Goal: Task Accomplishment & Management: Use online tool/utility

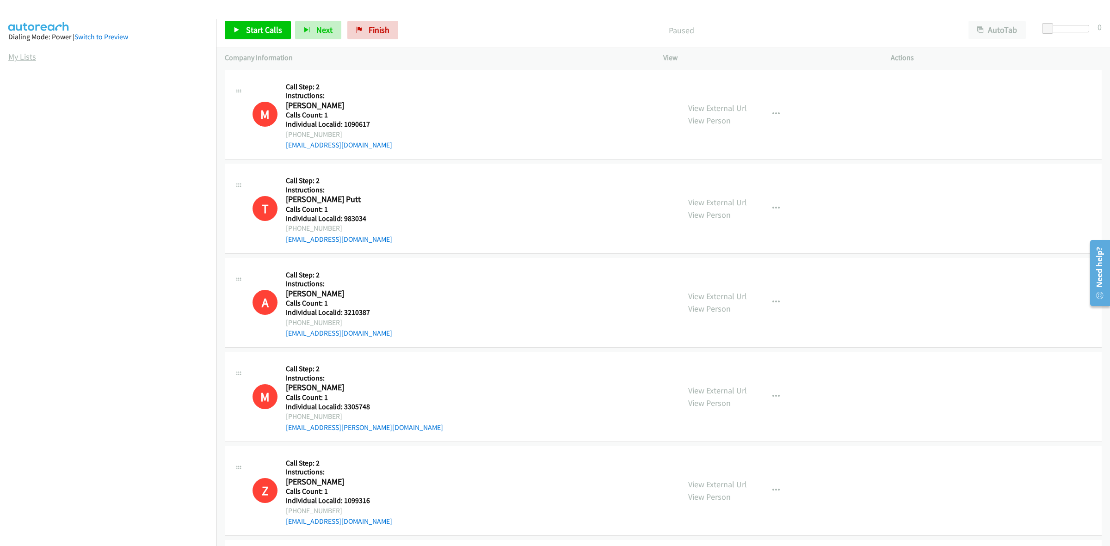
click at [26, 57] on link "My Lists" at bounding box center [22, 56] width 28 height 11
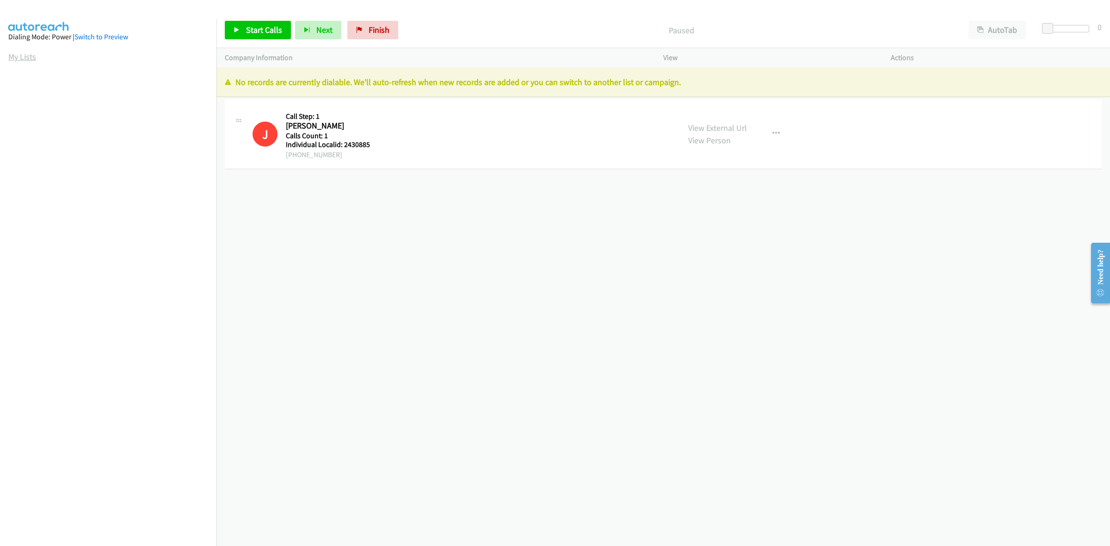
click at [13, 56] on link "My Lists" at bounding box center [22, 56] width 28 height 11
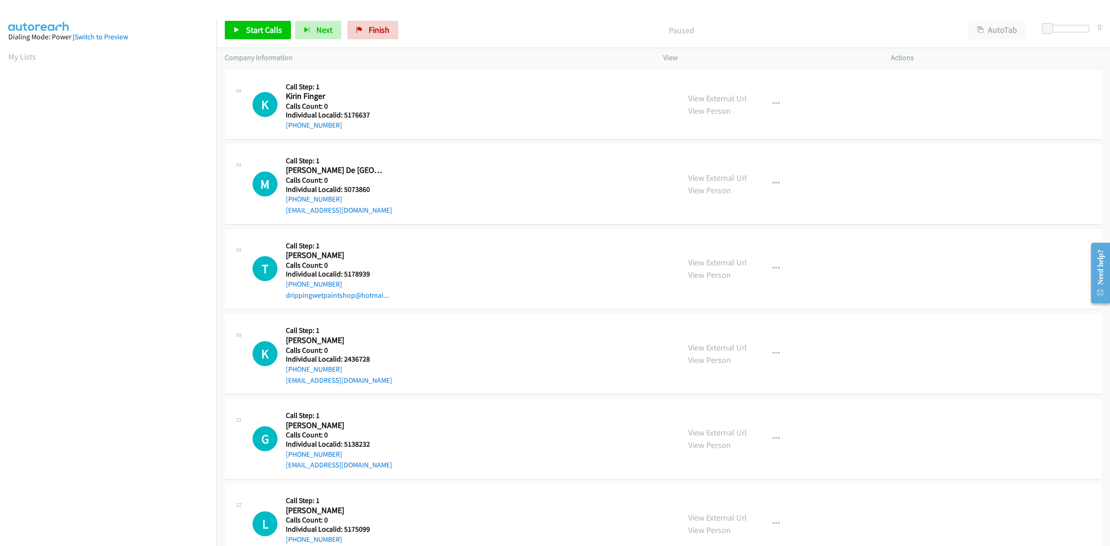
click at [363, 95] on h2 "Kirin Finger" at bounding box center [336, 96] width 101 height 11
click at [377, 98] on h2 "Kirin Finger" at bounding box center [336, 96] width 101 height 11
drag, startPoint x: 412, startPoint y: 112, endPoint x: 381, endPoint y: 110, distance: 31.1
click at [412, 112] on div "K Callback Scheduled Call Step: 1 Kirin Finger America/New_York Calls Count: 0 …" at bounding box center [461, 104] width 419 height 53
drag, startPoint x: 373, startPoint y: 116, endPoint x: 345, endPoint y: 116, distance: 27.3
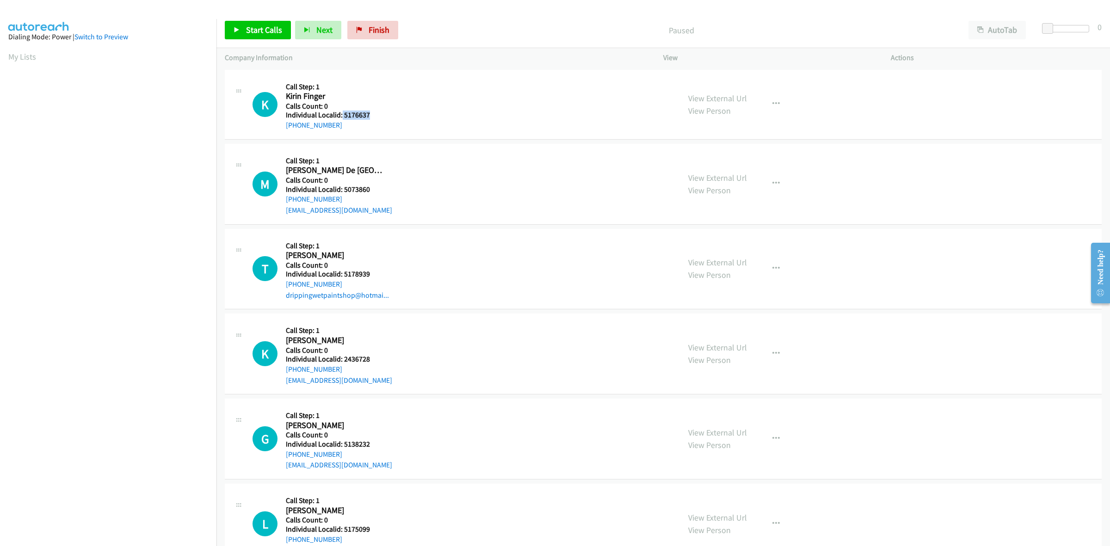
click at [341, 117] on h5 "Individual Localid: 5176637" at bounding box center [336, 114] width 101 height 9
copy h5 "5176637"
click at [394, 84] on div "K Callback Scheduled Call Step: 1 Kirin Finger America/New_York Calls Count: 0 …" at bounding box center [461, 104] width 419 height 53
drag, startPoint x: 338, startPoint y: 125, endPoint x: 276, endPoint y: 129, distance: 62.1
click at [276, 129] on div "K Callback Scheduled Call Step: 1 Kirin Finger America/New_York Calls Count: 0 …" at bounding box center [461, 104] width 419 height 53
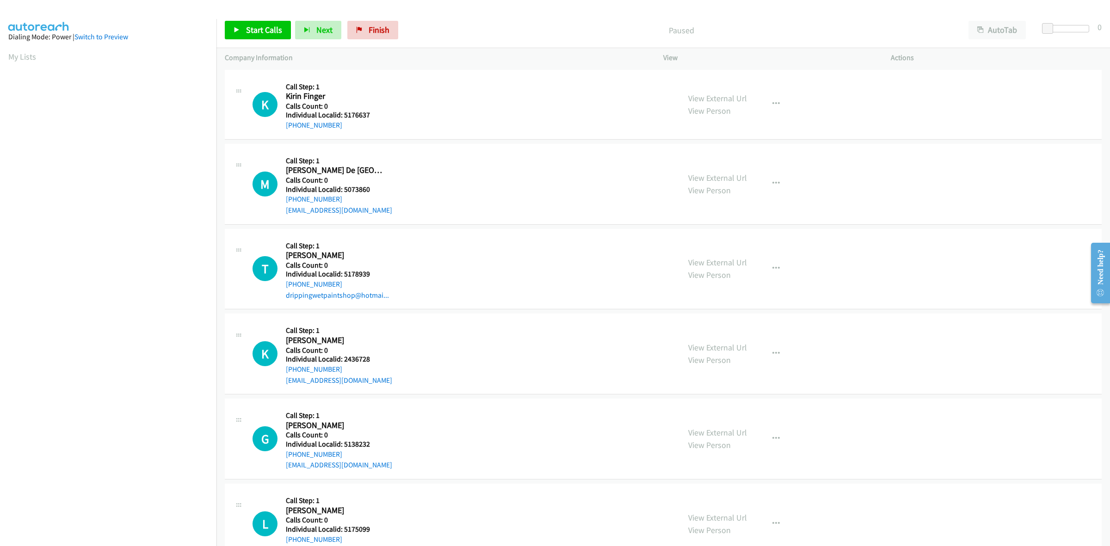
copy link "+1 215-868-3862"
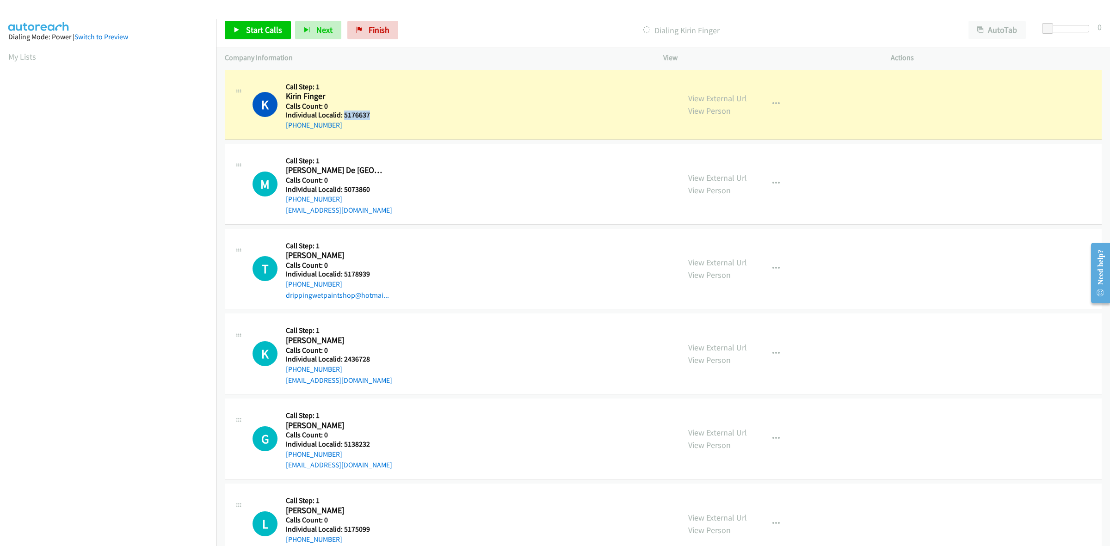
drag, startPoint x: 371, startPoint y: 115, endPoint x: 343, endPoint y: 114, distance: 27.7
click at [343, 114] on h5 "Individual Localid: 5176637" at bounding box center [336, 114] width 101 height 9
copy h5 "5176637"
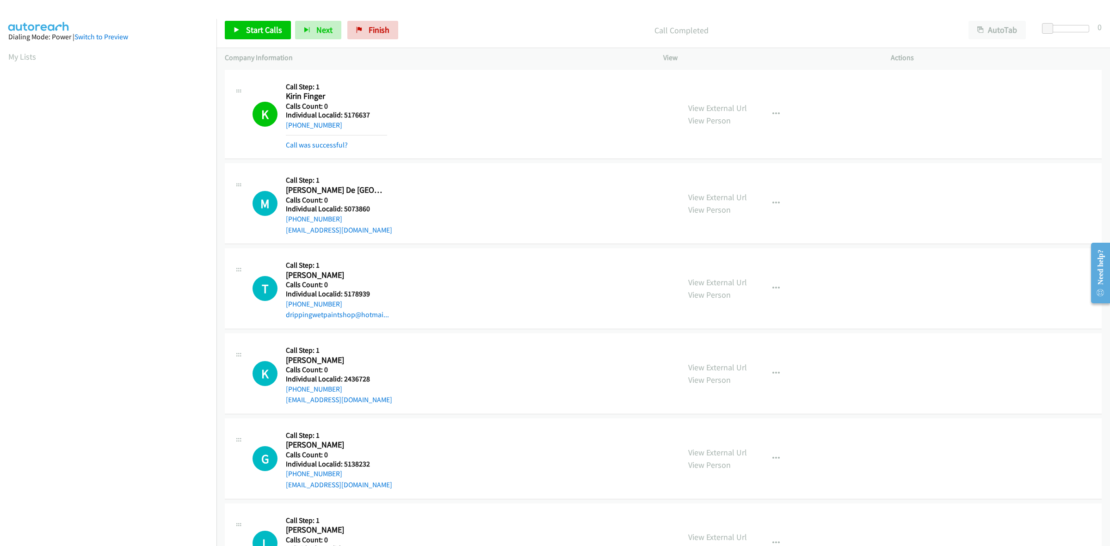
click at [411, 279] on div "T Callback Scheduled Call Step: 1 Tucker Ashurst America/New_York Calls Count: …" at bounding box center [461, 289] width 419 height 64
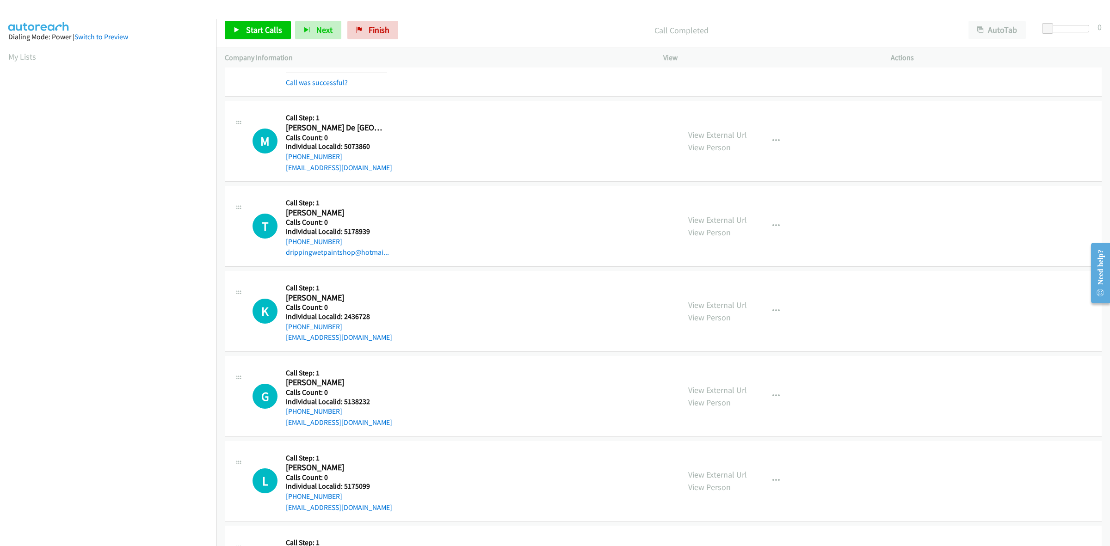
scroll to position [72, 0]
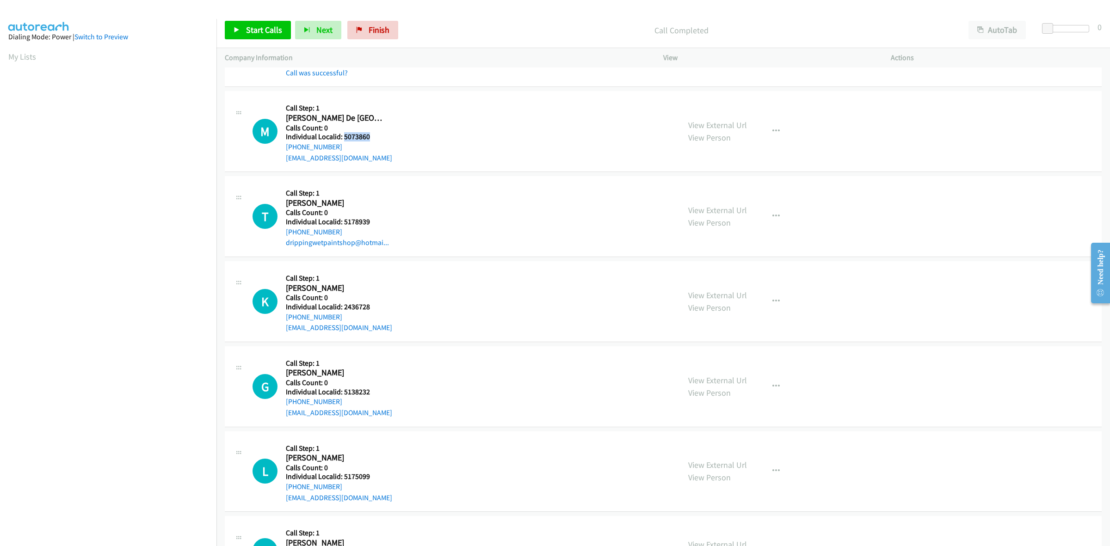
drag, startPoint x: 377, startPoint y: 135, endPoint x: 344, endPoint y: 137, distance: 33.3
click at [344, 137] on h5 "Individual Localid: 5073860" at bounding box center [339, 136] width 106 height 9
copy h5 "5073860"
click at [24, 57] on link "My Lists" at bounding box center [22, 56] width 28 height 11
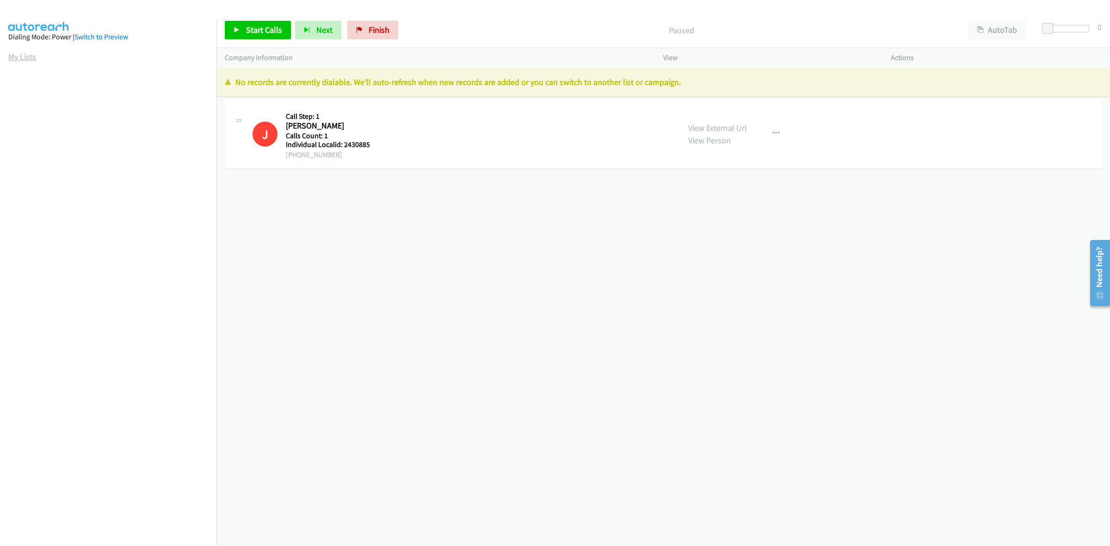
click at [21, 57] on link "My Lists" at bounding box center [22, 56] width 28 height 11
click at [26, 59] on link "My Lists" at bounding box center [22, 56] width 28 height 11
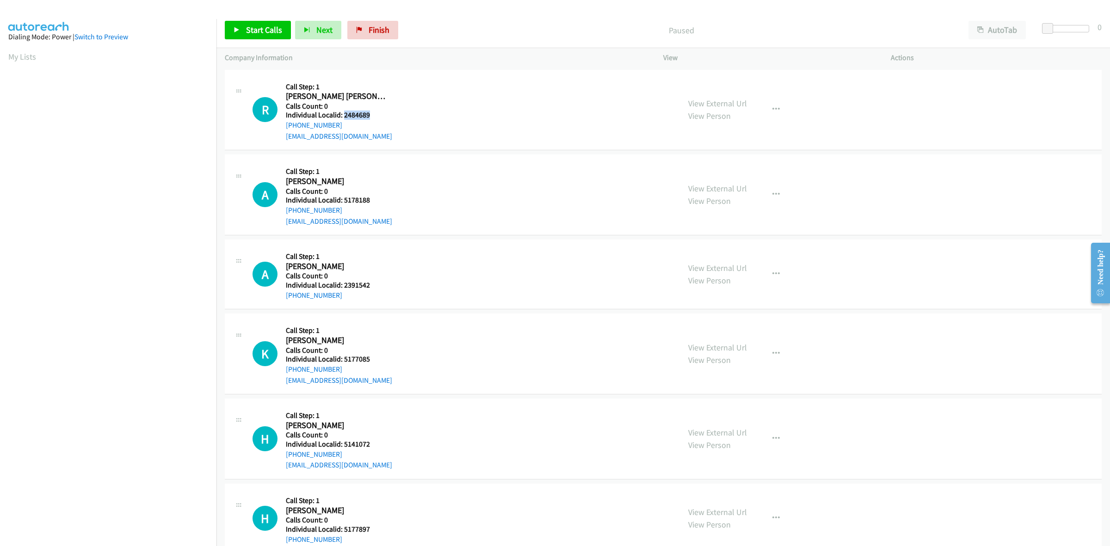
drag, startPoint x: 367, startPoint y: 116, endPoint x: 344, endPoint y: 115, distance: 22.2
click at [344, 115] on div "R Callback Scheduled Call Step: 1 Ryder Schumaker America/New_York Calls Count:…" at bounding box center [461, 110] width 419 height 64
copy h5 "2484689"
click at [269, 30] on span "Start Calls" at bounding box center [264, 30] width 36 height 11
copy h5 "2484689"
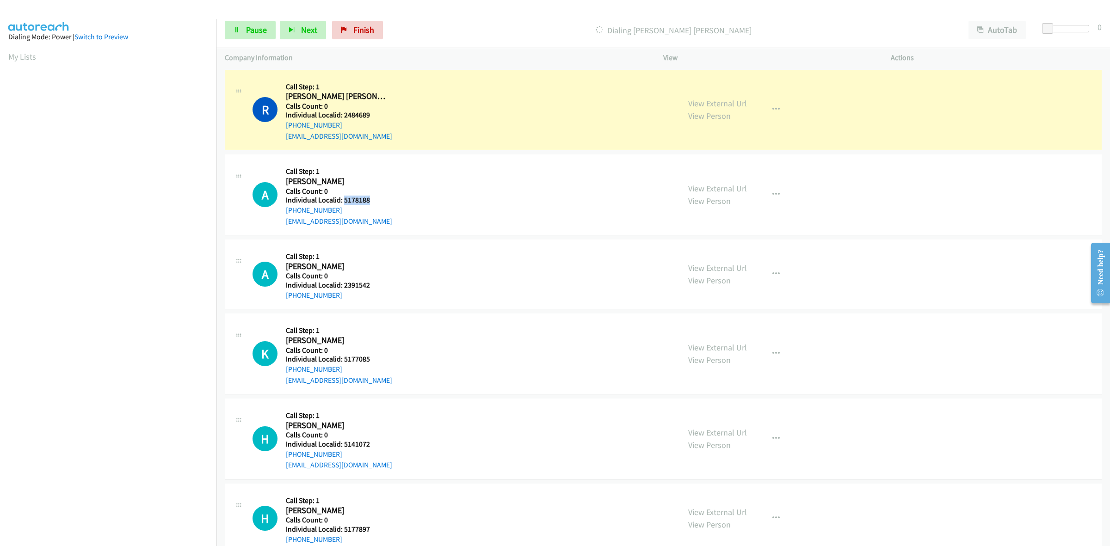
drag, startPoint x: 370, startPoint y: 198, endPoint x: 343, endPoint y: 199, distance: 27.3
click at [343, 199] on h5 "Individual Localid: 5178188" at bounding box center [339, 200] width 106 height 9
copy h5 "5178188"
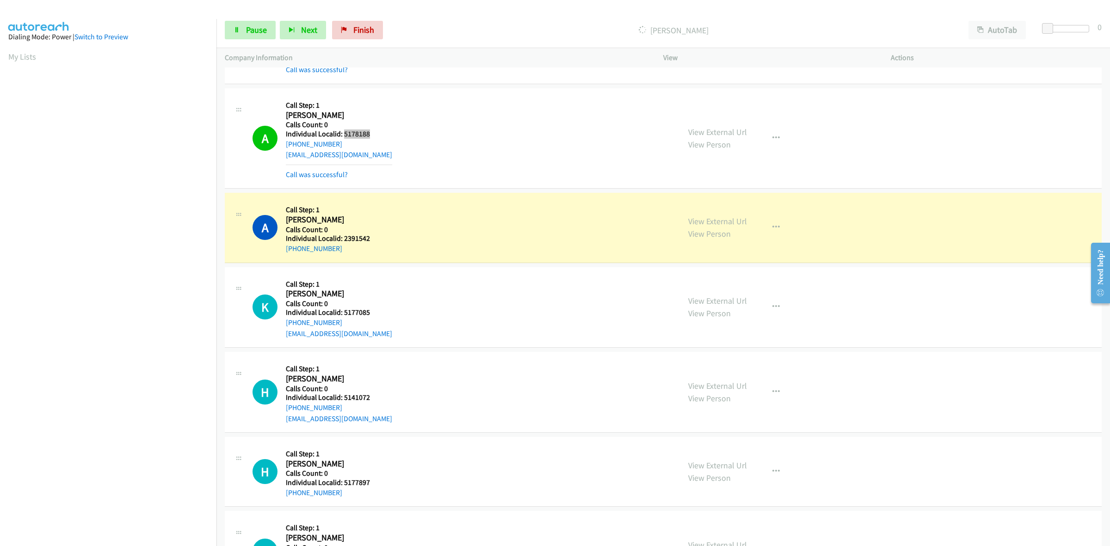
scroll to position [116, 0]
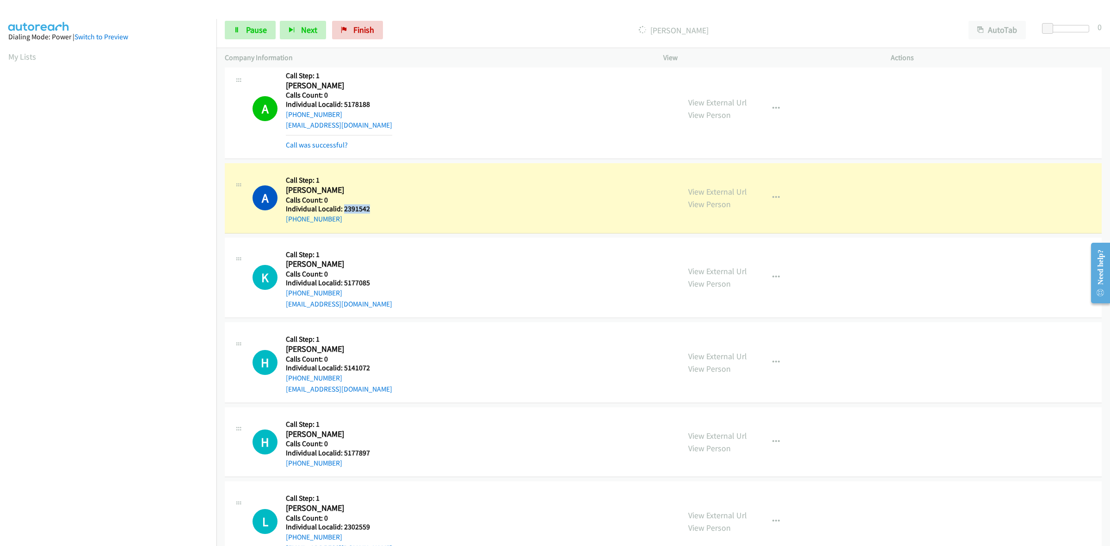
drag, startPoint x: 373, startPoint y: 211, endPoint x: 343, endPoint y: 209, distance: 30.6
click at [343, 209] on h5 "Individual Localid: 2391542" at bounding box center [336, 208] width 101 height 9
copy h5 "2391542"
drag, startPoint x: 383, startPoint y: 102, endPoint x: 343, endPoint y: 105, distance: 40.4
click at [343, 105] on h5 "Individual Localid: 5178188" at bounding box center [339, 104] width 106 height 9
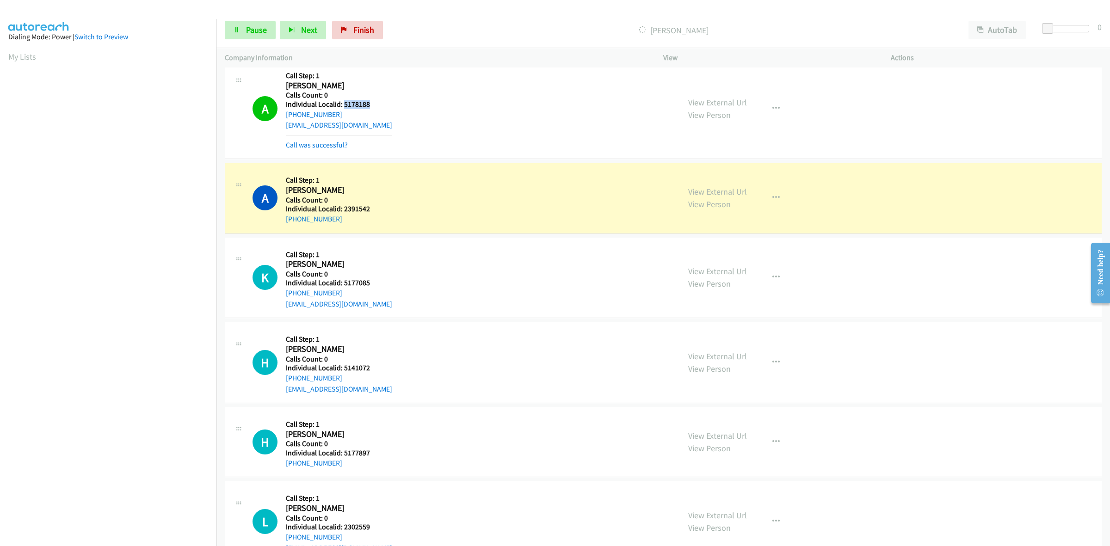
copy h5 "5178188"
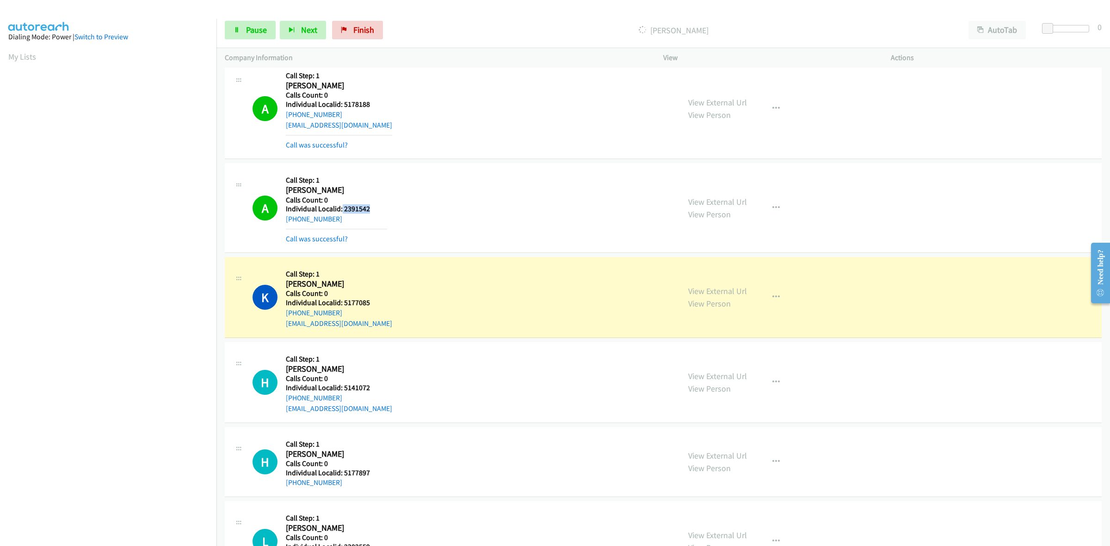
drag, startPoint x: 373, startPoint y: 208, endPoint x: 341, endPoint y: 206, distance: 31.5
click at [341, 206] on h5 "Individual Localid: 2391542" at bounding box center [336, 208] width 101 height 9
copy h5 "2391542"
drag, startPoint x: 359, startPoint y: 301, endPoint x: 341, endPoint y: 303, distance: 18.1
click at [341, 303] on h5 "Individual Localid: 5177085" at bounding box center [339, 302] width 106 height 9
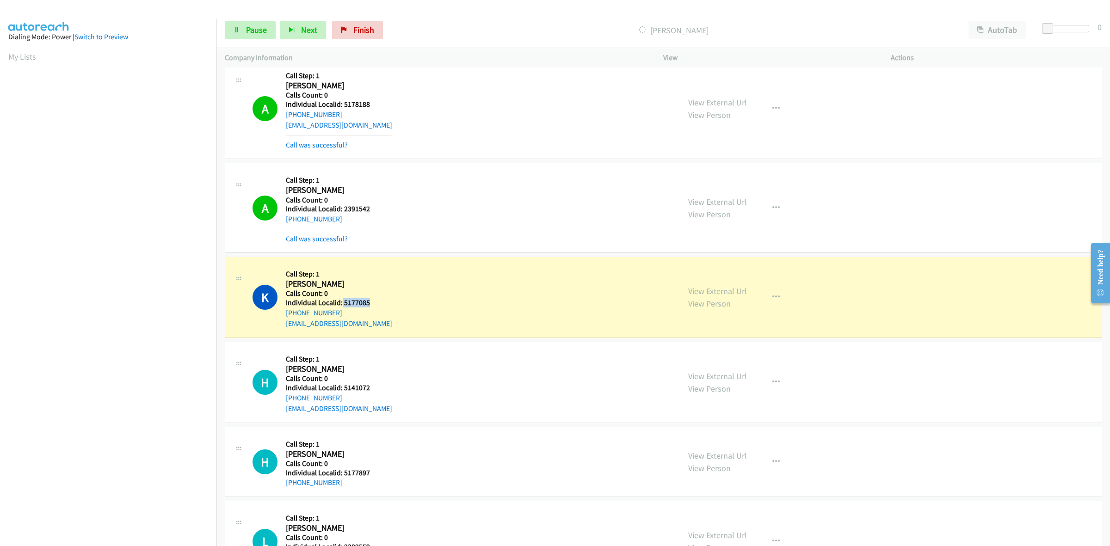
copy h5 "5177085"
drag, startPoint x: 338, startPoint y: 313, endPoint x: 282, endPoint y: 315, distance: 56.0
click at [282, 315] on div "K Callback Scheduled Call Step: 1 Kash Morris America/New_York Calls Count: 0 I…" at bounding box center [461, 297] width 419 height 64
copy link "+1 517-930-1054"
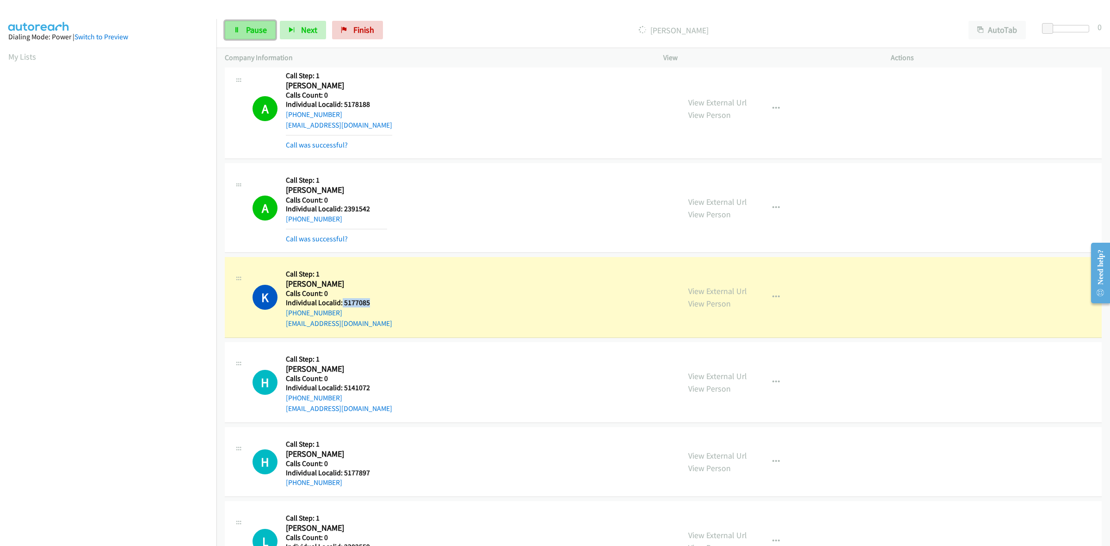
click at [246, 28] on span "Pause" at bounding box center [256, 30] width 21 height 11
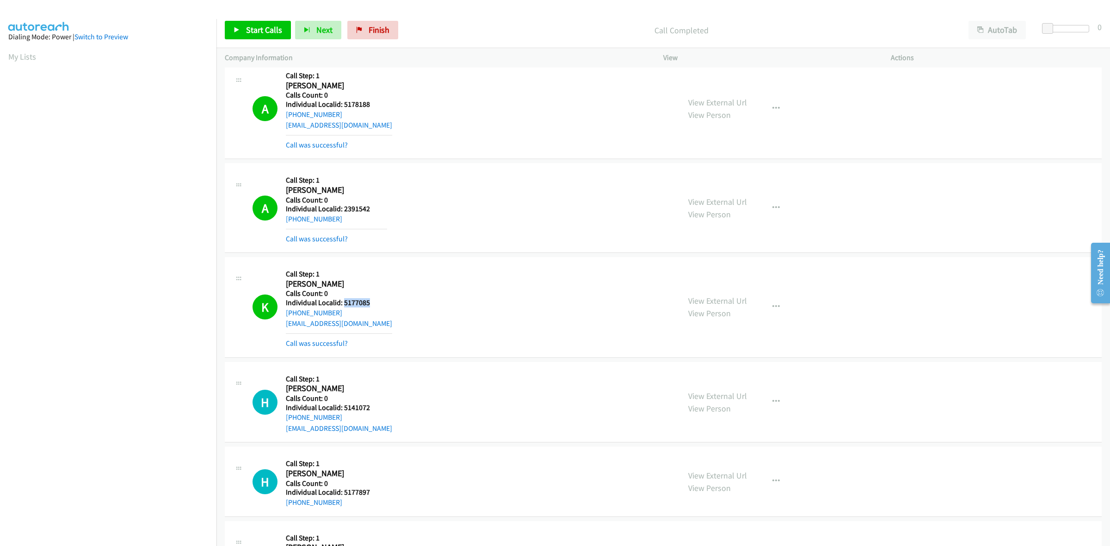
drag, startPoint x: 370, startPoint y: 306, endPoint x: 344, endPoint y: 302, distance: 26.7
click at [344, 302] on h5 "Individual Localid: 5177085" at bounding box center [339, 302] width 106 height 9
copy h5 "5177085"
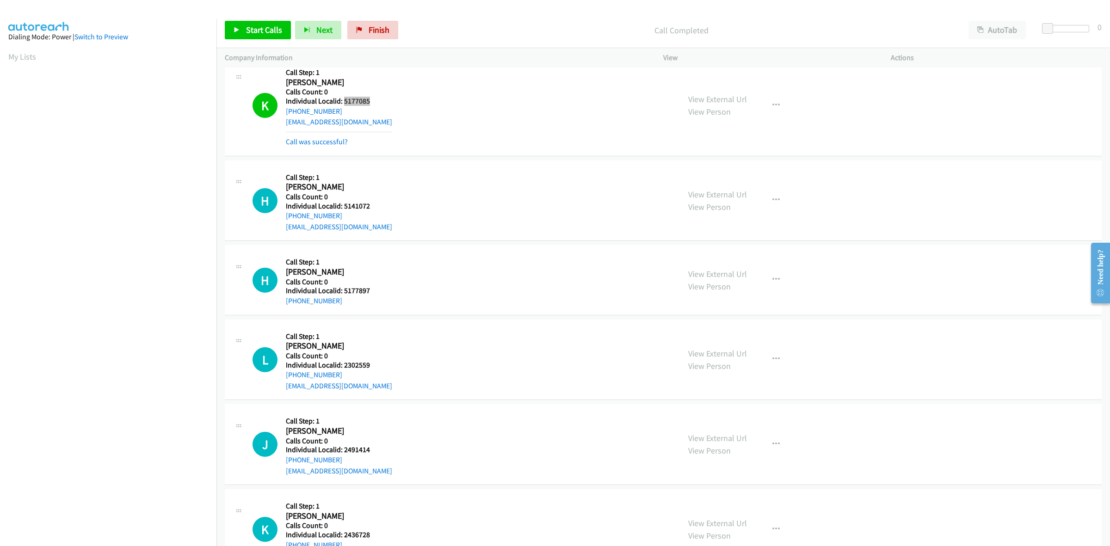
scroll to position [318, 0]
drag, startPoint x: 371, startPoint y: 205, endPoint x: 344, endPoint y: 204, distance: 26.8
click at [344, 204] on h5 "Individual Localid: 5141072" at bounding box center [339, 205] width 106 height 9
click at [386, 182] on h2 "Harper Leach" at bounding box center [336, 186] width 101 height 11
drag, startPoint x: 338, startPoint y: 215, endPoint x: 283, endPoint y: 218, distance: 55.1
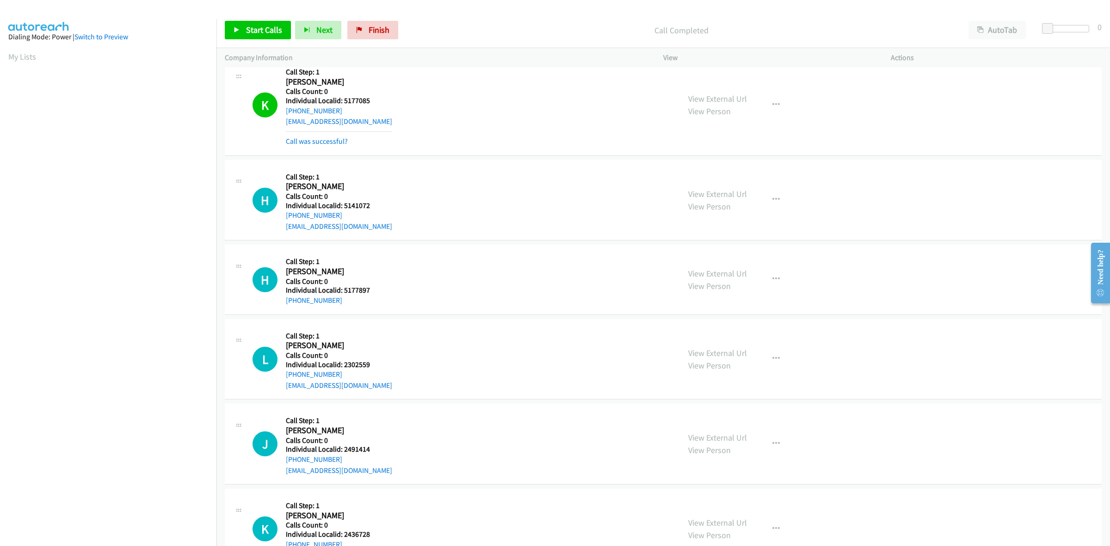
click at [283, 218] on div "H Callback Scheduled Call Step: 1 Harper Leach America/New_York Calls Count: 0 …" at bounding box center [461, 200] width 419 height 64
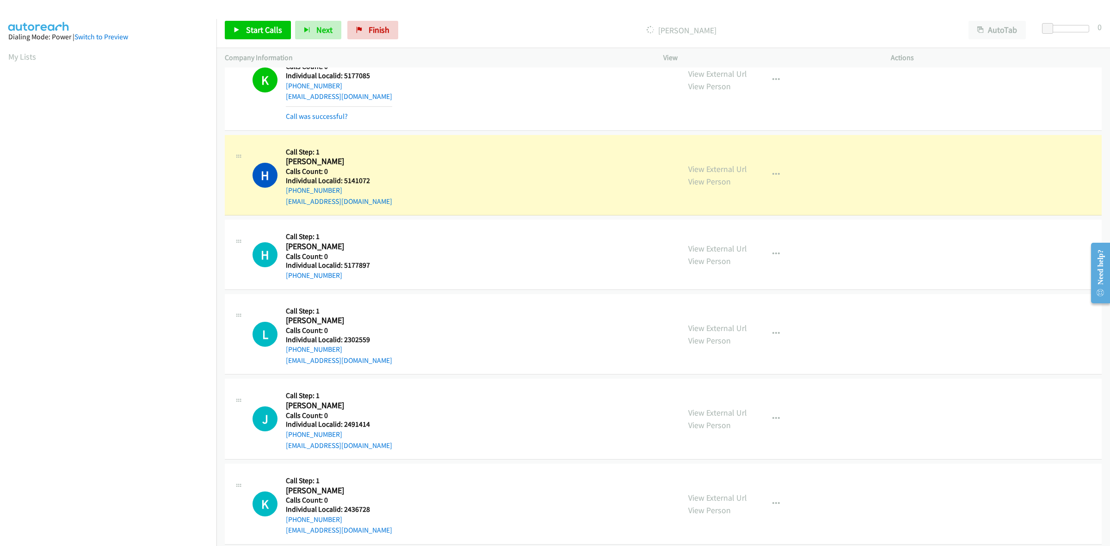
scroll to position [433, 0]
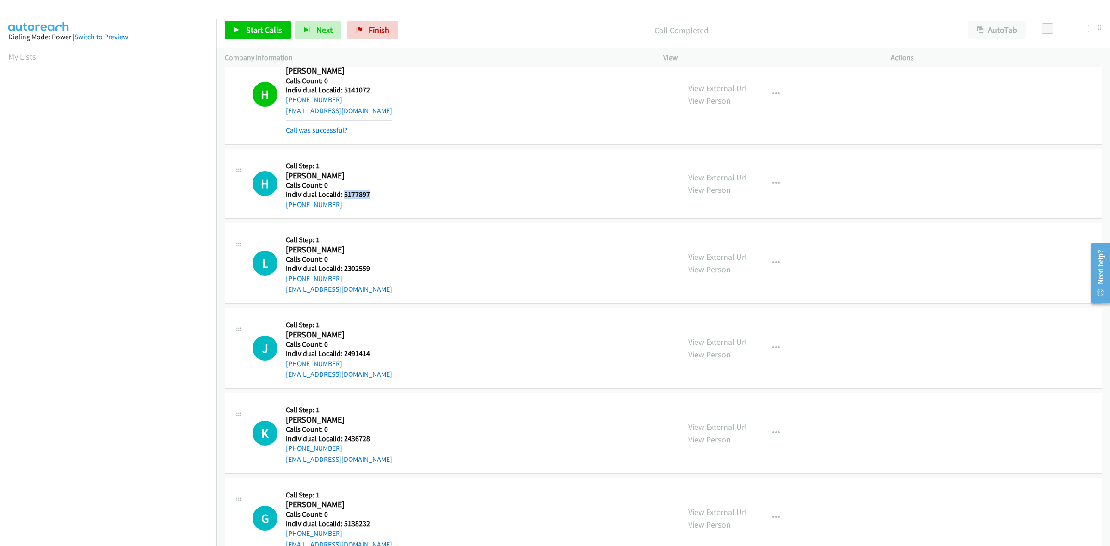
drag, startPoint x: 375, startPoint y: 176, endPoint x: 343, endPoint y: 197, distance: 39.0
click at [343, 197] on h5 "Individual Localid: 5177897" at bounding box center [336, 194] width 101 height 9
click at [343, 146] on td "H Callback Scheduled Call Step: 1 Harper Leach America/New_York Calls Count: 0 …" at bounding box center [662, 94] width 893 height 104
drag, startPoint x: 353, startPoint y: 203, endPoint x: 273, endPoint y: 211, distance: 79.9
click at [273, 211] on div "H Callback Scheduled Call Step: 1 Hazel Moon America/New_York Calls Count: 0 In…" at bounding box center [663, 184] width 877 height 70
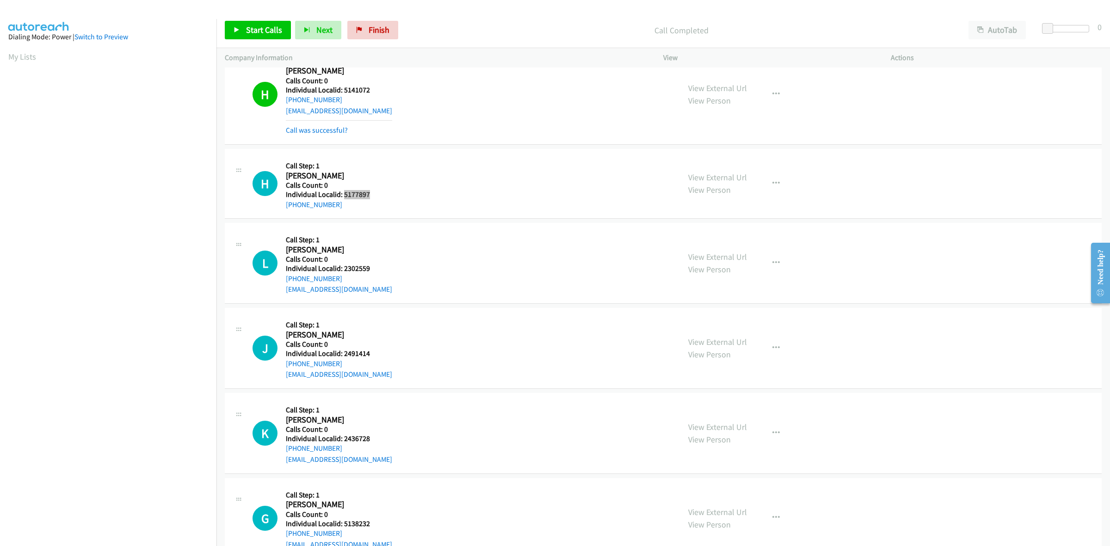
drag, startPoint x: 370, startPoint y: 193, endPoint x: 343, endPoint y: 197, distance: 27.6
click at [343, 197] on h5 "Individual Localid: 5177897" at bounding box center [336, 194] width 101 height 9
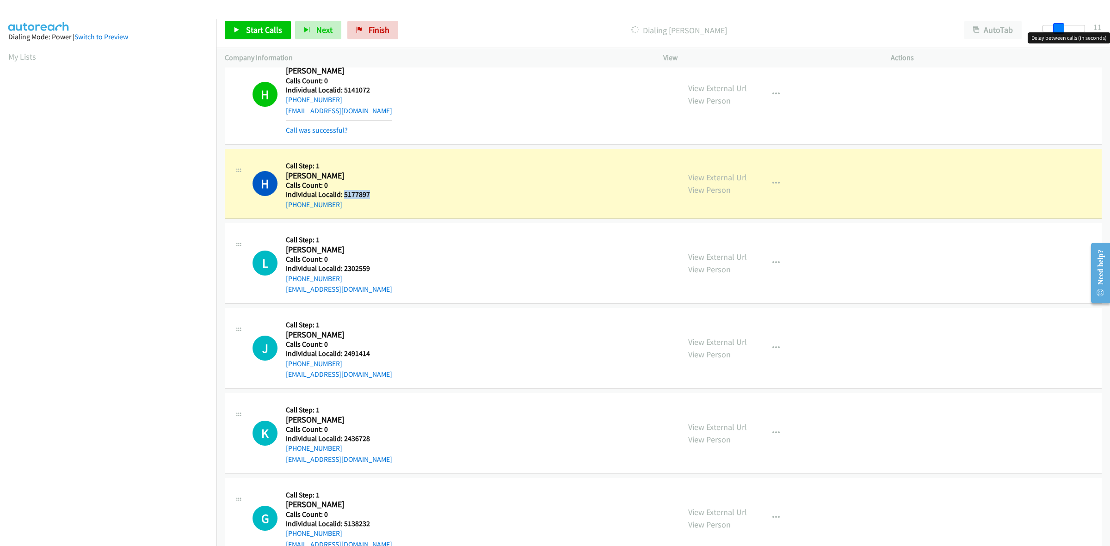
click at [1061, 31] on div at bounding box center [1063, 28] width 43 height 7
drag, startPoint x: 1057, startPoint y: 30, endPoint x: 1048, endPoint y: 31, distance: 9.3
click at [1049, 31] on span at bounding box center [1054, 28] width 11 height 11
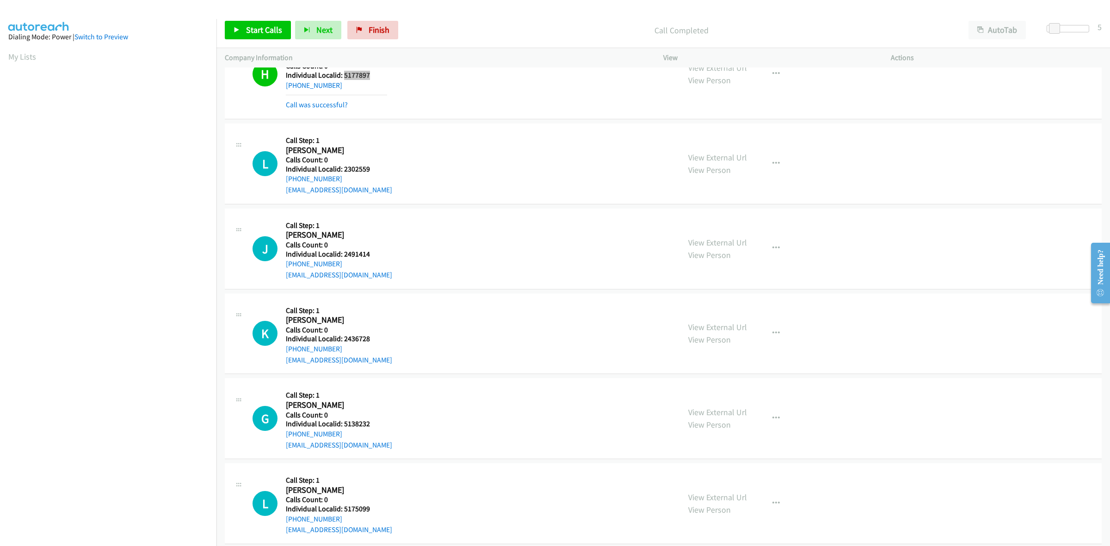
scroll to position [563, 0]
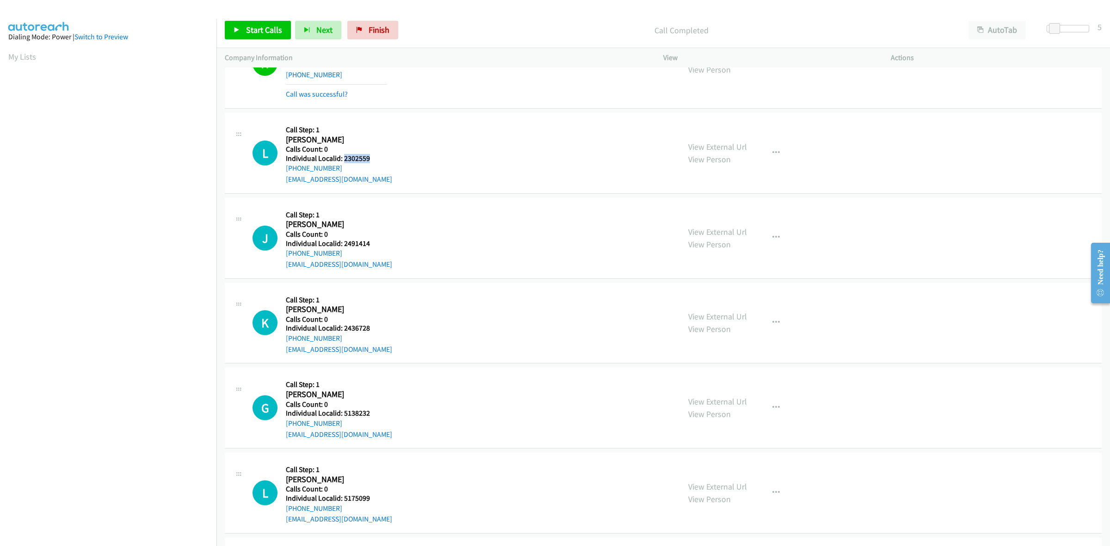
drag, startPoint x: 377, startPoint y: 159, endPoint x: 343, endPoint y: 159, distance: 34.7
click at [343, 159] on h5 "Individual Localid: 2302559" at bounding box center [339, 158] width 106 height 9
drag, startPoint x: 340, startPoint y: 167, endPoint x: 284, endPoint y: 172, distance: 56.1
click at [284, 172] on div "L Callback Scheduled Call Step: 1 Levi Couse America/New_York Calls Count: 0 In…" at bounding box center [461, 153] width 419 height 64
drag, startPoint x: 360, startPoint y: 158, endPoint x: 343, endPoint y: 157, distance: 17.1
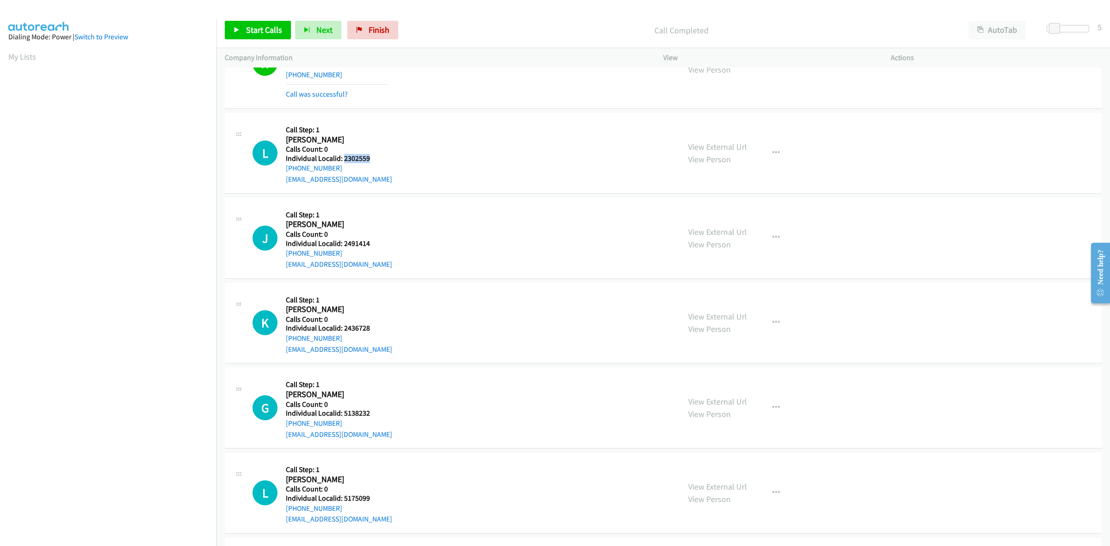
click at [343, 157] on h5 "Individual Localid: 2302559" at bounding box center [339, 158] width 106 height 9
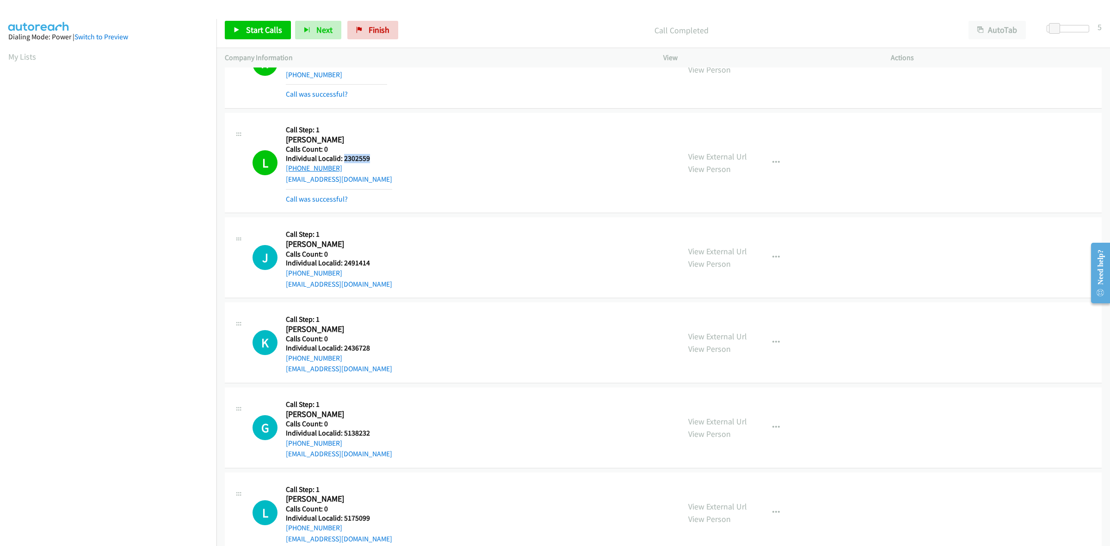
drag, startPoint x: 343, startPoint y: 169, endPoint x: 285, endPoint y: 169, distance: 57.3
click at [286, 169] on div "+1 607-742-3993" at bounding box center [339, 168] width 106 height 11
click at [764, 160] on button "button" at bounding box center [775, 162] width 25 height 18
click at [717, 241] on link "Add to do not call list" at bounding box center [726, 242] width 123 height 18
drag, startPoint x: 375, startPoint y: 263, endPoint x: 343, endPoint y: 263, distance: 32.4
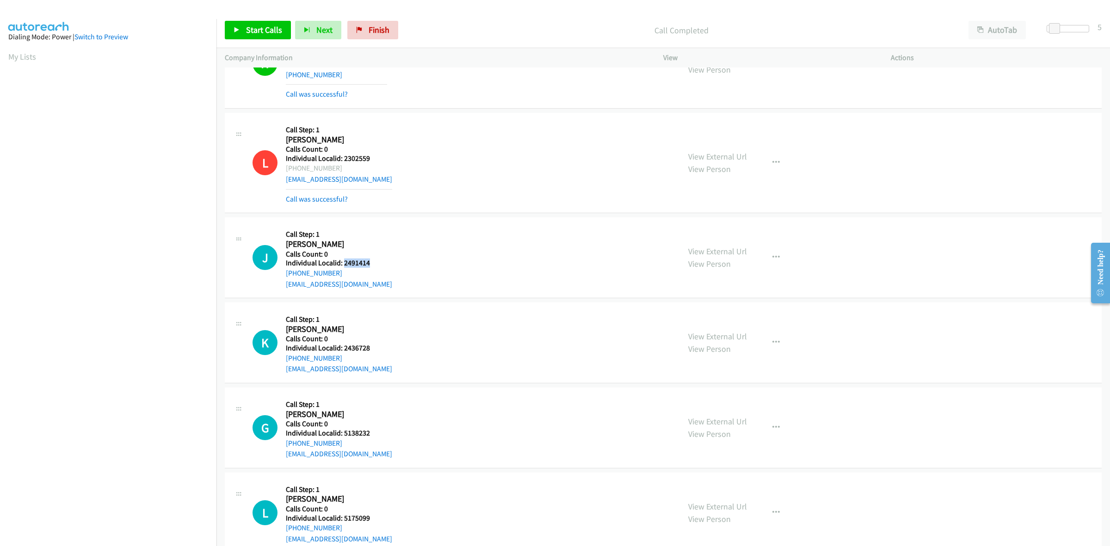
click at [343, 263] on h5 "Individual Localid: 2491414" at bounding box center [339, 262] width 106 height 9
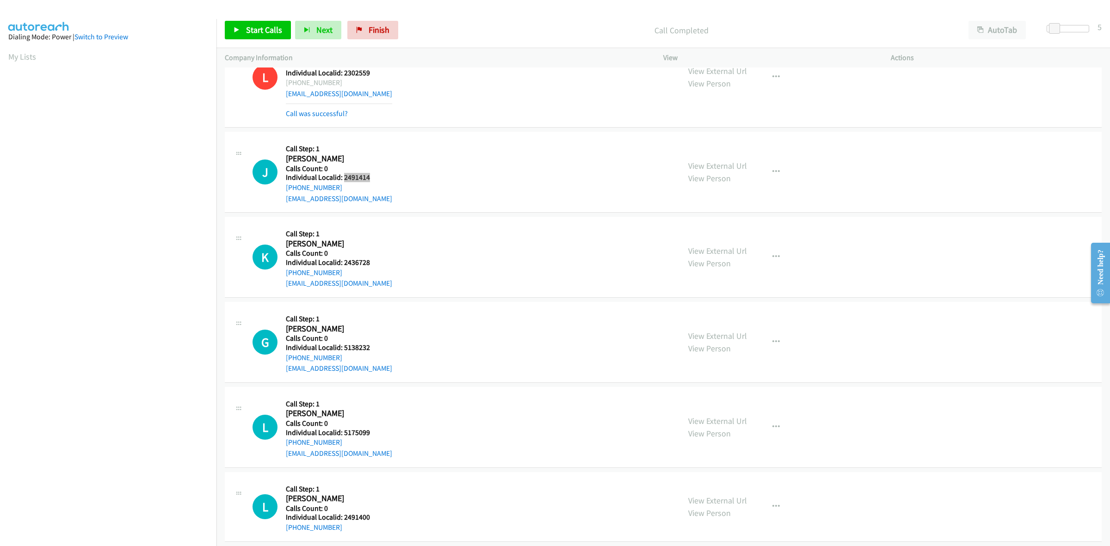
scroll to position [664, 0]
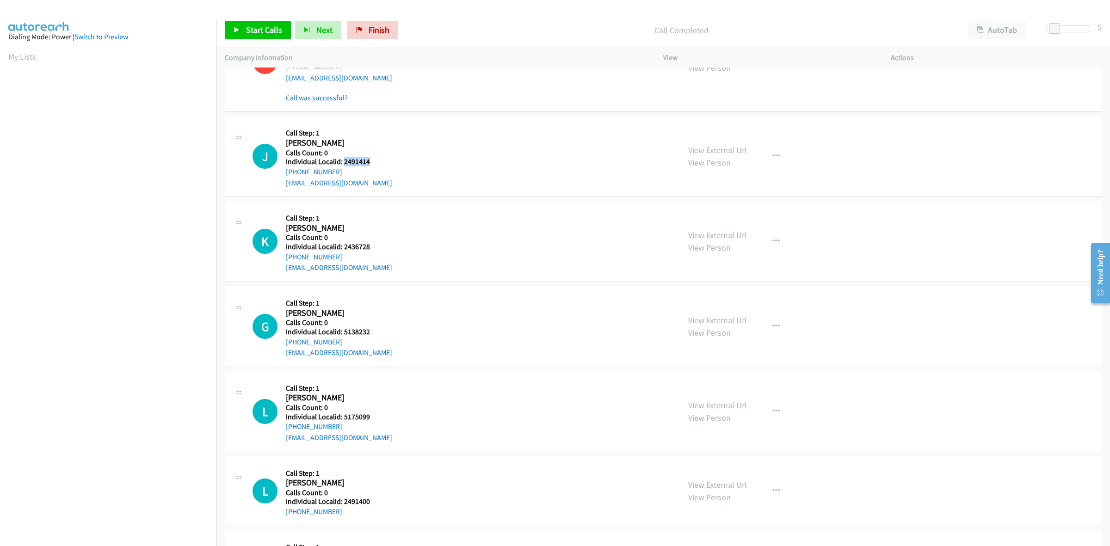
drag, startPoint x: 334, startPoint y: 170, endPoint x: 282, endPoint y: 175, distance: 51.6
click at [282, 175] on div "J Callback Scheduled Call Step: 1 Jaxson Browning America/New_York Calls Count:…" at bounding box center [461, 156] width 419 height 64
drag, startPoint x: 375, startPoint y: 160, endPoint x: 344, endPoint y: 161, distance: 31.4
click at [344, 161] on h5 "Individual Localid: 2491414" at bounding box center [339, 161] width 106 height 9
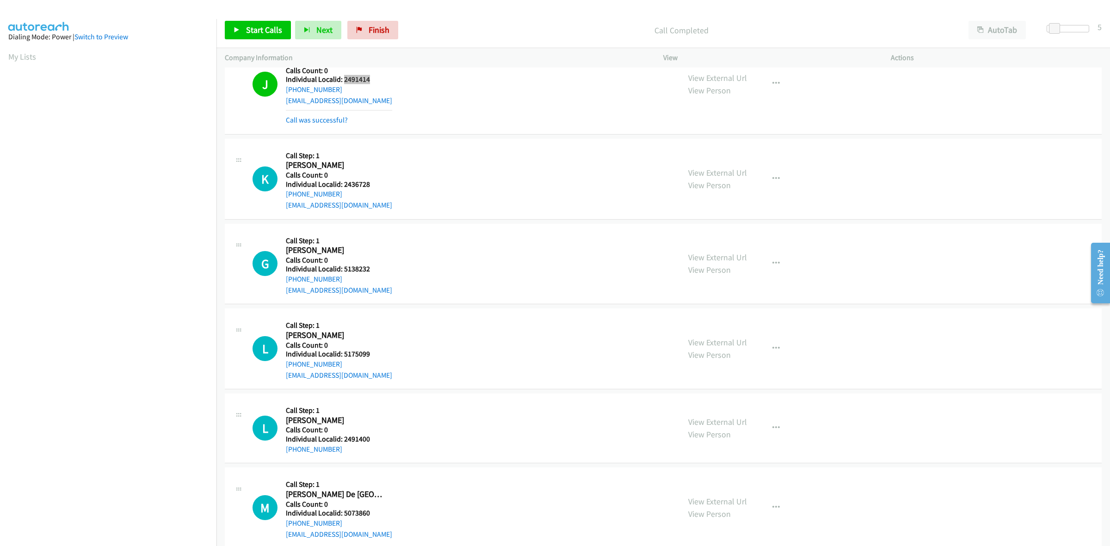
scroll to position [751, 0]
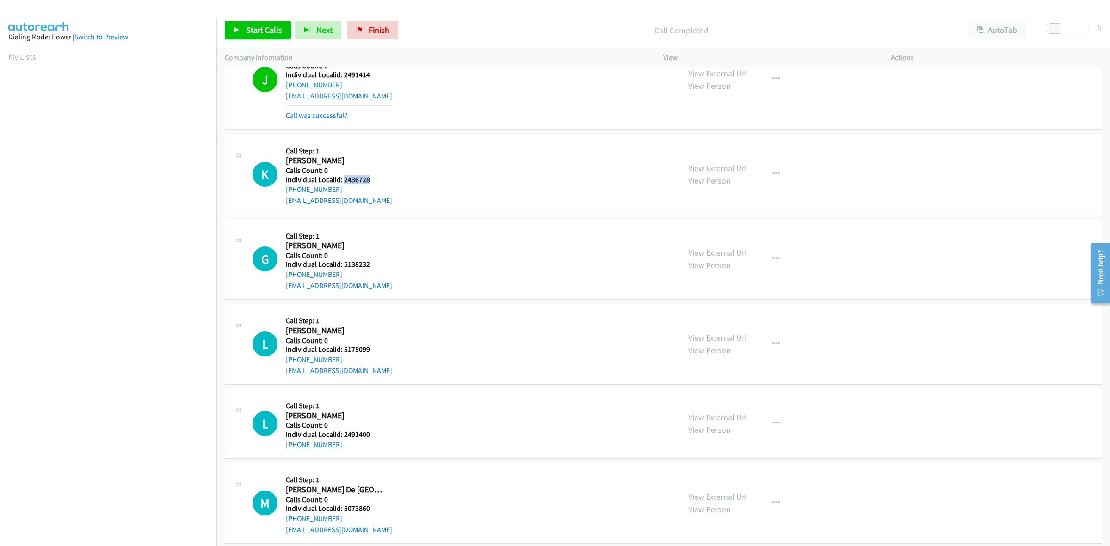
drag, startPoint x: 373, startPoint y: 179, endPoint x: 344, endPoint y: 180, distance: 28.7
click at [344, 180] on h5 "Individual Localid: 2436728" at bounding box center [339, 179] width 106 height 9
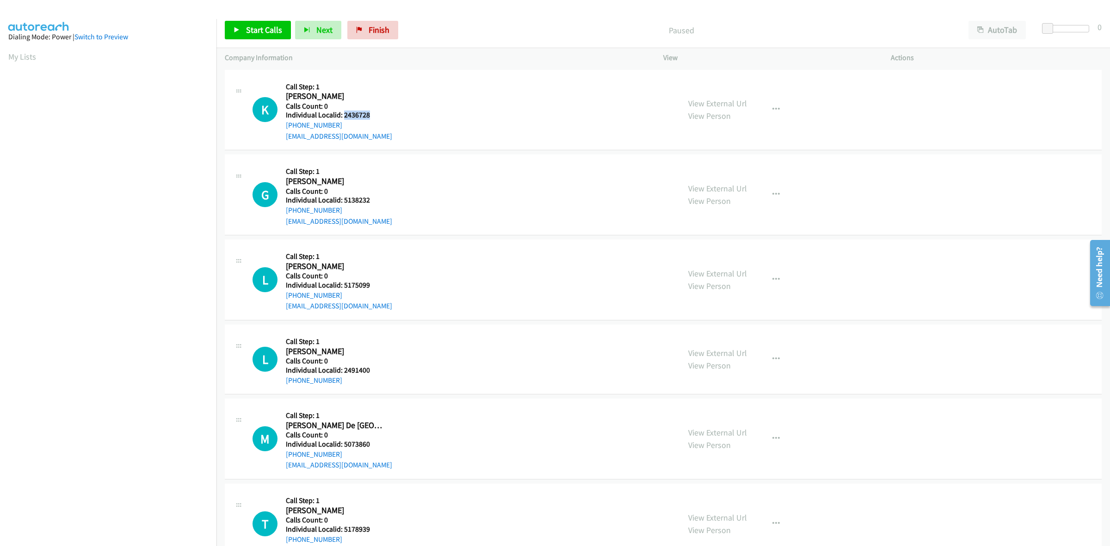
drag, startPoint x: 370, startPoint y: 115, endPoint x: 343, endPoint y: 117, distance: 27.8
click at [343, 117] on h5 "Individual Localid: 2436728" at bounding box center [339, 114] width 106 height 9
copy h5 "2436728"
click at [408, 98] on div "K Callback Scheduled Call Step: 1 Kason Mc Garry America/New_York Calls Count: …" at bounding box center [461, 110] width 419 height 64
drag, startPoint x: 350, startPoint y: 123, endPoint x: 283, endPoint y: 129, distance: 67.3
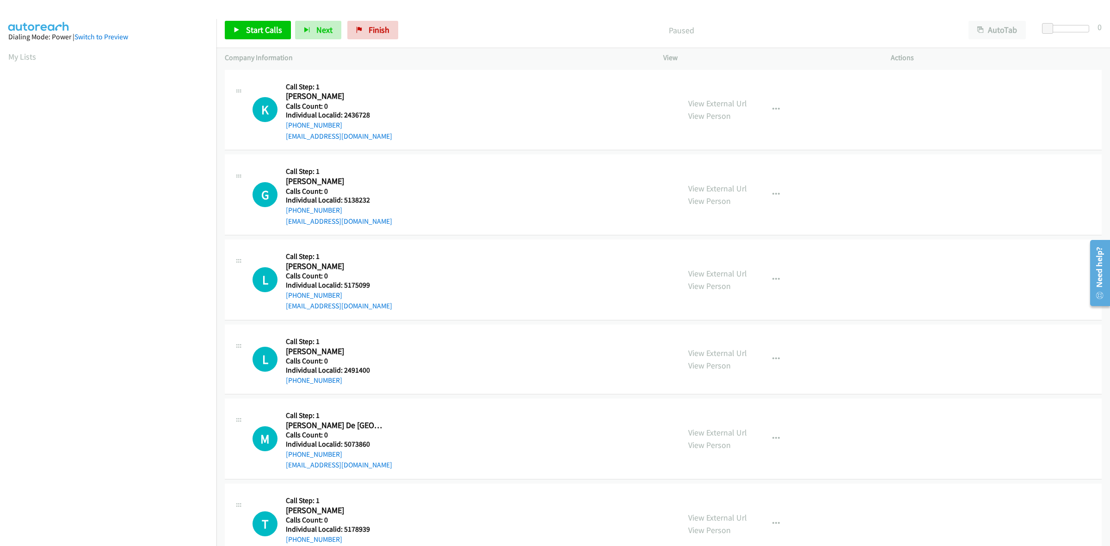
click at [283, 129] on div "K Callback Scheduled Call Step: 1 Kason Mc Garry America/New_York Calls Count: …" at bounding box center [461, 110] width 419 height 64
copy link "+1 517-897-6138"
drag, startPoint x: 373, startPoint y: 111, endPoint x: 343, endPoint y: 113, distance: 30.1
click at [343, 113] on h5 "Individual Localid: 2436728" at bounding box center [339, 114] width 106 height 9
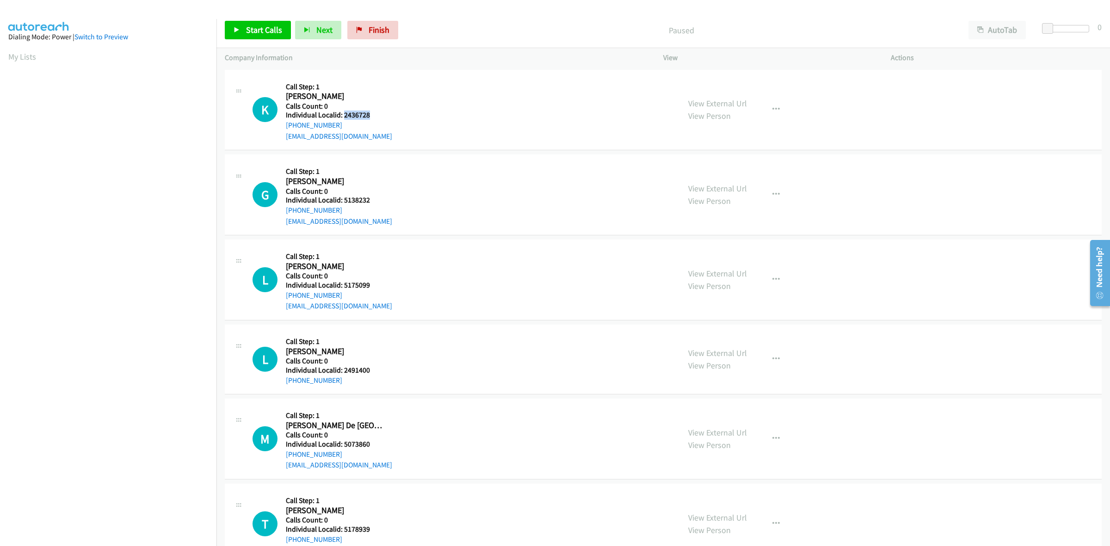
copy h5 "2436728"
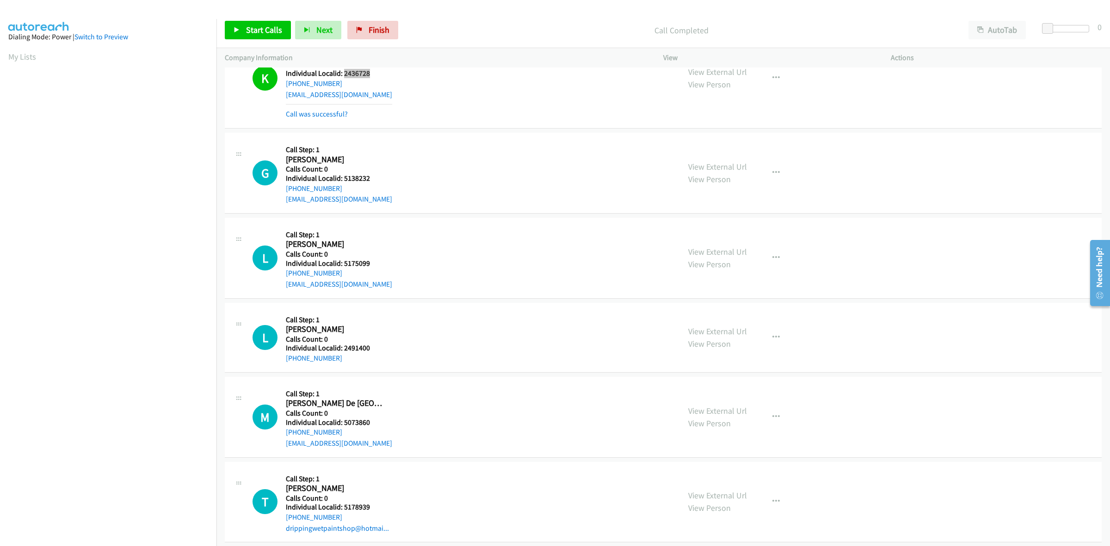
scroll to position [54, 0]
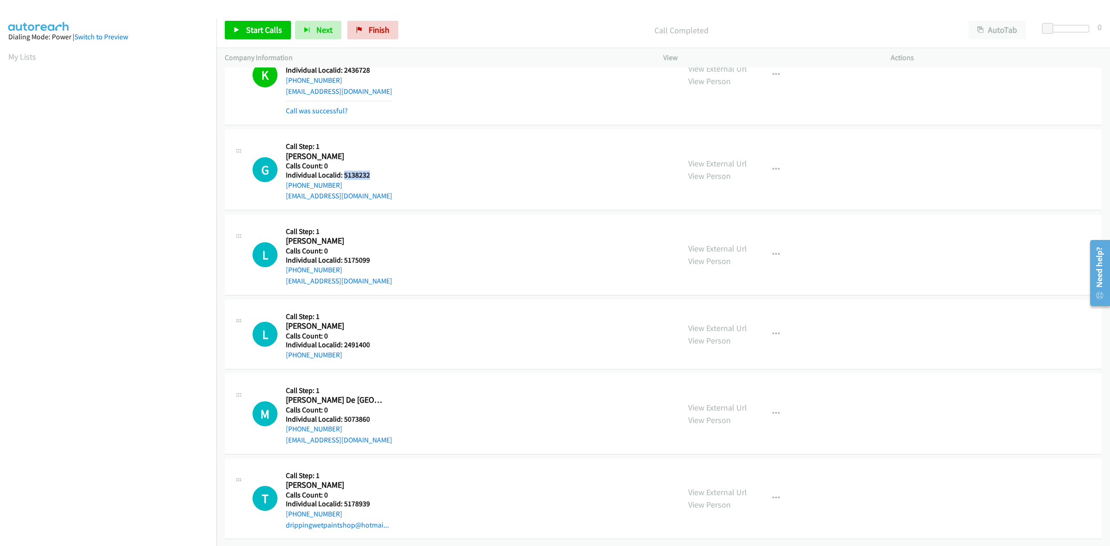
drag, startPoint x: 374, startPoint y: 166, endPoint x: 344, endPoint y: 169, distance: 30.2
click at [344, 171] on h5 "Individual Localid: 5138232" at bounding box center [339, 175] width 106 height 9
copy h5 "5138232"
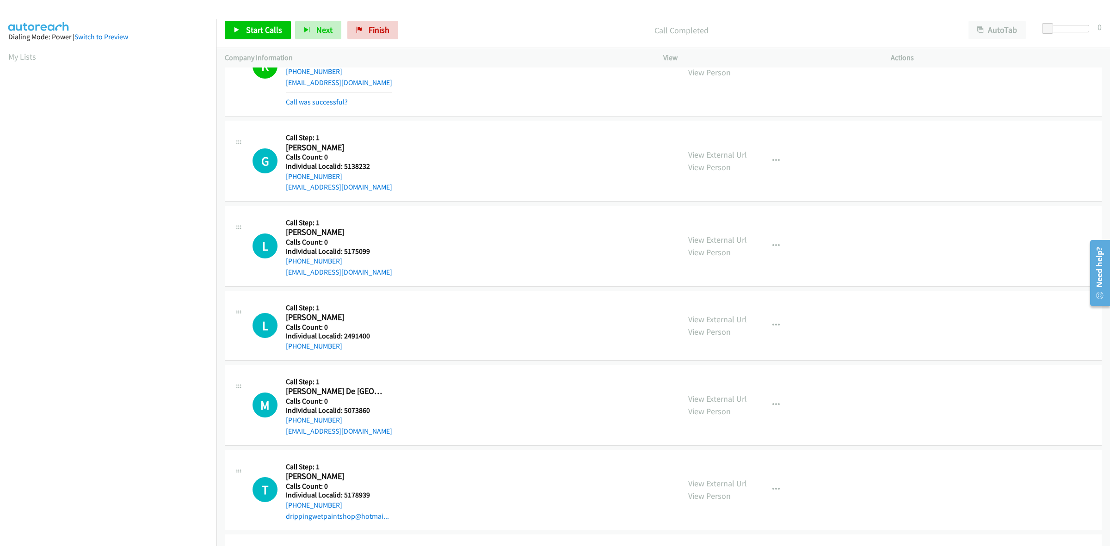
click at [371, 131] on div "Callback Scheduled Call Step: 1 Gracelynn Thibeault America/New_York Calls Coun…" at bounding box center [339, 161] width 106 height 64
drag, startPoint x: 337, startPoint y: 174, endPoint x: 283, endPoint y: 177, distance: 53.7
click at [283, 177] on div "G Callback Scheduled Call Step: 1 Gracelynn Thibeault America/New_York Calls Co…" at bounding box center [461, 161] width 419 height 64
copy link "+1 518-521-7181"
drag, startPoint x: 372, startPoint y: 165, endPoint x: 343, endPoint y: 165, distance: 29.6
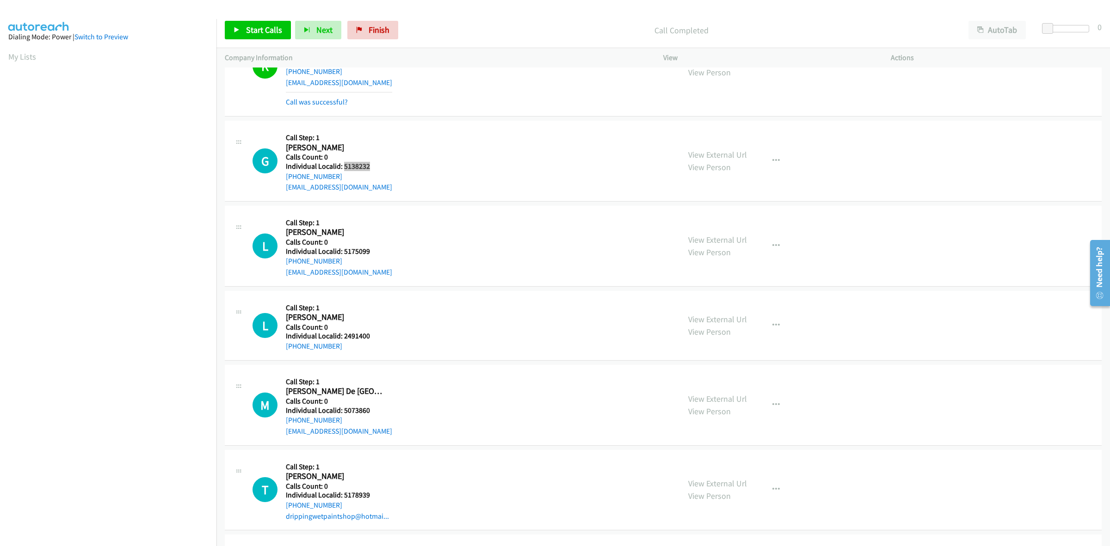
click at [343, 165] on h5 "Individual Localid: 5138232" at bounding box center [339, 166] width 106 height 9
copy h5 "5138232"
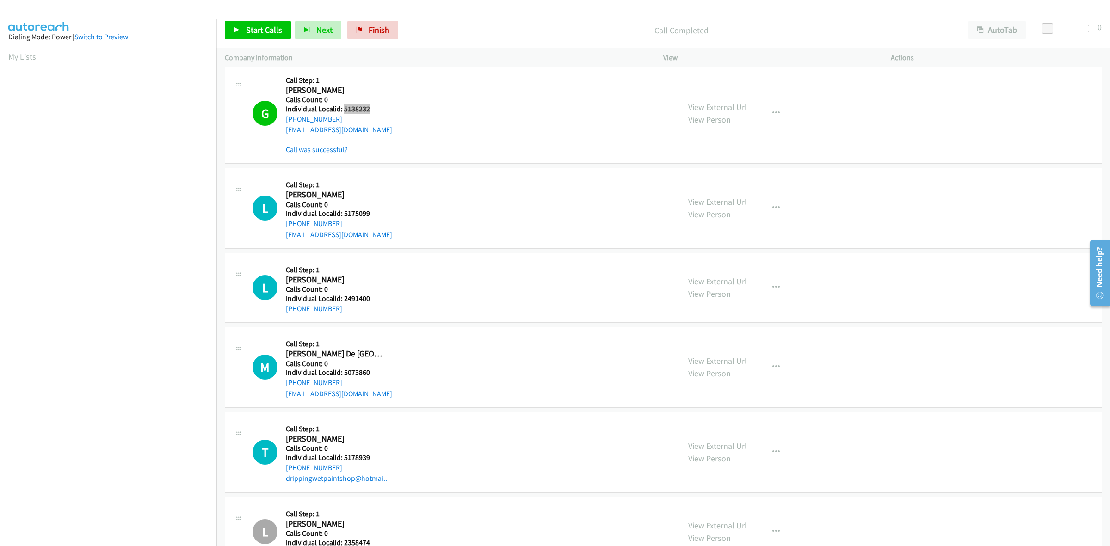
scroll to position [111, 0]
drag, startPoint x: 371, startPoint y: 221, endPoint x: 341, endPoint y: 215, distance: 30.5
click at [341, 216] on div "Callback Scheduled Call Step: 1 Lincoln Maier America/New_York Calls Count: 0 I…" at bounding box center [339, 208] width 106 height 64
click at [381, 208] on h5 "Calls Count: 0" at bounding box center [339, 204] width 106 height 9
drag, startPoint x: 373, startPoint y: 209, endPoint x: 343, endPoint y: 210, distance: 30.5
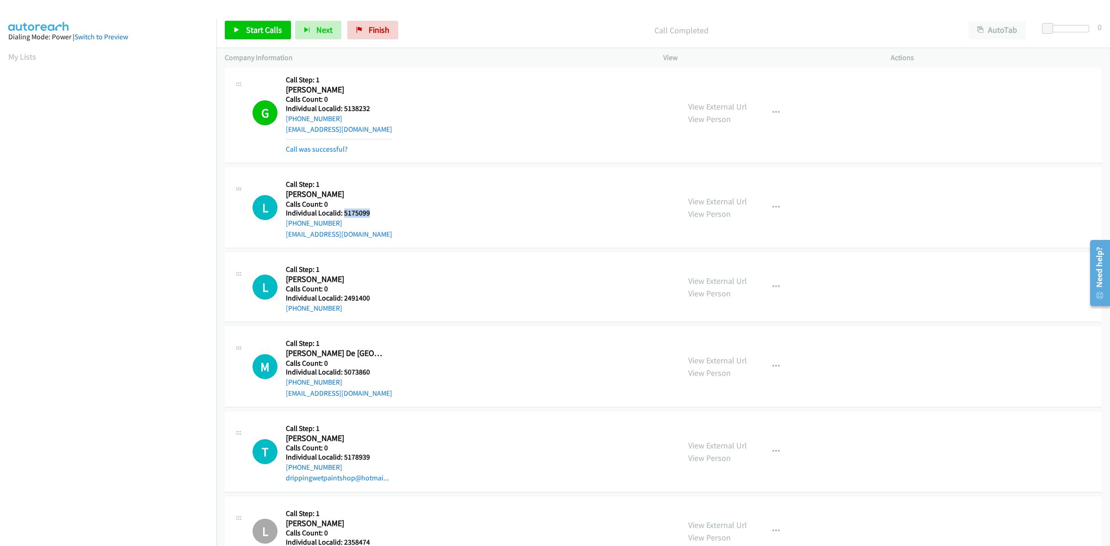
click at [343, 210] on h5 "Individual Localid: 5175099" at bounding box center [339, 213] width 106 height 9
copy h5 "5175099"
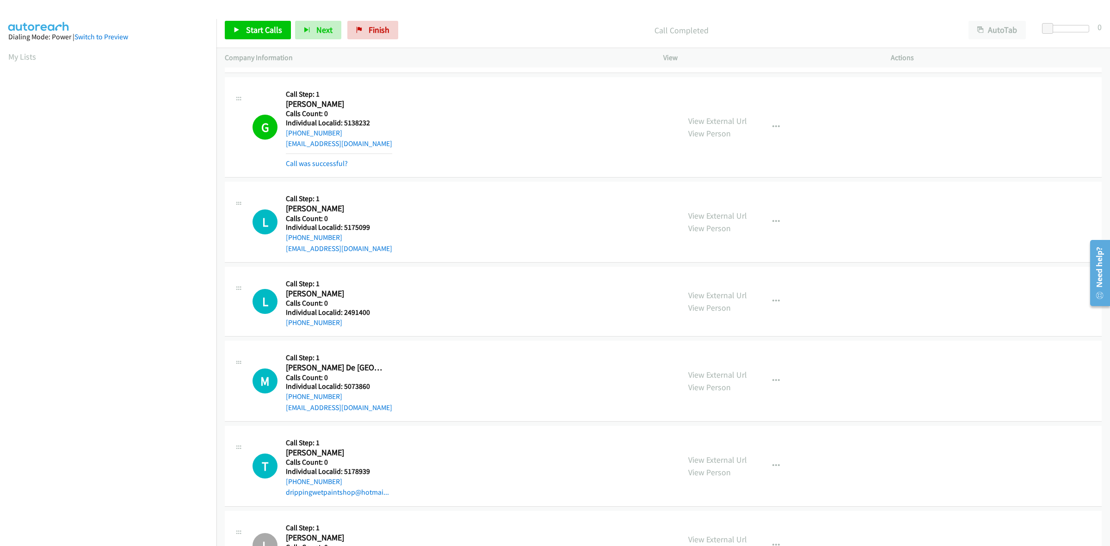
click at [426, 186] on div "L Callback Scheduled Call Step: 1 Lincoln Maier America/New_York Calls Count: 0…" at bounding box center [663, 222] width 877 height 81
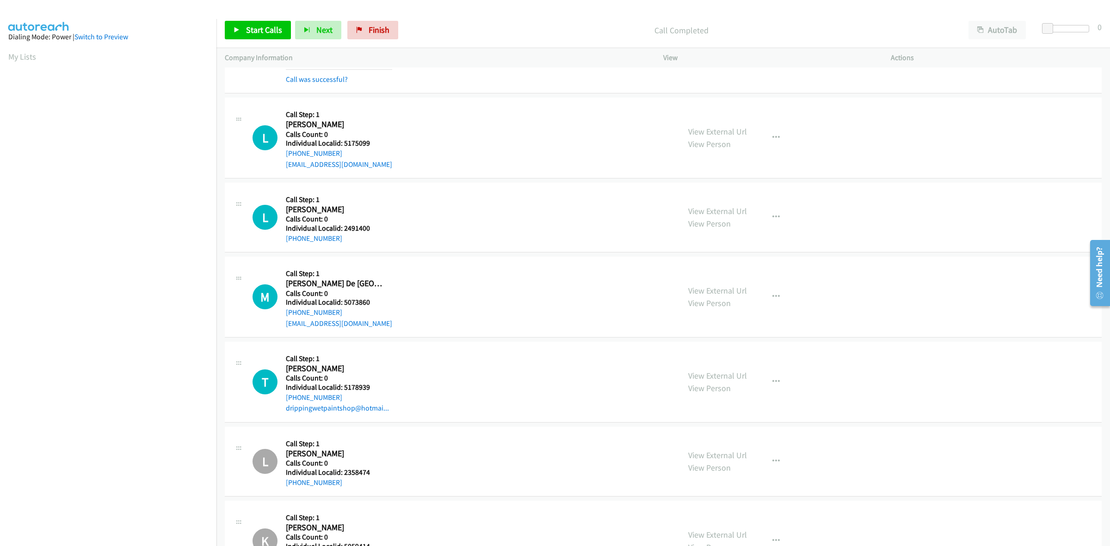
scroll to position [198, 0]
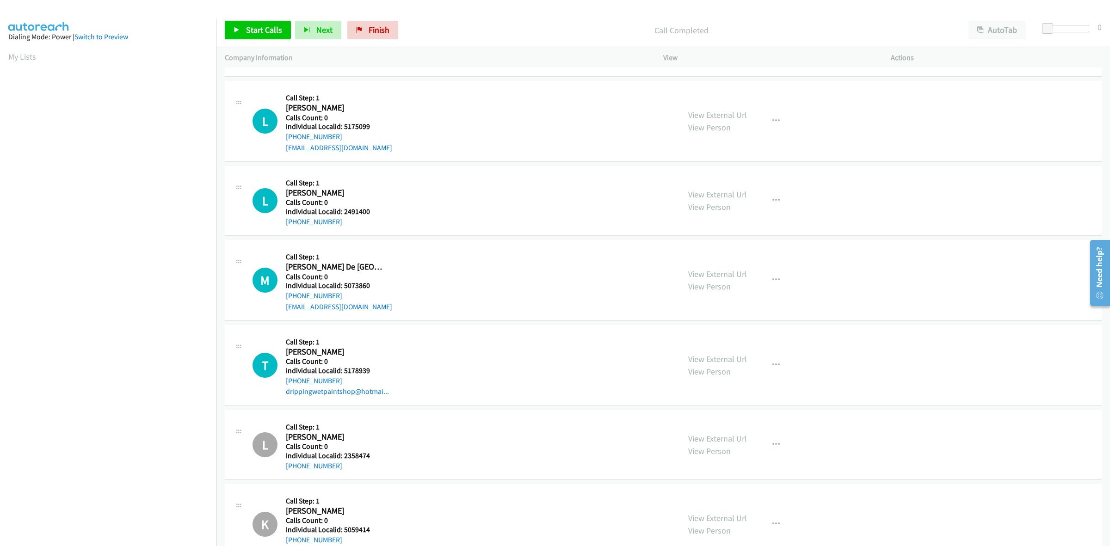
drag, startPoint x: 341, startPoint y: 132, endPoint x: 285, endPoint y: 137, distance: 56.6
click at [285, 137] on div "L Callback Scheduled Call Step: 1 Lincoln Maier America/New_York Calls Count: 0…" at bounding box center [461, 121] width 419 height 64
copy link "+1 814-341-7299"
drag, startPoint x: 375, startPoint y: 128, endPoint x: 341, endPoint y: 126, distance: 34.2
click at [341, 126] on h5 "Individual Localid: 5175099" at bounding box center [339, 126] width 106 height 9
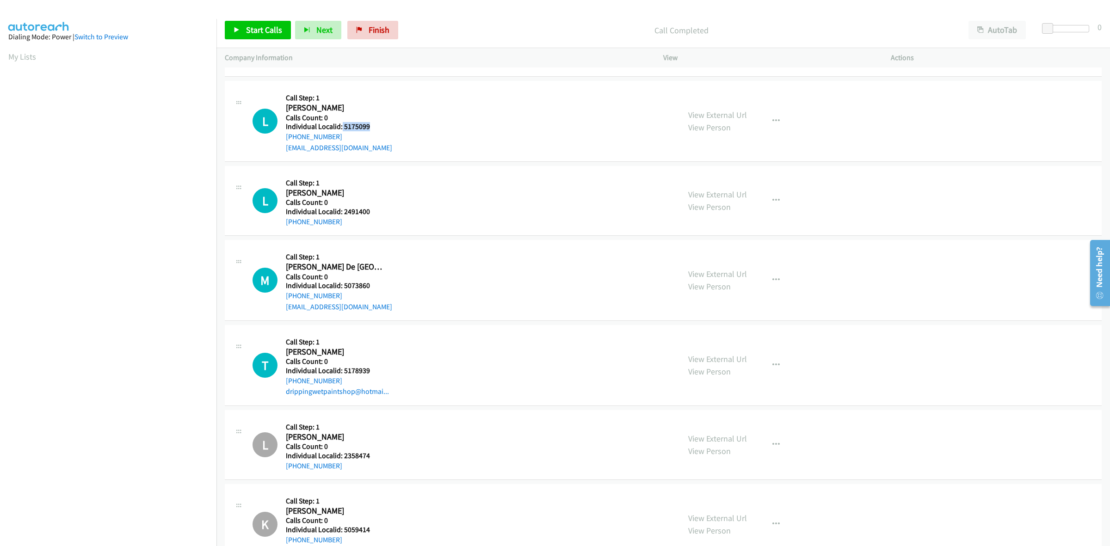
copy h5 "5175099"
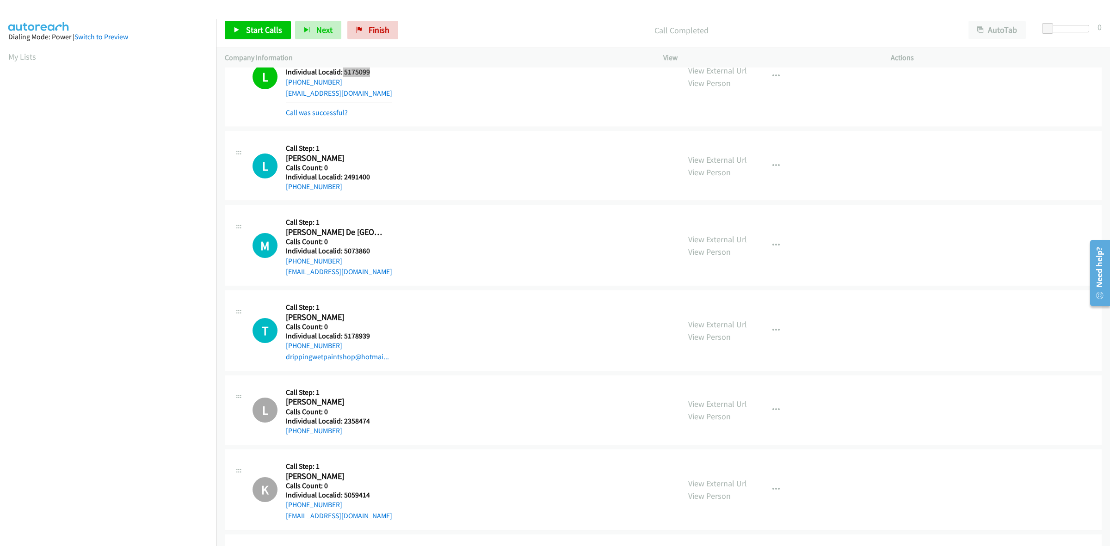
scroll to position [270, 0]
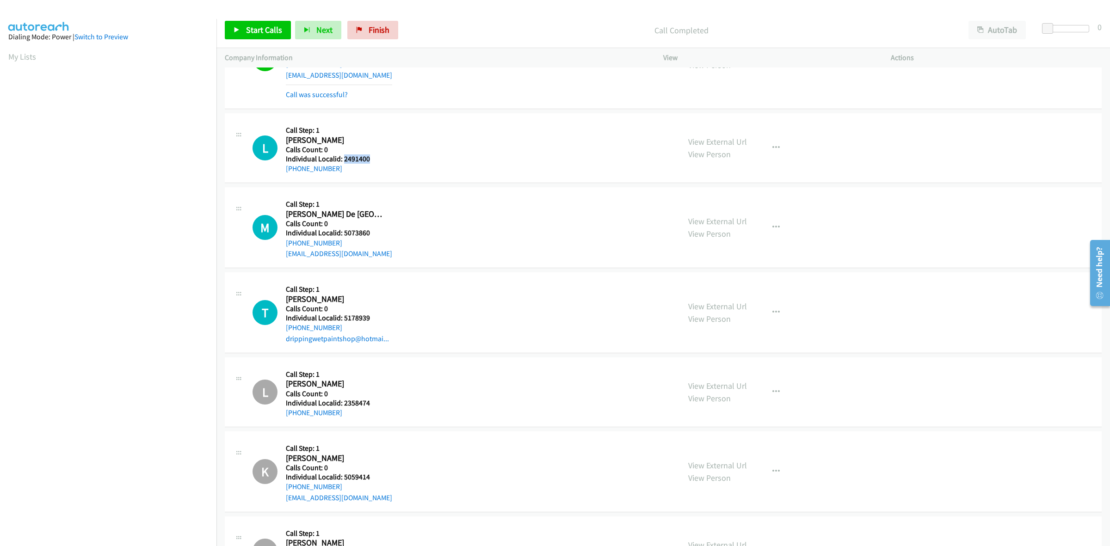
drag, startPoint x: 371, startPoint y: 159, endPoint x: 344, endPoint y: 161, distance: 26.5
click at [344, 161] on h5 "Individual Localid: 2491400" at bounding box center [336, 158] width 101 height 9
copy h5 "2491400"
drag, startPoint x: 773, startPoint y: 151, endPoint x: 766, endPoint y: 157, distance: 9.8
click at [773, 151] on icon "button" at bounding box center [775, 147] width 7 height 7
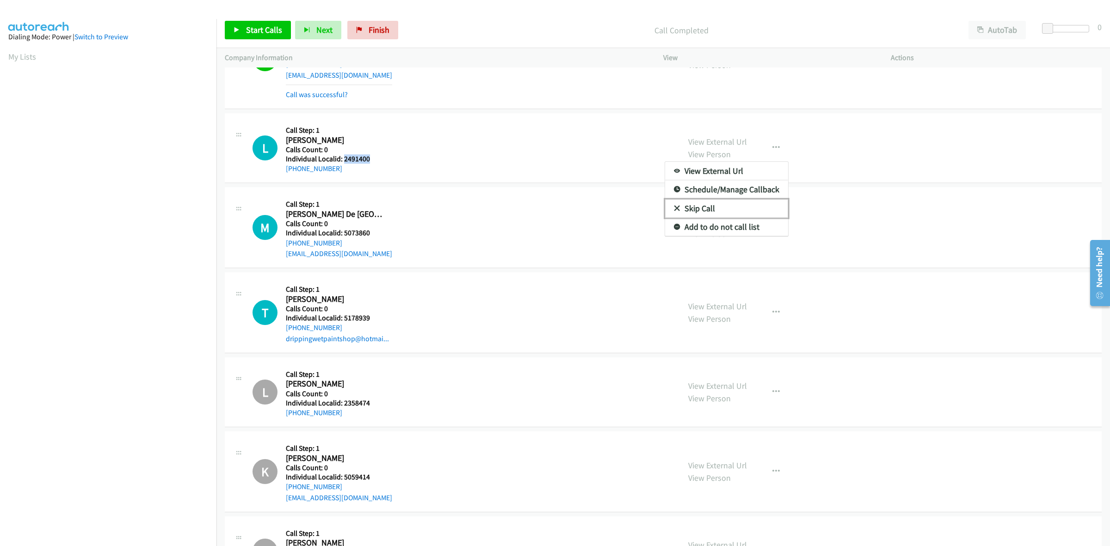
drag, startPoint x: 701, startPoint y: 213, endPoint x: 688, endPoint y: 210, distance: 14.1
click at [701, 213] on link "Skip Call" at bounding box center [726, 208] width 123 height 18
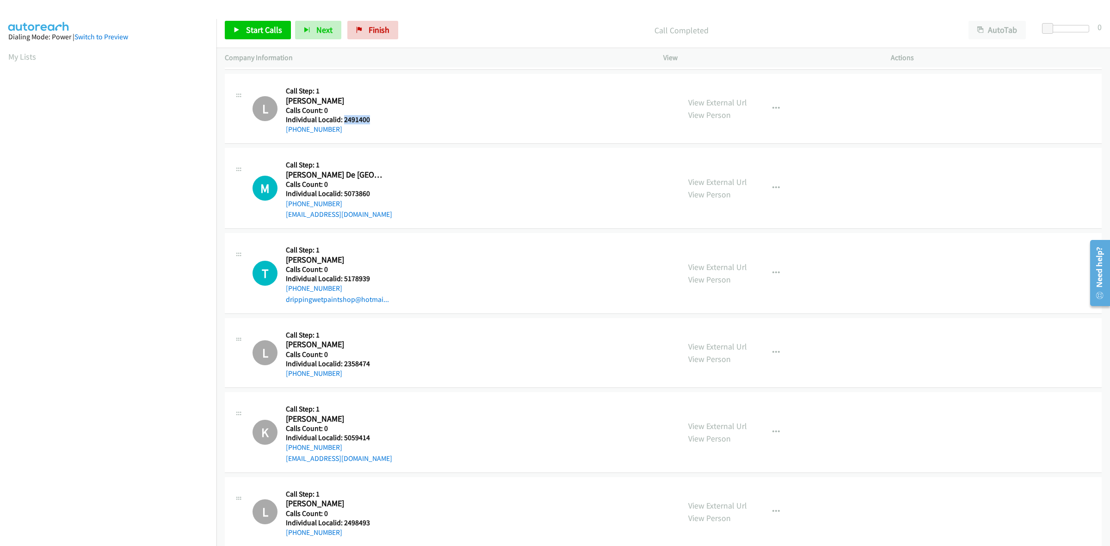
scroll to position [313, 0]
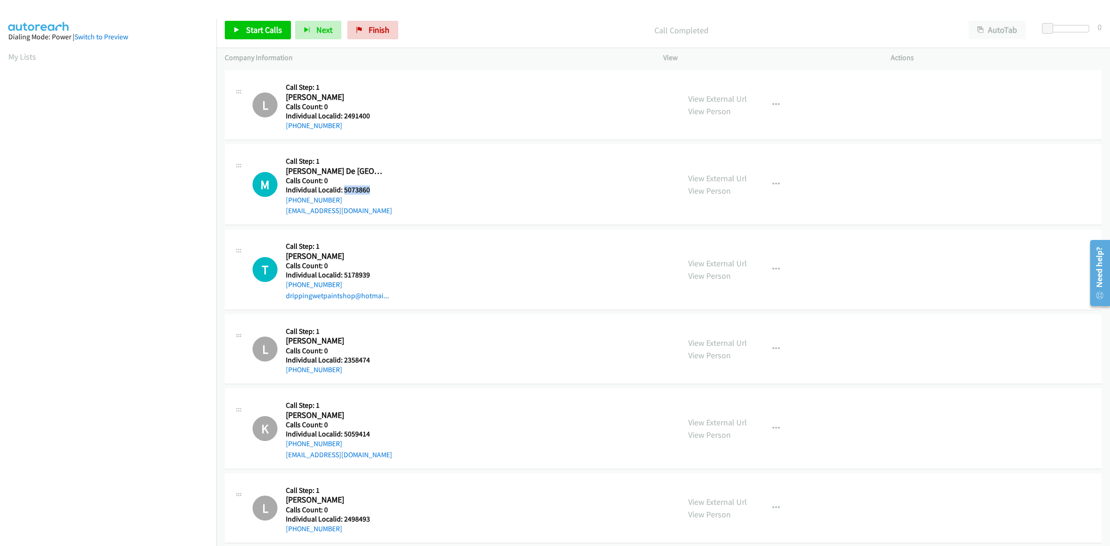
drag, startPoint x: 380, startPoint y: 192, endPoint x: 343, endPoint y: 186, distance: 37.5
click at [343, 186] on h5 "Individual Localid: 5073860" at bounding box center [339, 189] width 106 height 9
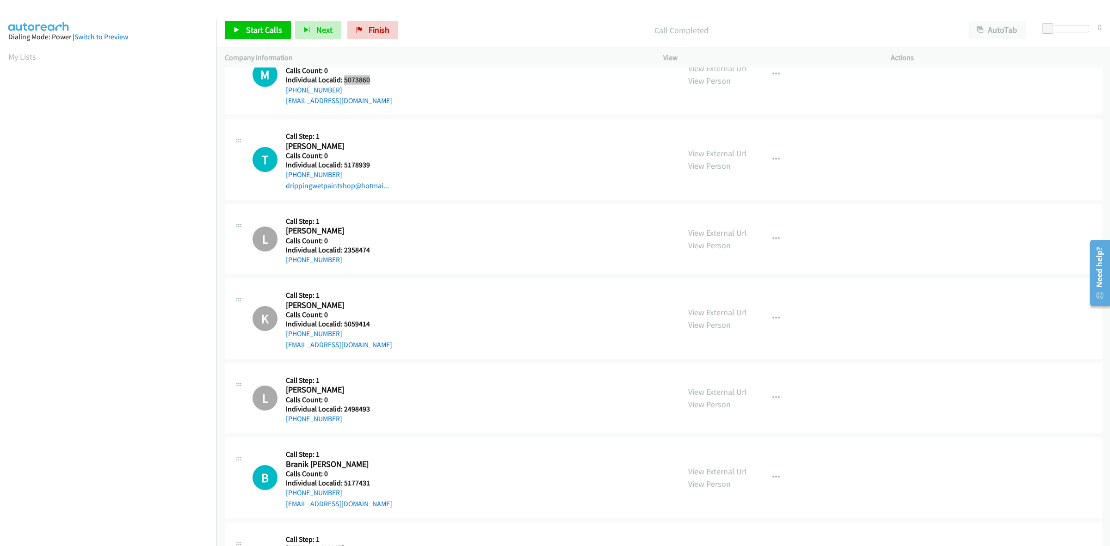
scroll to position [429, 0]
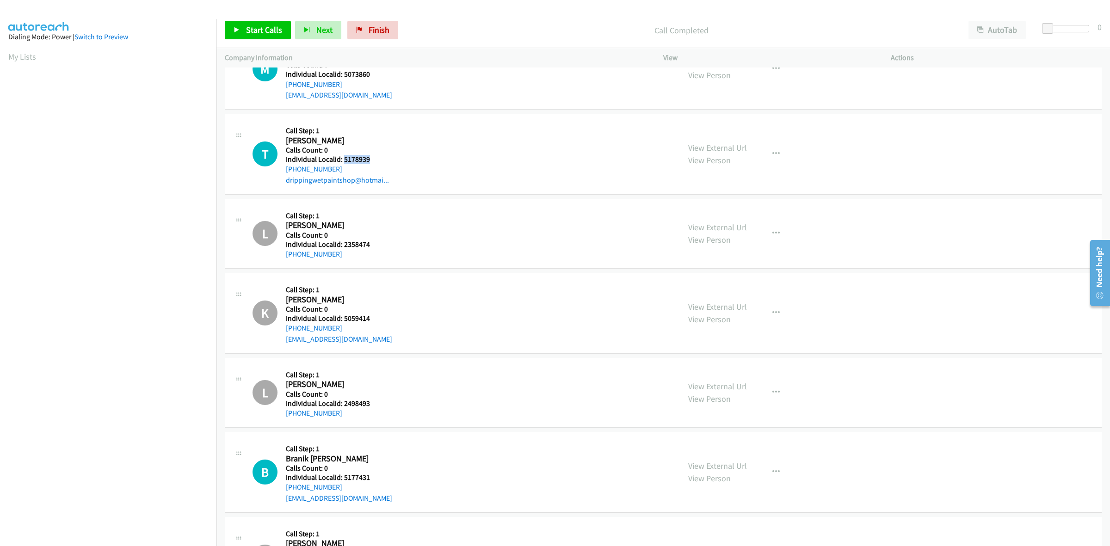
drag, startPoint x: 361, startPoint y: 157, endPoint x: 343, endPoint y: 160, distance: 18.2
click at [343, 160] on h5 "Individual Localid: 5178939" at bounding box center [337, 159] width 103 height 9
click at [403, 141] on div "T Callback Scheduled Call Step: 1 Tucker Ashurst America/New_York Calls Count: …" at bounding box center [461, 154] width 419 height 64
drag, startPoint x: 340, startPoint y: 171, endPoint x: 283, endPoint y: 172, distance: 57.3
click at [283, 172] on div "T Callback Scheduled Call Step: 1 Tucker Ashurst America/New_York Calls Count: …" at bounding box center [461, 154] width 419 height 64
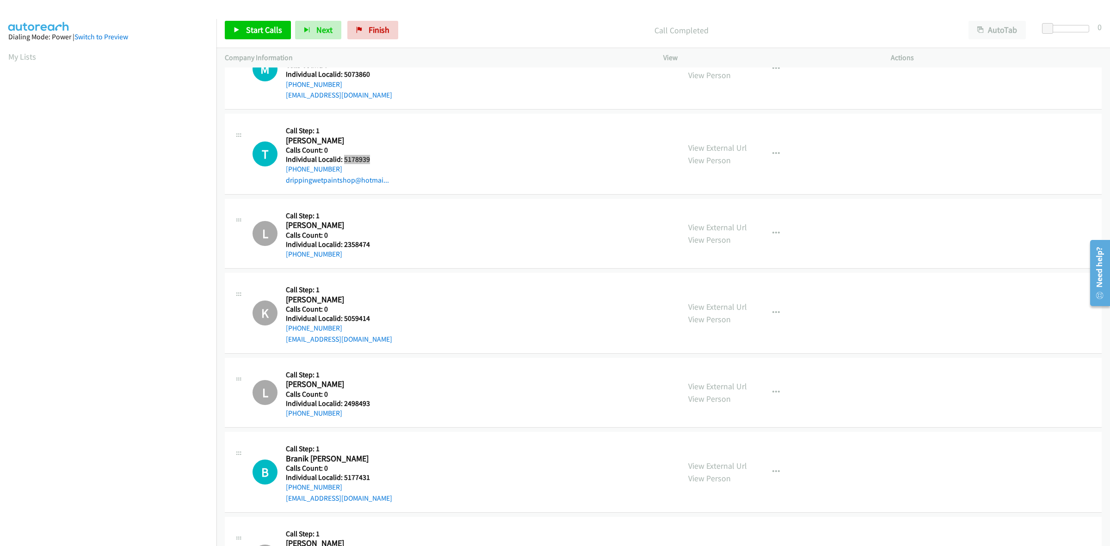
drag, startPoint x: 359, startPoint y: 157, endPoint x: 343, endPoint y: 157, distance: 16.6
click at [343, 157] on h5 "Individual Localid: 5178939" at bounding box center [337, 159] width 103 height 9
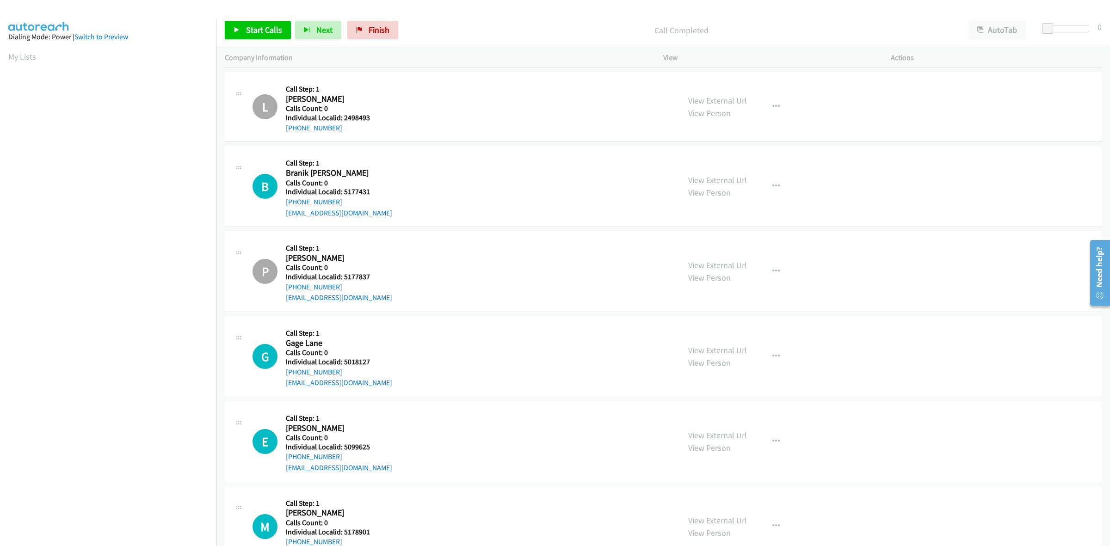
scroll to position [761, 0]
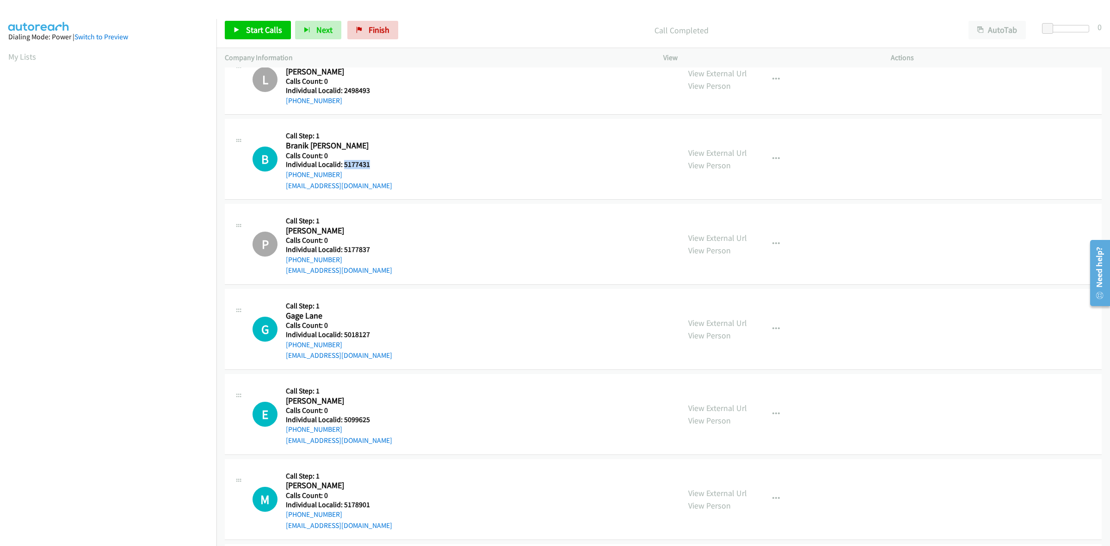
drag, startPoint x: 377, startPoint y: 163, endPoint x: 343, endPoint y: 165, distance: 33.8
click at [343, 165] on div "B Callback Scheduled Call Step: 1 Branik Mize America/Chicago Calls Count: 0 In…" at bounding box center [461, 159] width 419 height 64
click at [368, 144] on h2 "Branik Mize" at bounding box center [339, 146] width 106 height 11
drag, startPoint x: 349, startPoint y: 172, endPoint x: 285, endPoint y: 176, distance: 64.3
click at [285, 176] on div "B Callback Scheduled Call Step: 1 Branik Mize America/Chicago Calls Count: 0 In…" at bounding box center [461, 159] width 419 height 64
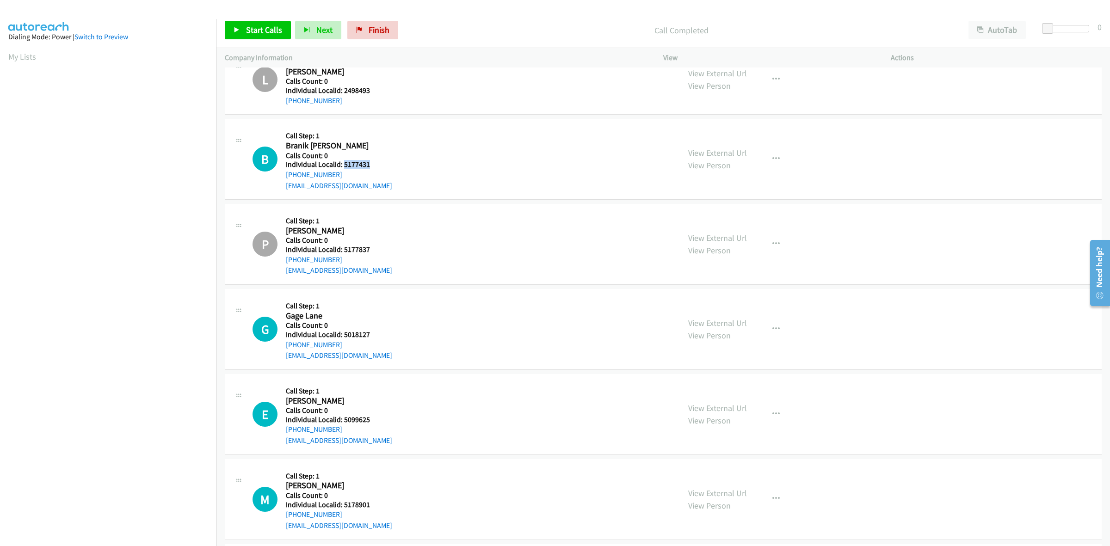
drag, startPoint x: 371, startPoint y: 166, endPoint x: 344, endPoint y: 165, distance: 26.4
click at [344, 165] on div "B Callback Scheduled Call Step: 1 Branik Mize America/Chicago Calls Count: 0 In…" at bounding box center [461, 159] width 419 height 64
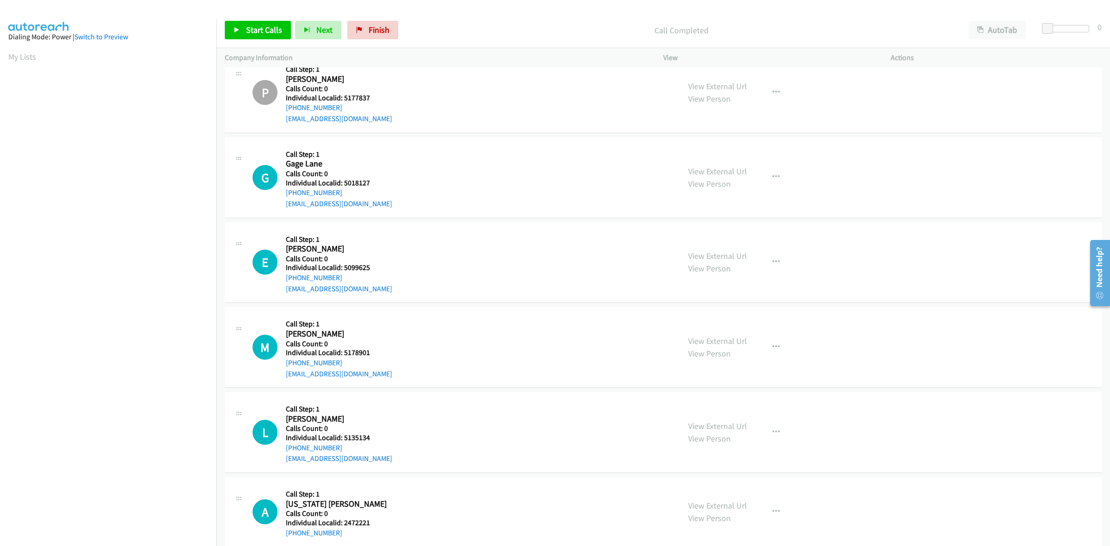
scroll to position [949, 0]
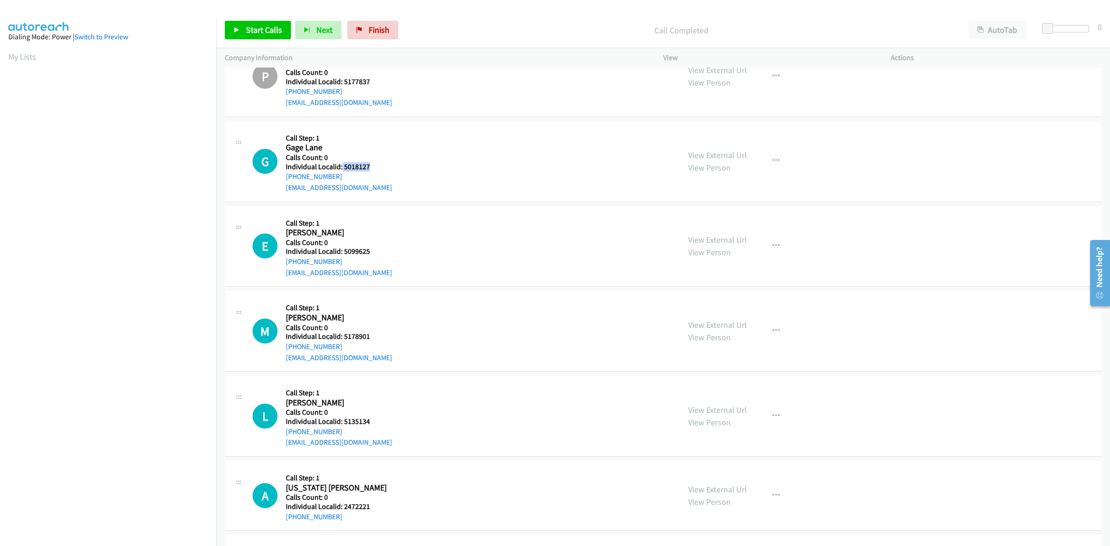
drag, startPoint x: 374, startPoint y: 165, endPoint x: 341, endPoint y: 165, distance: 32.8
click at [341, 165] on div "G Callback Scheduled Call Step: 1 Gage Lane America/Chicago Calls Count: 0 Indi…" at bounding box center [461, 161] width 419 height 64
drag, startPoint x: 382, startPoint y: 153, endPoint x: 363, endPoint y: 172, distance: 27.1
click at [382, 153] on div "G Callback Scheduled Call Step: 1 Gage Lane America/Chicago Calls Count: 0 Indi…" at bounding box center [461, 161] width 419 height 64
drag, startPoint x: 349, startPoint y: 175, endPoint x: 281, endPoint y: 179, distance: 68.6
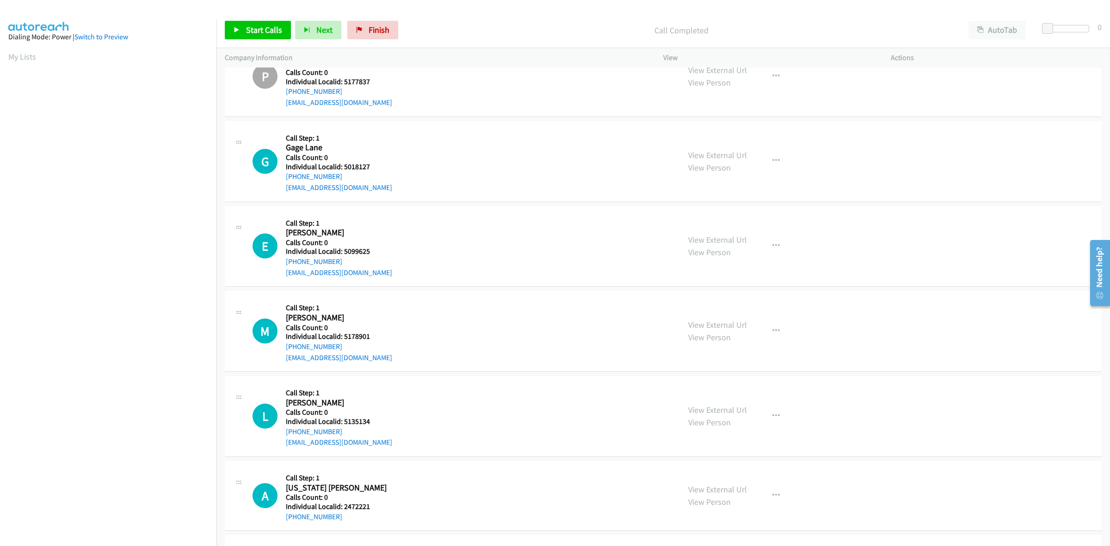
click at [281, 179] on div "G Callback Scheduled Call Step: 1 Gage Lane America/Chicago Calls Count: 0 Indi…" at bounding box center [461, 161] width 419 height 64
drag, startPoint x: 370, startPoint y: 167, endPoint x: 343, endPoint y: 169, distance: 27.4
click at [343, 169] on h5 "Individual Localid: 5018127" at bounding box center [339, 166] width 106 height 9
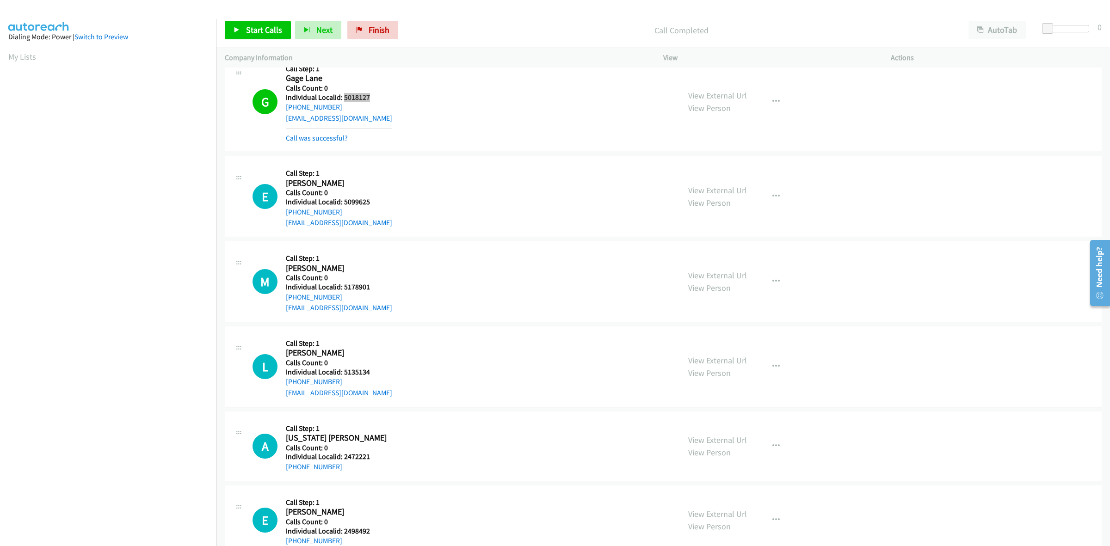
scroll to position [1094, 0]
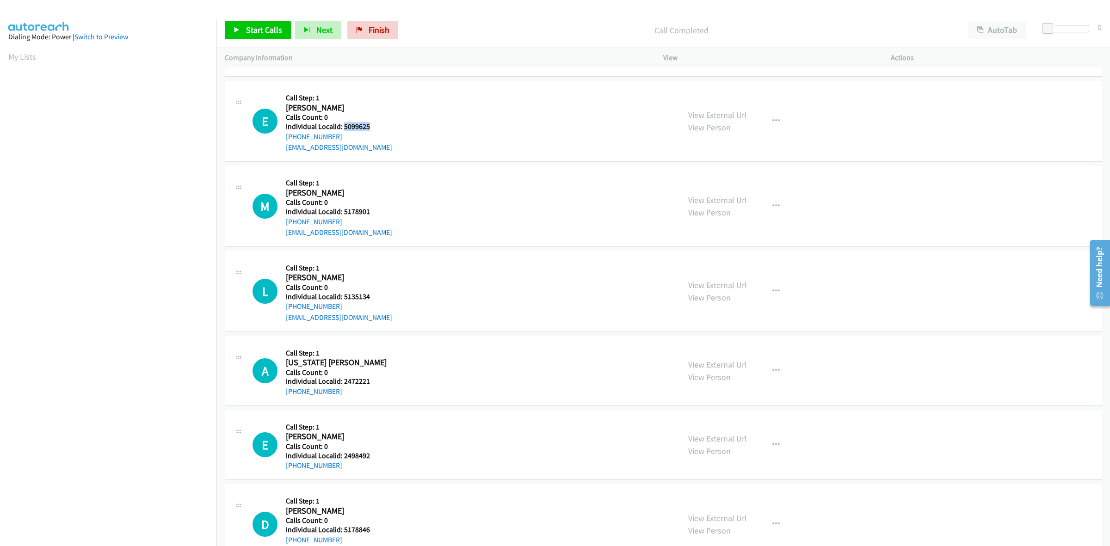
drag, startPoint x: 367, startPoint y: 125, endPoint x: 344, endPoint y: 130, distance: 22.7
click at [344, 130] on div "E Callback Scheduled Call Step: 1 Ezrin Soholt America/Chicago Calls Count: 0 I…" at bounding box center [461, 121] width 419 height 64
click at [777, 123] on button "button" at bounding box center [775, 121] width 25 height 18
click at [718, 186] on link "Skip Call" at bounding box center [726, 181] width 123 height 18
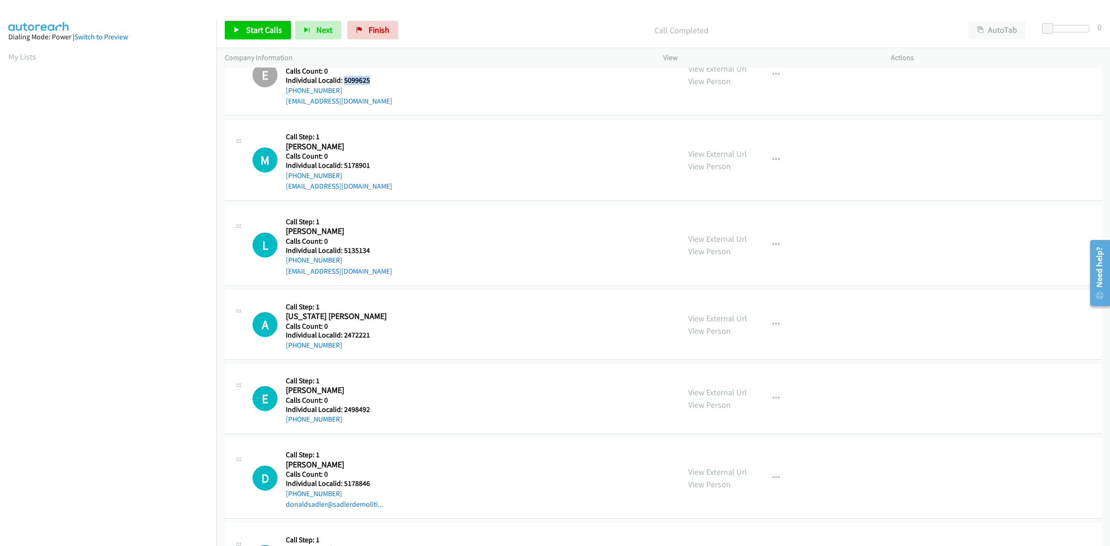
scroll to position [1166, 0]
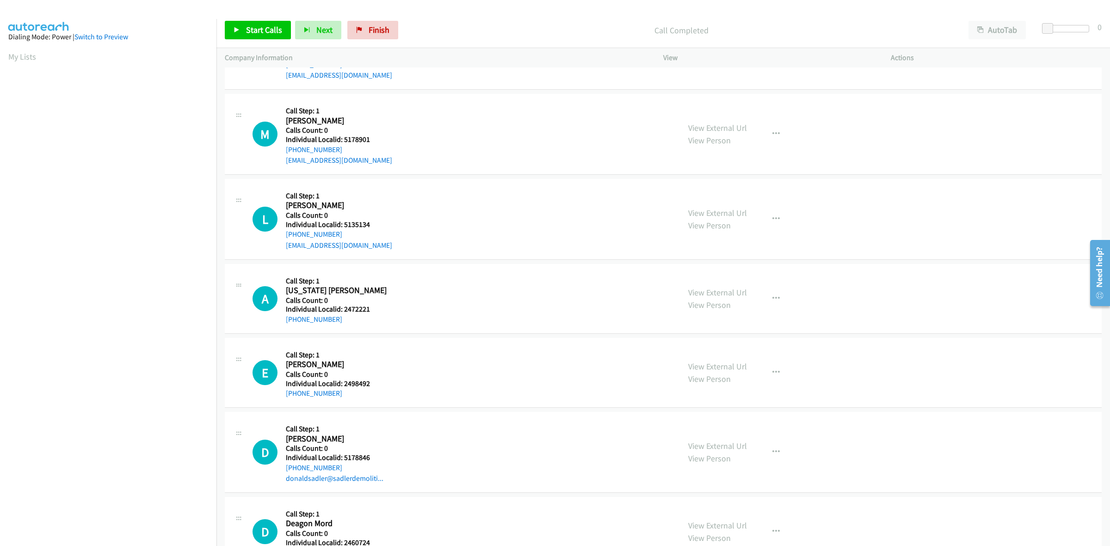
drag, startPoint x: 382, startPoint y: 146, endPoint x: 338, endPoint y: 139, distance: 44.5
click at [338, 139] on div "M Callback Scheduled Call Step: 1 Max Entzel America/Chicago Calls Count: 0 Ind…" at bounding box center [461, 134] width 419 height 64
click at [379, 139] on div "M Callback Scheduled Call Step: 1 Max Entzel America/Chicago Calls Count: 0 Ind…" at bounding box center [461, 134] width 419 height 64
drag, startPoint x: 374, startPoint y: 139, endPoint x: 341, endPoint y: 139, distance: 33.3
click at [341, 139] on div "M Callback Scheduled Call Step: 1 Max Entzel America/Chicago Calls Count: 0 Ind…" at bounding box center [461, 134] width 419 height 64
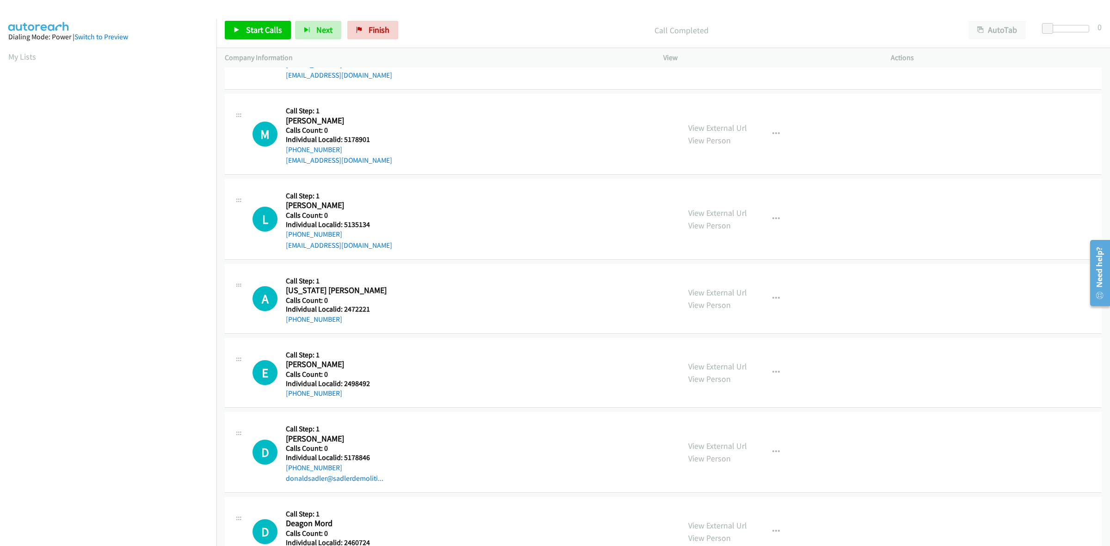
drag, startPoint x: 409, startPoint y: 113, endPoint x: 309, endPoint y: 174, distance: 117.2
click at [409, 113] on div "M Callback Scheduled Call Step: 1 Max Entzel America/Chicago Calls Count: 0 Ind…" at bounding box center [461, 134] width 419 height 64
drag, startPoint x: 344, startPoint y: 149, endPoint x: 280, endPoint y: 154, distance: 64.5
click at [280, 154] on div "M Callback Scheduled Call Step: 1 Max Entzel America/Chicago Calls Count: 0 Ind…" at bounding box center [461, 134] width 419 height 64
drag, startPoint x: 371, startPoint y: 140, endPoint x: 344, endPoint y: 141, distance: 27.3
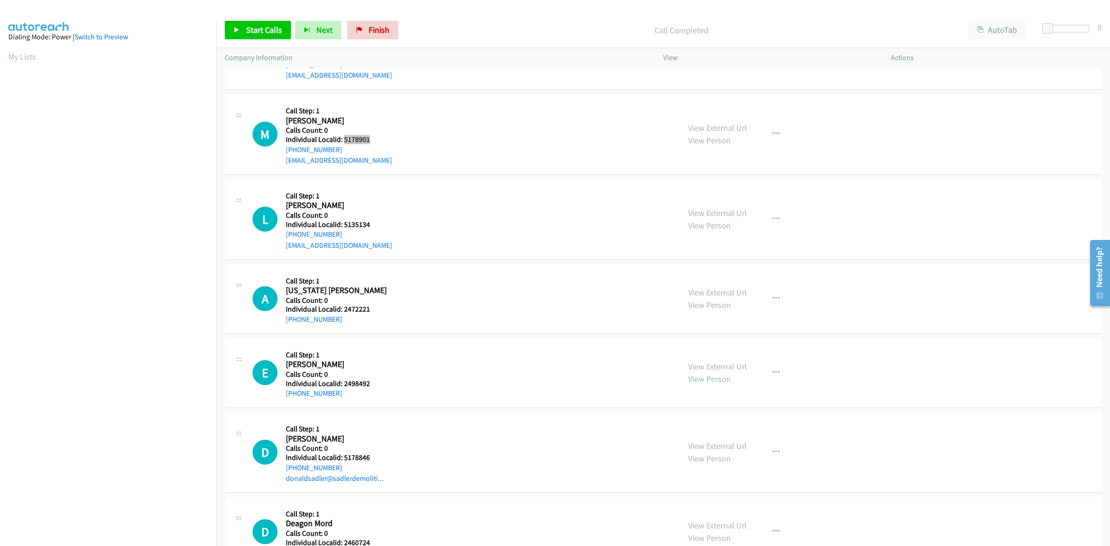
click at [344, 141] on div "M Callback Scheduled Call Step: 1 Max Entzel America/Chicago Calls Count: 0 Ind…" at bounding box center [461, 134] width 419 height 64
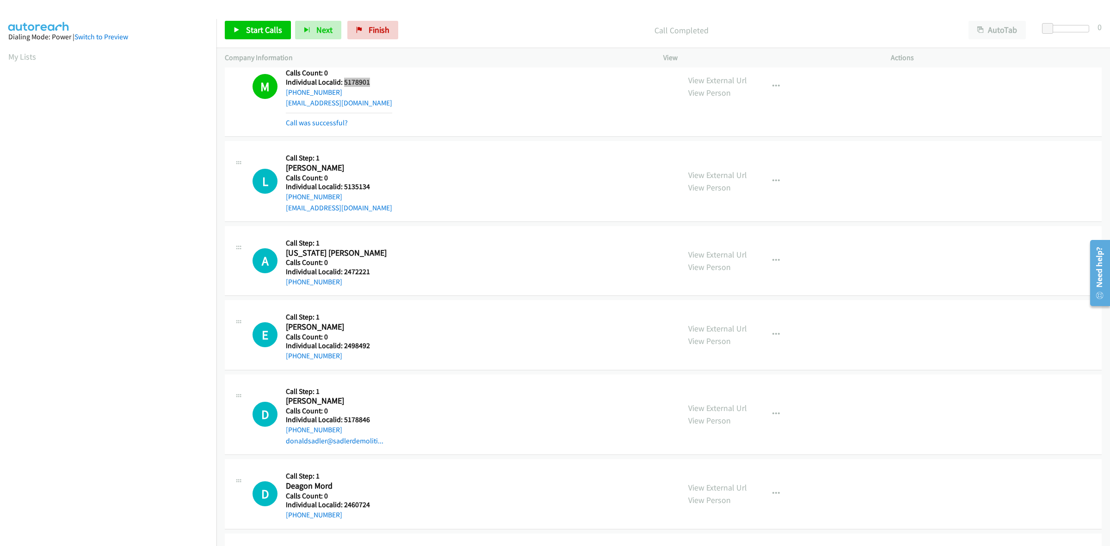
scroll to position [1224, 0]
drag, startPoint x: 372, startPoint y: 188, endPoint x: 342, endPoint y: 189, distance: 30.1
click at [342, 189] on div "L Callback Scheduled Call Step: 1 Leland O'brien America/Chicago Calls Count: 0…" at bounding box center [461, 181] width 419 height 64
click at [354, 152] on div "Callback Scheduled Call Step: 1 Leland O'brien America/Chicago Calls Count: 0 I…" at bounding box center [339, 181] width 106 height 64
drag, startPoint x: 336, startPoint y: 199, endPoint x: 284, endPoint y: 199, distance: 51.8
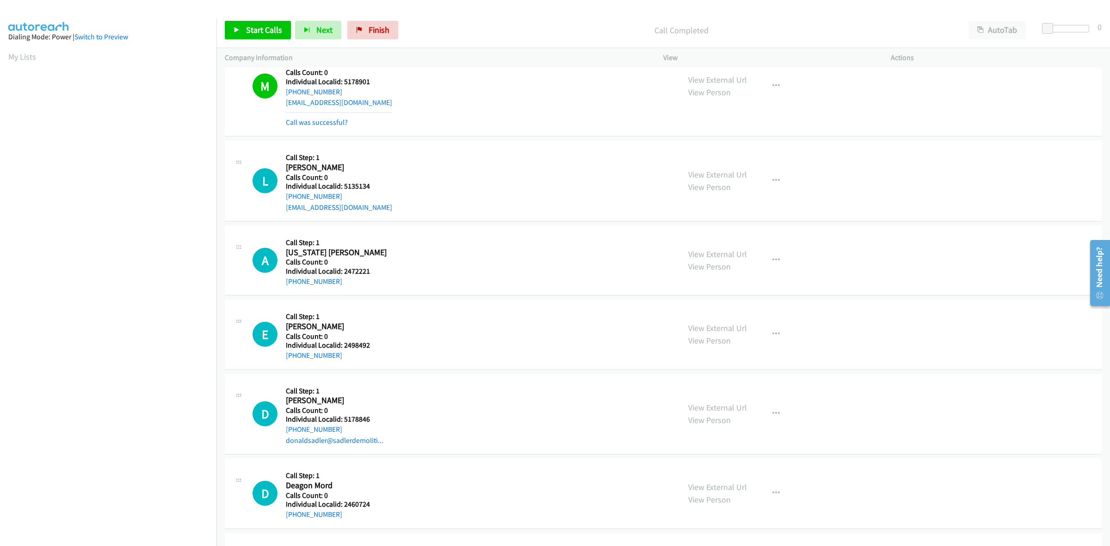
click at [284, 199] on div "L Callback Scheduled Call Step: 1 Leland O'brien America/Chicago Calls Count: 0…" at bounding box center [461, 181] width 419 height 64
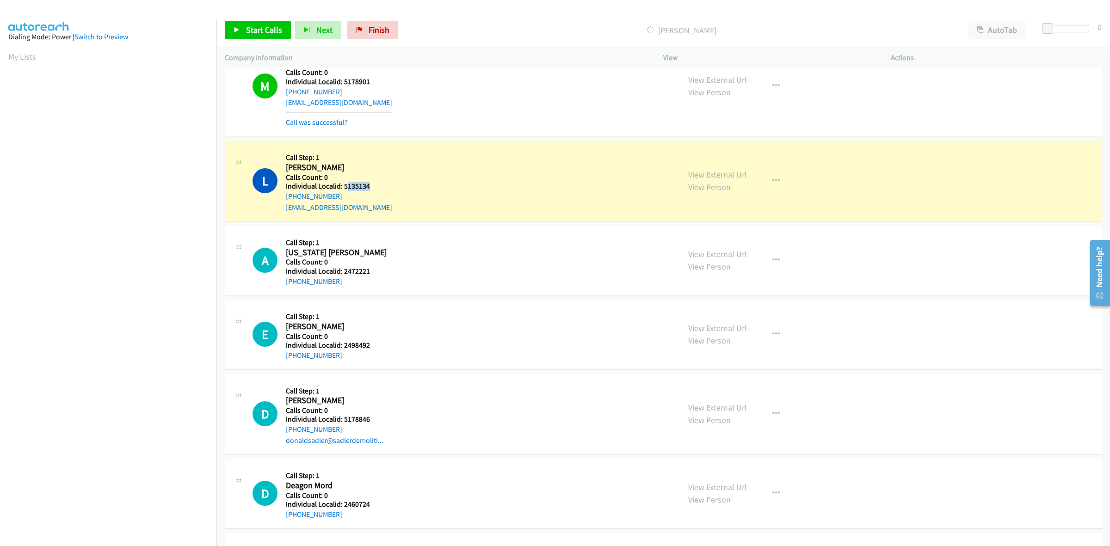
drag, startPoint x: 369, startPoint y: 188, endPoint x: 345, endPoint y: 186, distance: 24.2
click at [345, 186] on div "L Callback Scheduled Call Step: 1 Leland O'brien America/Chicago Calls Count: 0…" at bounding box center [461, 181] width 419 height 64
click at [370, 185] on div "L Callback Scheduled Call Step: 1 Leland O'brien America/Chicago Calls Count: 0…" at bounding box center [461, 181] width 419 height 64
drag, startPoint x: 370, startPoint y: 186, endPoint x: 350, endPoint y: 189, distance: 20.5
click at [350, 189] on div "L Callback Scheduled Call Step: 1 Leland O'brien America/Chicago Calls Count: 0…" at bounding box center [461, 181] width 419 height 64
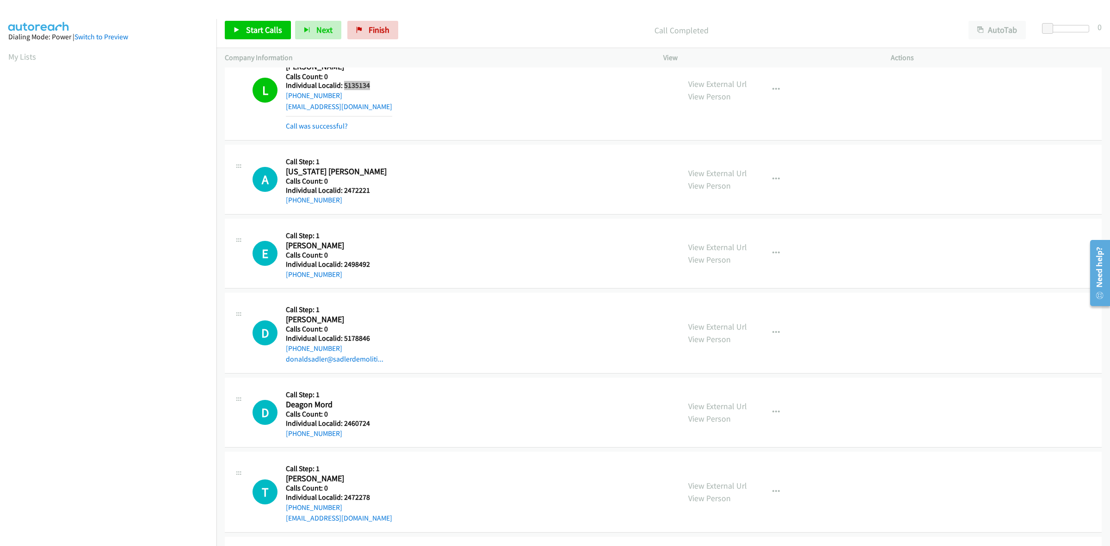
scroll to position [1325, 0]
drag, startPoint x: 369, startPoint y: 193, endPoint x: 343, endPoint y: 190, distance: 26.5
click at [343, 190] on div "A Callback Scheduled Call Step: 1 Arizona Royer America/Chicago Calls Count: 0 …" at bounding box center [461, 179] width 419 height 53
click at [396, 146] on div "A Callback Scheduled Call Step: 1 Arizona Royer America/Chicago Calls Count: 0 …" at bounding box center [663, 179] width 877 height 70
drag, startPoint x: 341, startPoint y: 202, endPoint x: 299, endPoint y: 199, distance: 41.7
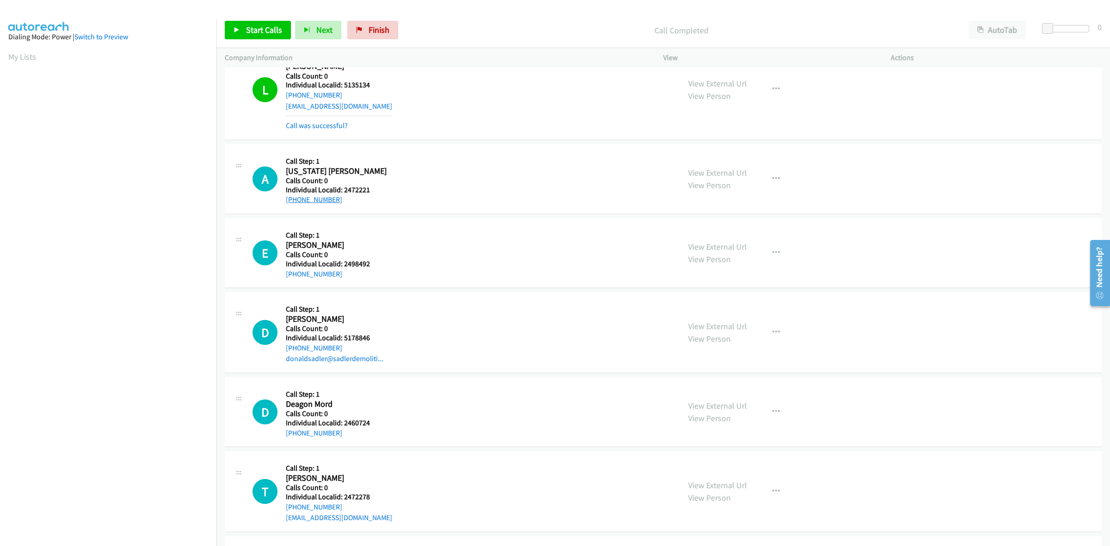
click at [280, 203] on div "A Callback Scheduled Call Step: 1 Arizona Royer America/Chicago Calls Count: 0 …" at bounding box center [461, 179] width 419 height 53
drag, startPoint x: 376, startPoint y: 190, endPoint x: 344, endPoint y: 193, distance: 31.5
click at [344, 193] on div "A Callback Scheduled Call Step: 1 Arizona Royer America/Chicago Calls Count: 0 …" at bounding box center [461, 179] width 419 height 53
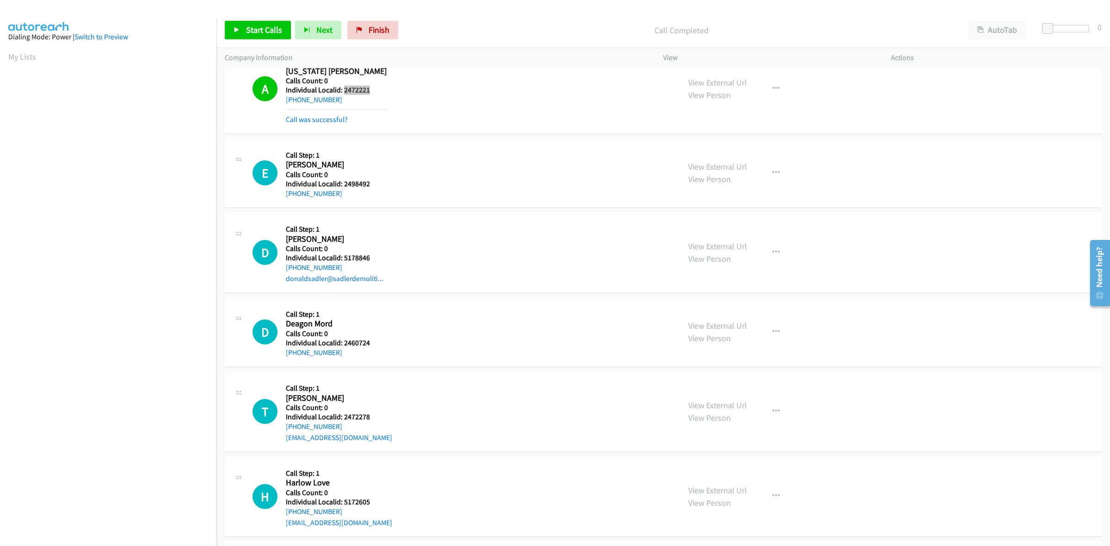
scroll to position [1455, 0]
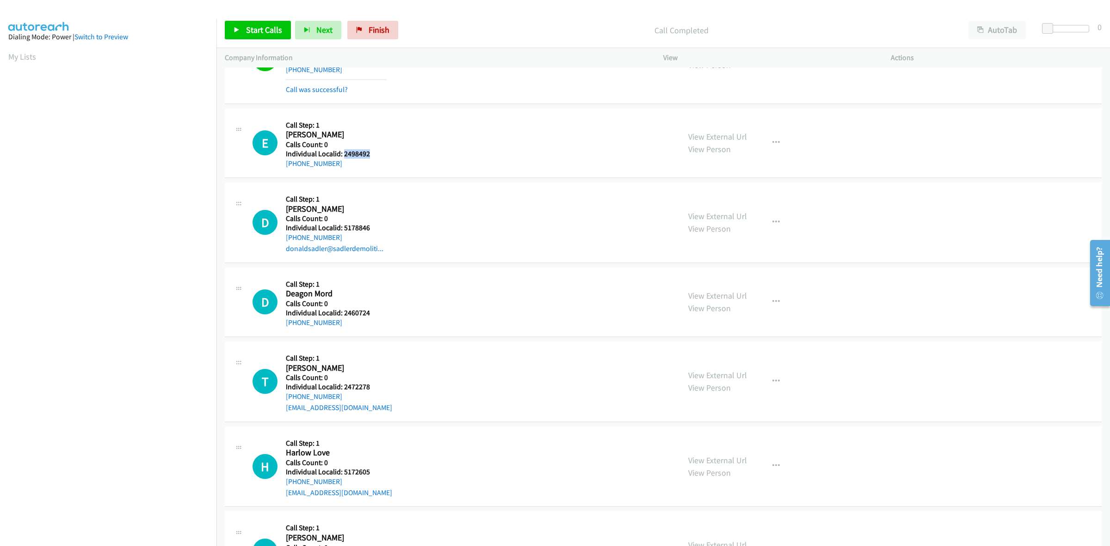
drag, startPoint x: 372, startPoint y: 151, endPoint x: 344, endPoint y: 155, distance: 28.1
click at [344, 155] on div "E Callback Scheduled Call Step: 1 Eve Riesenberg America/Chicago Calls Count: 0…" at bounding box center [461, 143] width 419 height 53
click at [477, 195] on div "D Callback Scheduled Call Step: 1 Donald Sadler America/Chicago Calls Count: 0 …" at bounding box center [461, 222] width 419 height 64
click at [413, 135] on div "E Callback Scheduled Call Step: 1 Eve Riesenberg America/Chicago Calls Count: 0…" at bounding box center [461, 143] width 419 height 53
drag, startPoint x: 381, startPoint y: 153, endPoint x: 349, endPoint y: 153, distance: 32.4
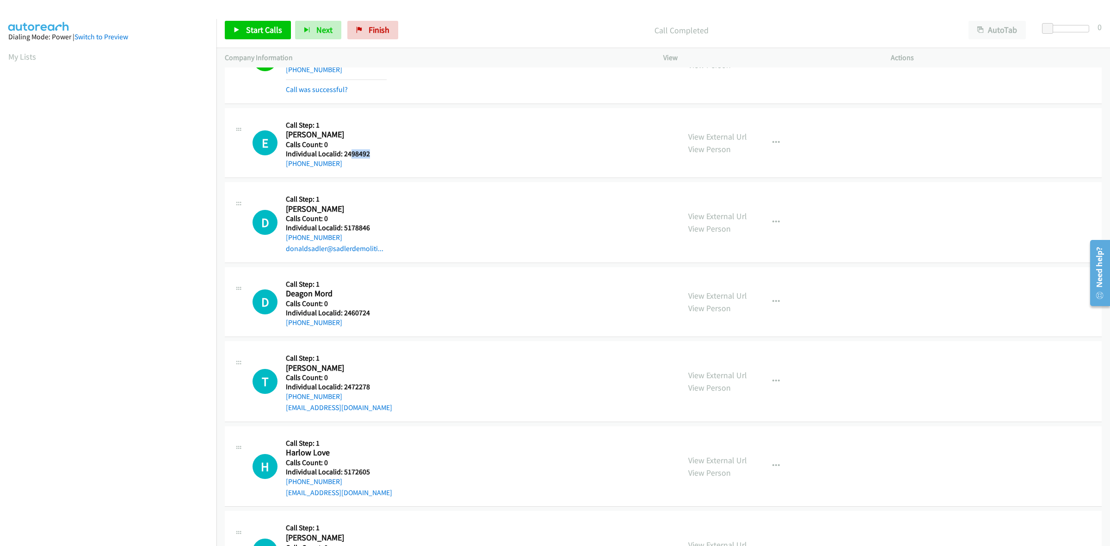
click at [349, 153] on div "E Callback Scheduled Call Step: 1 Eve Riesenberg America/Chicago Calls Count: 0…" at bounding box center [461, 143] width 419 height 53
click at [412, 162] on div "E Callback Scheduled Call Step: 1 Eve Riesenberg America/Chicago Calls Count: 0…" at bounding box center [461, 143] width 419 height 53
drag, startPoint x: 344, startPoint y: 160, endPoint x: 283, endPoint y: 170, distance: 61.8
click at [283, 169] on div "E Callback Scheduled Call Step: 1 Eve Riesenberg America/Chicago Calls Count: 0…" at bounding box center [461, 143] width 419 height 53
drag, startPoint x: 370, startPoint y: 157, endPoint x: 344, endPoint y: 155, distance: 26.0
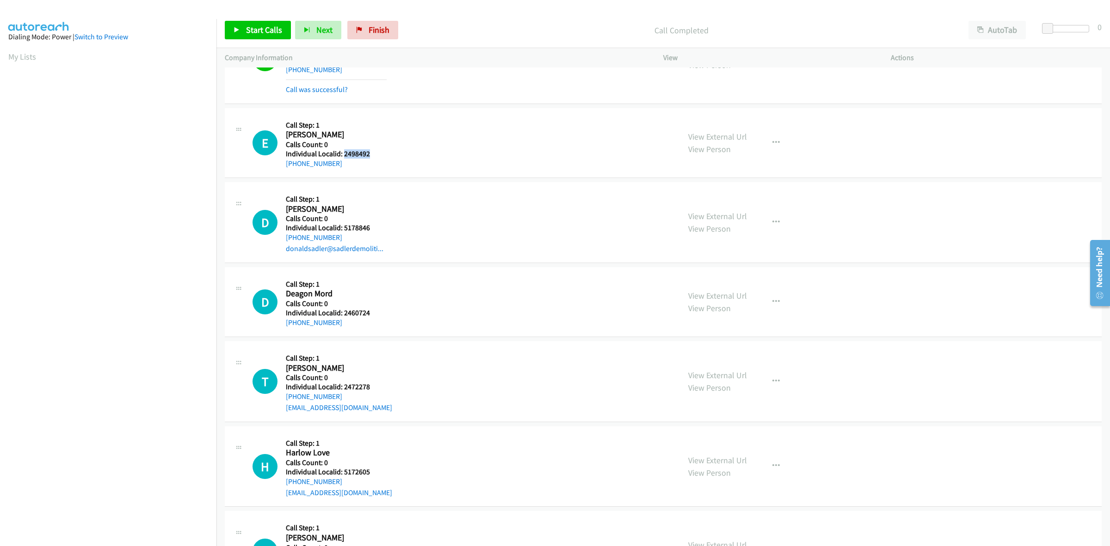
click at [344, 155] on div "E Callback Scheduled Call Step: 1 Eve Riesenberg America/Chicago Calls Count: 0…" at bounding box center [461, 143] width 419 height 53
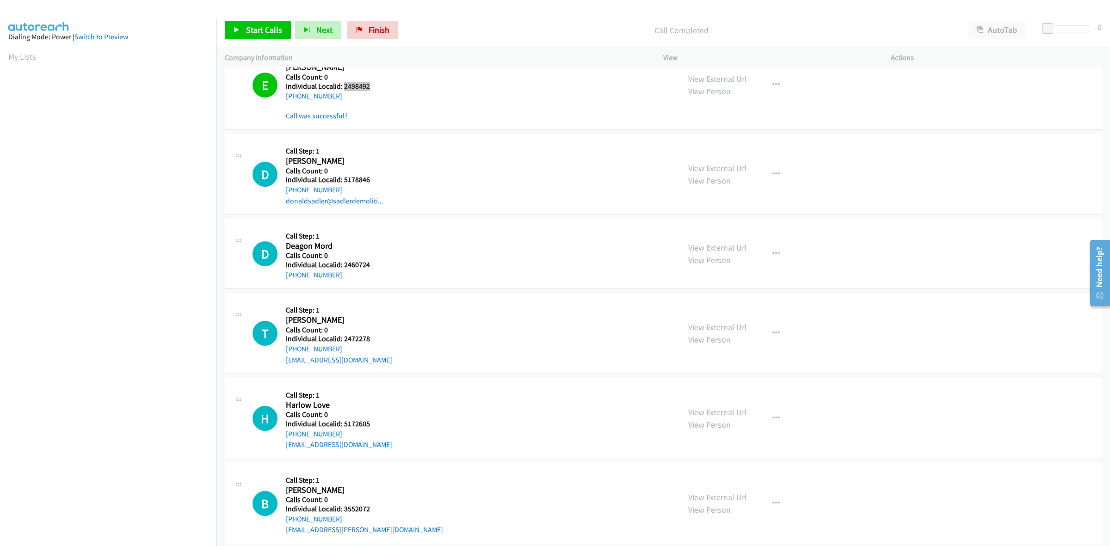
scroll to position [1527, 0]
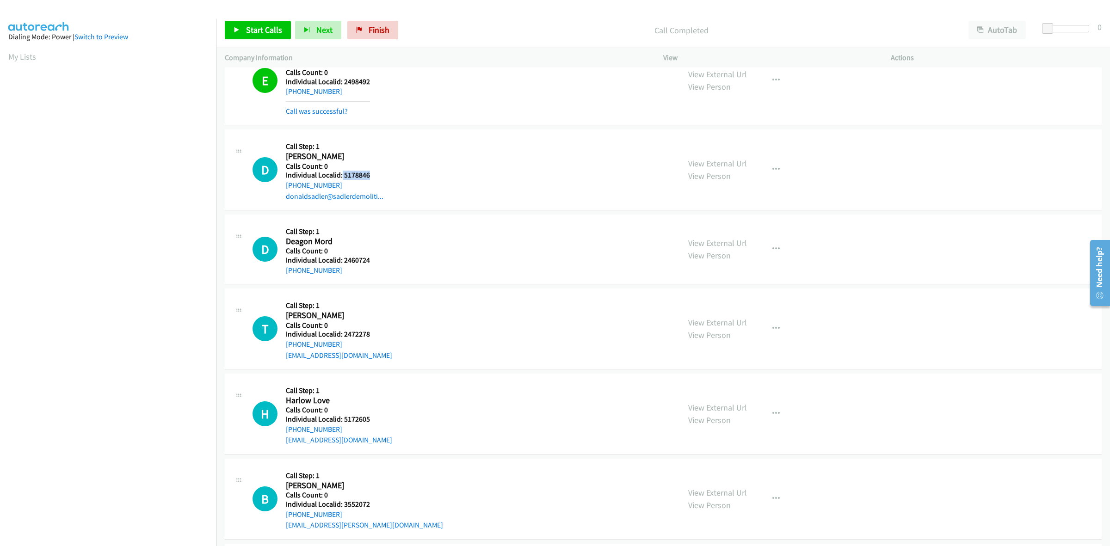
drag, startPoint x: 377, startPoint y: 176, endPoint x: 341, endPoint y: 172, distance: 35.8
click at [341, 172] on h5 "Individual Localid: 5178846" at bounding box center [335, 175] width 98 height 9
click at [373, 150] on h5 "Call Step: 1" at bounding box center [335, 146] width 98 height 9
drag, startPoint x: 346, startPoint y: 185, endPoint x: 285, endPoint y: 186, distance: 60.6
click at [286, 186] on div "+1 469-734-0631" at bounding box center [335, 185] width 98 height 11
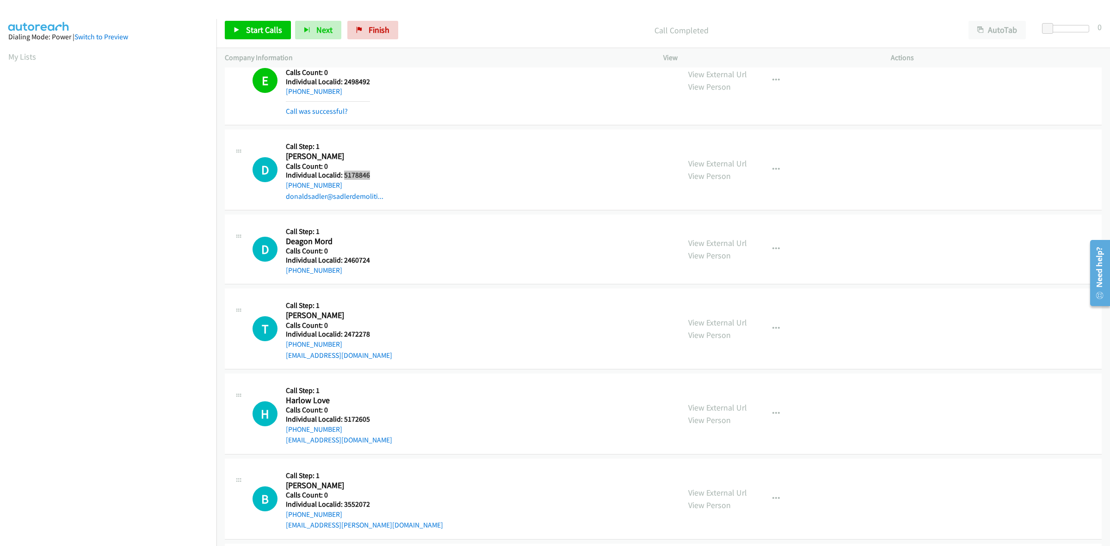
drag, startPoint x: 376, startPoint y: 180, endPoint x: 344, endPoint y: 176, distance: 31.7
click at [344, 176] on h5 "Individual Localid: 5178846" at bounding box center [335, 175] width 98 height 9
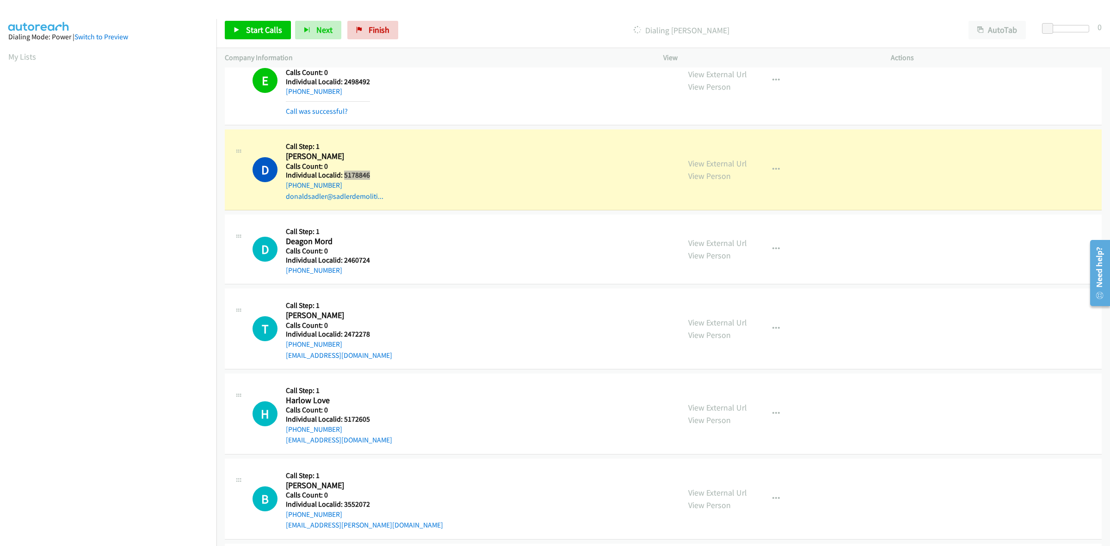
scroll to position [0, 0]
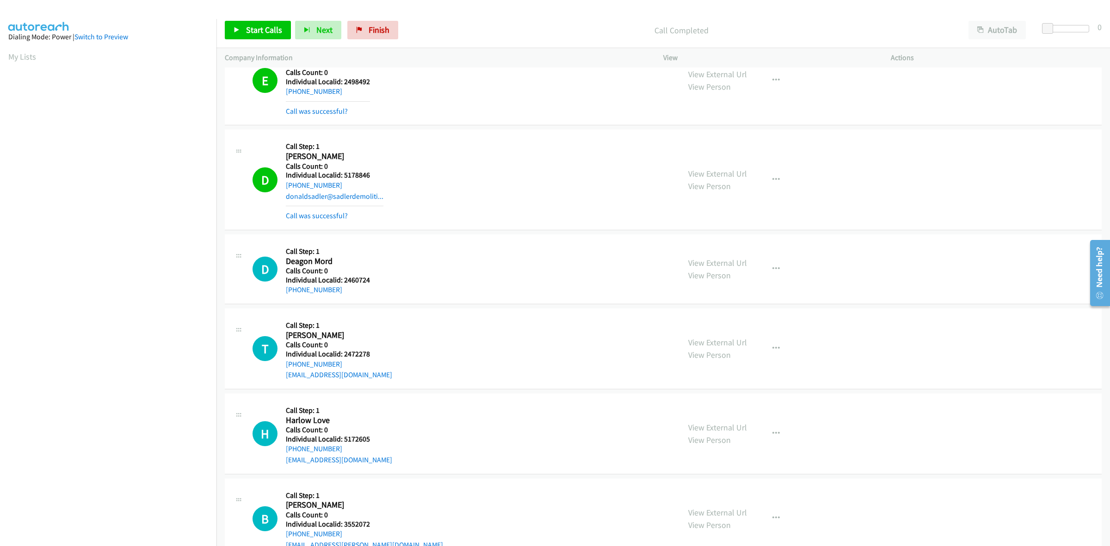
click at [526, 186] on div "D Callback Scheduled Call Step: 1 Donald Sadler America/Chicago Calls Count: 0 …" at bounding box center [461, 179] width 419 height 83
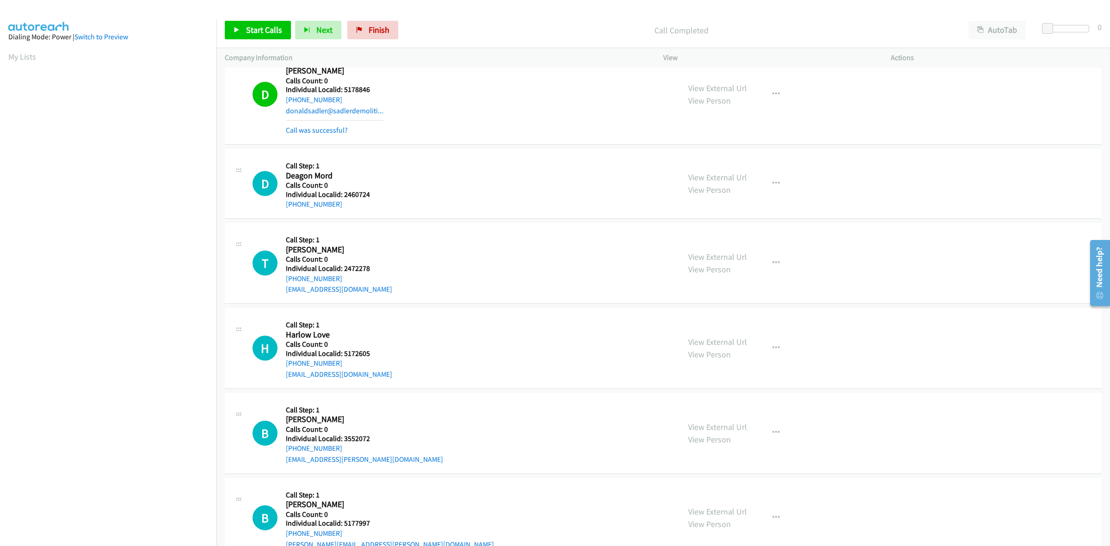
scroll to position [1643, 0]
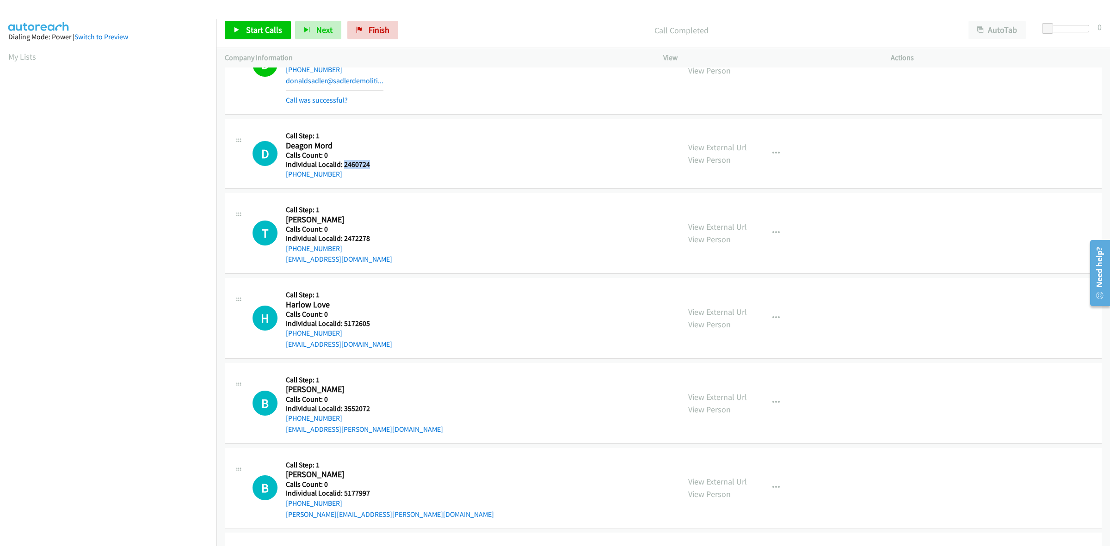
drag, startPoint x: 370, startPoint y: 164, endPoint x: 342, endPoint y: 164, distance: 28.2
click at [342, 164] on div "D Callback Scheduled Call Step: 1 Deagon Mord America/Chicago Calls Count: 0 In…" at bounding box center [461, 153] width 419 height 53
click at [24, 61] on link "My Lists" at bounding box center [22, 56] width 28 height 11
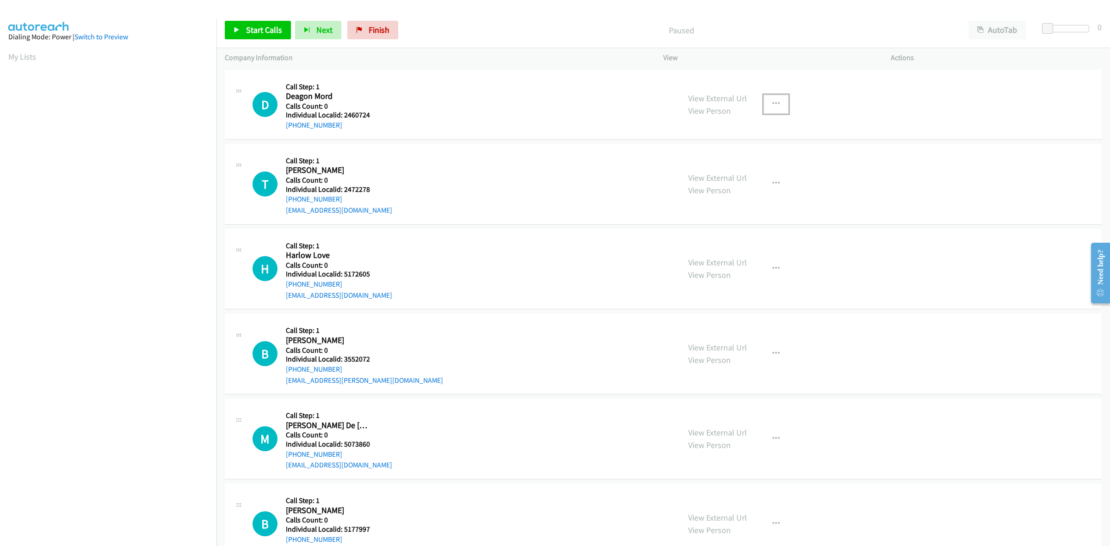
click at [772, 104] on icon "button" at bounding box center [775, 103] width 7 height 7
click at [714, 163] on link "Skip Call" at bounding box center [726, 164] width 123 height 18
drag, startPoint x: 373, startPoint y: 187, endPoint x: 343, endPoint y: 190, distance: 30.1
click at [343, 190] on div "T Callback Scheduled Call Step: 1 [PERSON_NAME] America/[GEOGRAPHIC_DATA] Calls…" at bounding box center [461, 184] width 419 height 64
copy h5 "2472278"
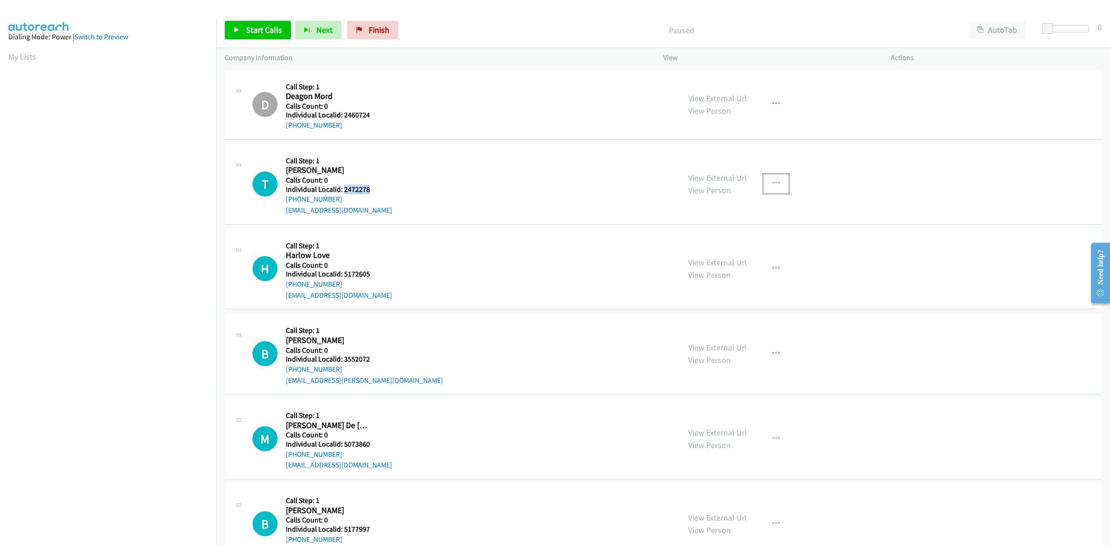
click at [766, 184] on button "button" at bounding box center [775, 183] width 25 height 18
drag, startPoint x: 729, startPoint y: 251, endPoint x: 690, endPoint y: 244, distance: 39.5
click at [729, 251] on link "Skip Call" at bounding box center [726, 244] width 123 height 18
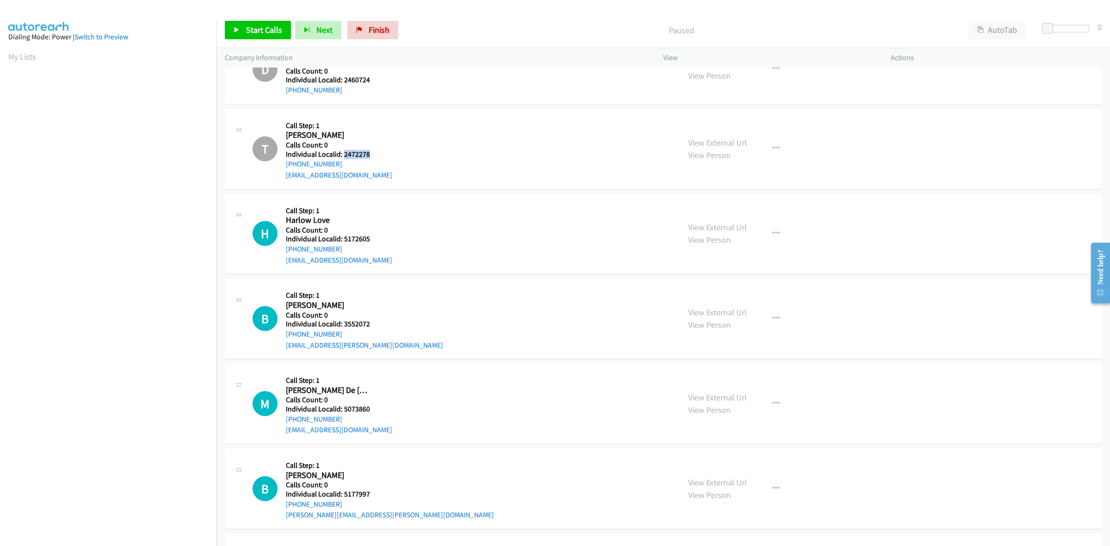
scroll to position [43, 0]
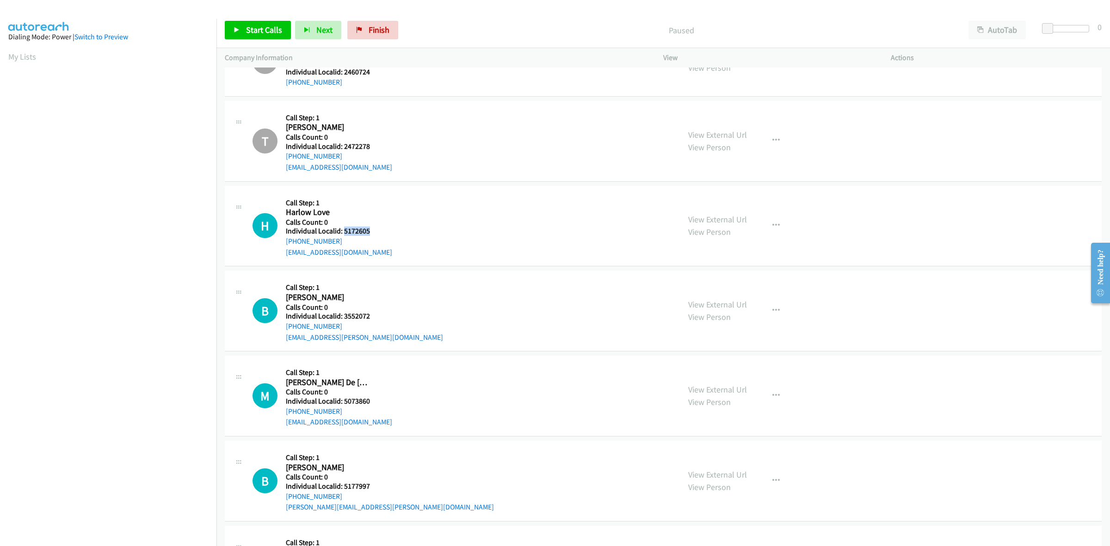
drag, startPoint x: 358, startPoint y: 233, endPoint x: 343, endPoint y: 231, distance: 15.8
click at [343, 231] on div "H Callback Scheduled Call Step: 1 Harlow Love America/[GEOGRAPHIC_DATA] Calls C…" at bounding box center [461, 226] width 419 height 64
copy h5 "5172605"
click at [402, 223] on div "H Callback Scheduled Call Step: 1 Harlow Love America/[GEOGRAPHIC_DATA] Calls C…" at bounding box center [461, 226] width 419 height 64
drag, startPoint x: 345, startPoint y: 239, endPoint x: 285, endPoint y: 243, distance: 60.2
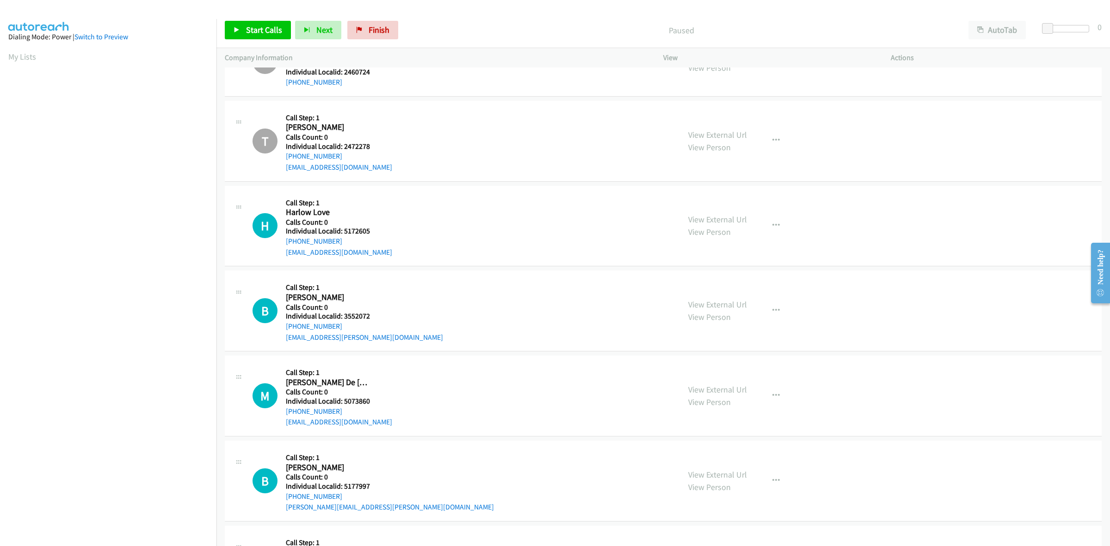
click at [283, 243] on div "H Callback Scheduled Call Step: 1 Harlow Love America/[GEOGRAPHIC_DATA] Calls C…" at bounding box center [461, 226] width 419 height 64
copy link "[PHONE_NUMBER]"
drag, startPoint x: 369, startPoint y: 233, endPoint x: 342, endPoint y: 234, distance: 26.9
click at [342, 234] on div "H Callback Scheduled Call Step: 1 Harlow Love America/[GEOGRAPHIC_DATA] Calls C…" at bounding box center [461, 226] width 419 height 64
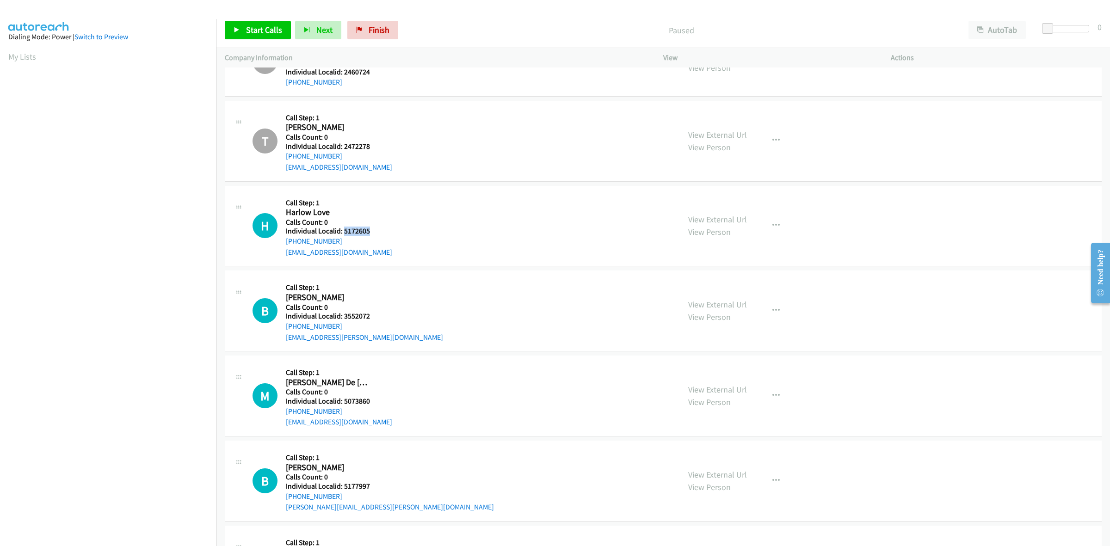
copy h5 "5172605"
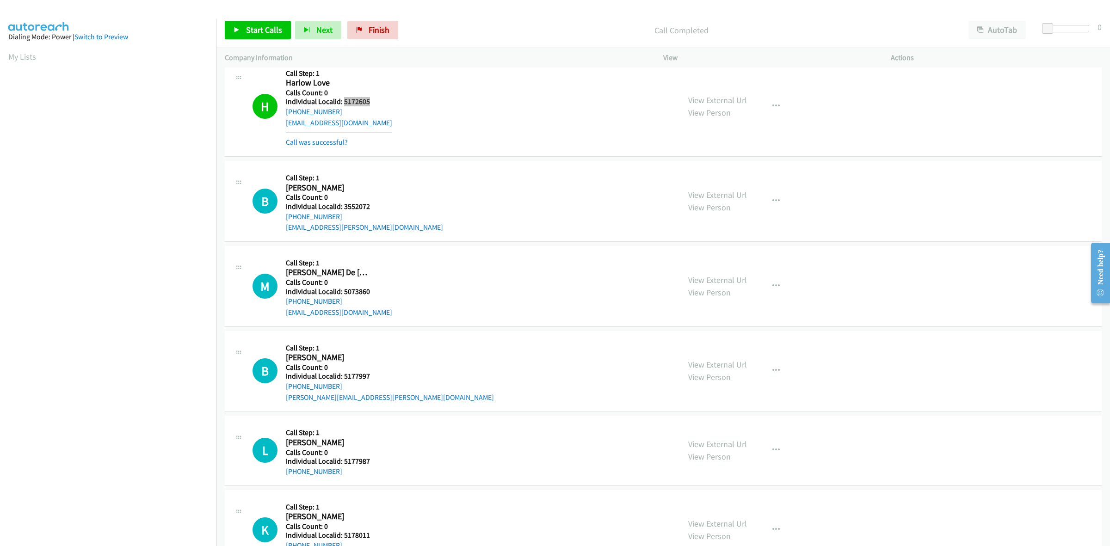
scroll to position [173, 0]
drag, startPoint x: 372, startPoint y: 204, endPoint x: 344, endPoint y: 209, distance: 29.0
click at [344, 209] on div "B Callback Scheduled Call Step: 1 Bryant Rollins America/Chicago Calls Count: 0…" at bounding box center [461, 200] width 419 height 64
copy h5 "3552072"
click at [330, 168] on div "Callback Scheduled Call Step: 1 Bryant Rollins America/Chicago Calls Count: 0 I…" at bounding box center [364, 200] width 157 height 64
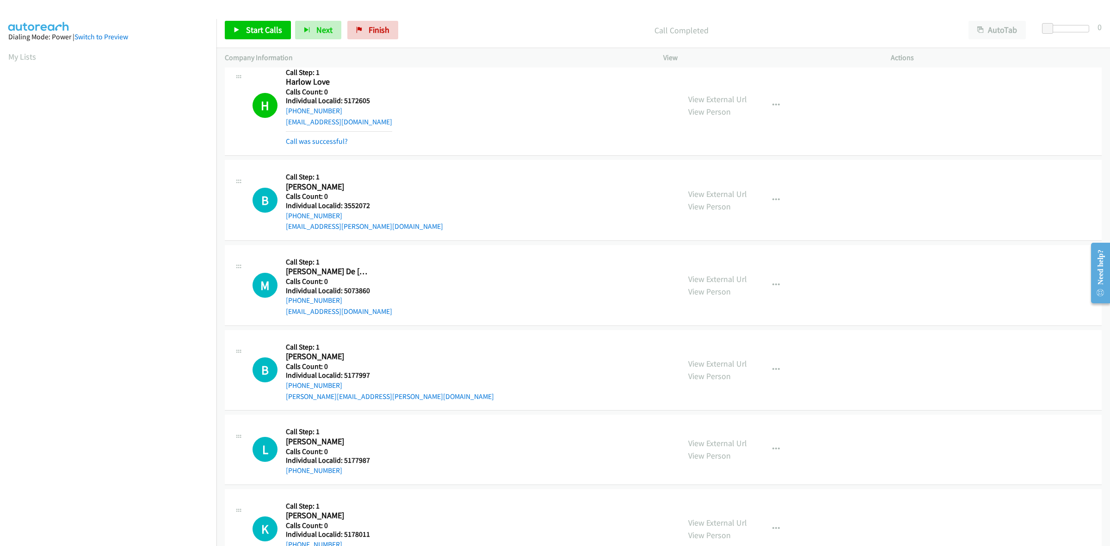
drag, startPoint x: 342, startPoint y: 215, endPoint x: 283, endPoint y: 215, distance: 59.2
click at [283, 215] on div "B Callback Scheduled Call Step: 1 Bryant Rollins America/Chicago Calls Count: 0…" at bounding box center [461, 200] width 419 height 64
copy link "+1 903-386-8957"
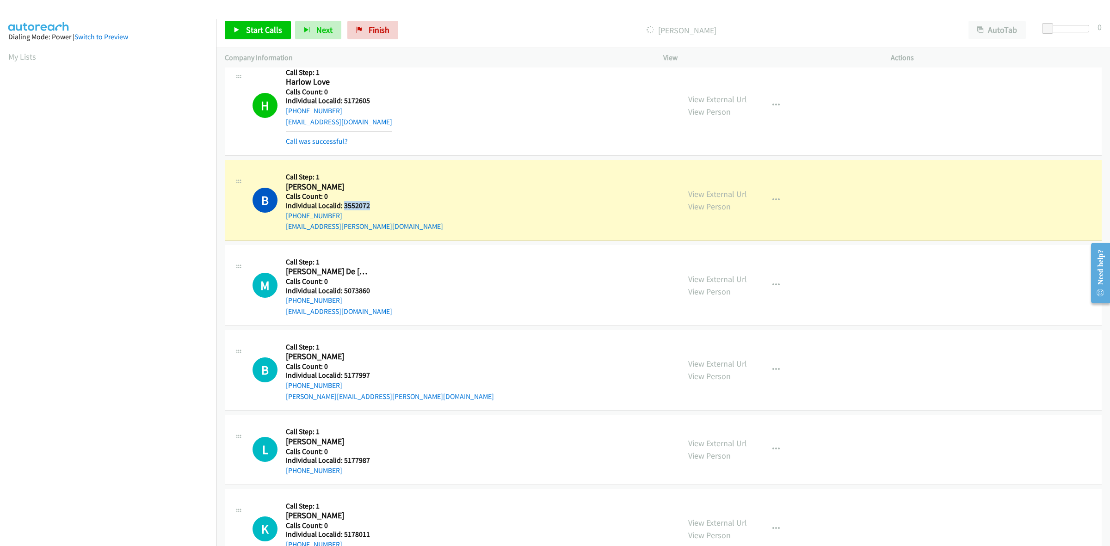
drag, startPoint x: 379, startPoint y: 203, endPoint x: 343, endPoint y: 205, distance: 36.1
click at [343, 205] on div "B Callback Scheduled Call Step: 1 Bryant Rollins America/Chicago Calls Count: 0…" at bounding box center [461, 200] width 419 height 64
copy h5 "3552072"
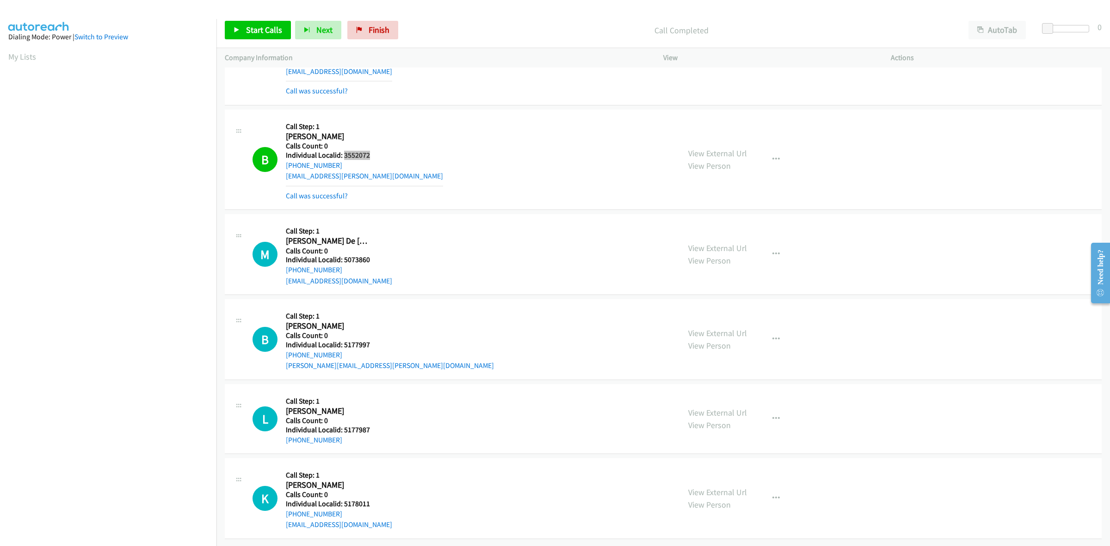
scroll to position [233, 0]
click at [772, 251] on icon "button" at bounding box center [775, 254] width 7 height 7
click at [717, 306] on link "Skip Call" at bounding box center [726, 315] width 123 height 18
drag, startPoint x: 375, startPoint y: 340, endPoint x: 343, endPoint y: 337, distance: 32.6
click at [343, 337] on div "B Callback Scheduled Call Step: 1 [PERSON_NAME] America/[GEOGRAPHIC_DATA] Calls…" at bounding box center [461, 339] width 419 height 64
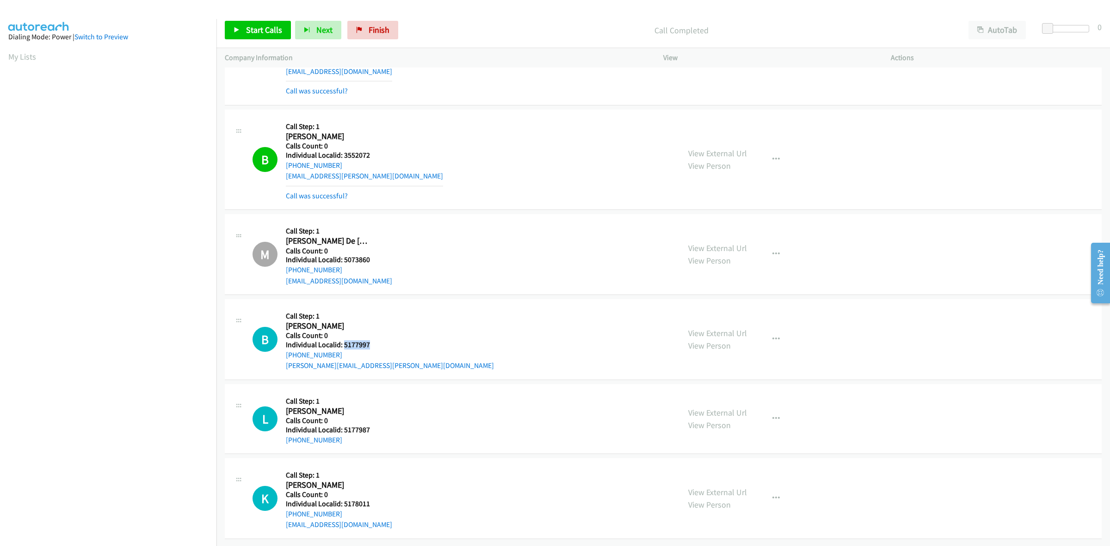
copy h5 "5177997"
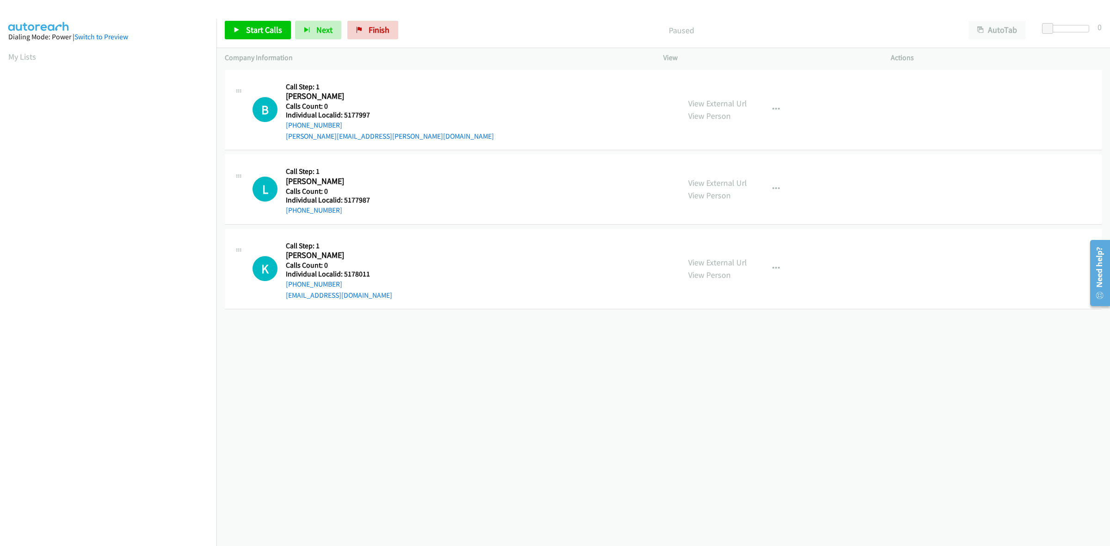
drag, startPoint x: 340, startPoint y: 124, endPoint x: 283, endPoint y: 125, distance: 56.4
click at [283, 125] on div "B Callback Scheduled Call Step: 1 [PERSON_NAME] America/[GEOGRAPHIC_DATA] Calls…" at bounding box center [461, 110] width 419 height 64
copy link "[PHONE_NUMBER]"
drag, startPoint x: 373, startPoint y: 117, endPoint x: 343, endPoint y: 112, distance: 30.4
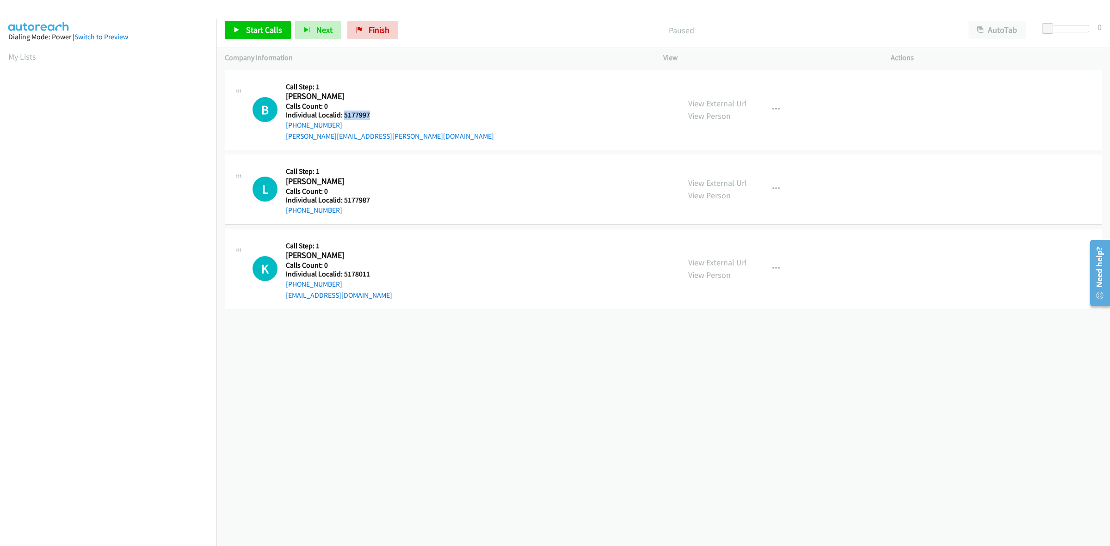
click at [343, 112] on div "B Callback Scheduled Call Step: 1 [PERSON_NAME] America/[GEOGRAPHIC_DATA] Calls…" at bounding box center [461, 110] width 419 height 64
copy h5 "5177997"
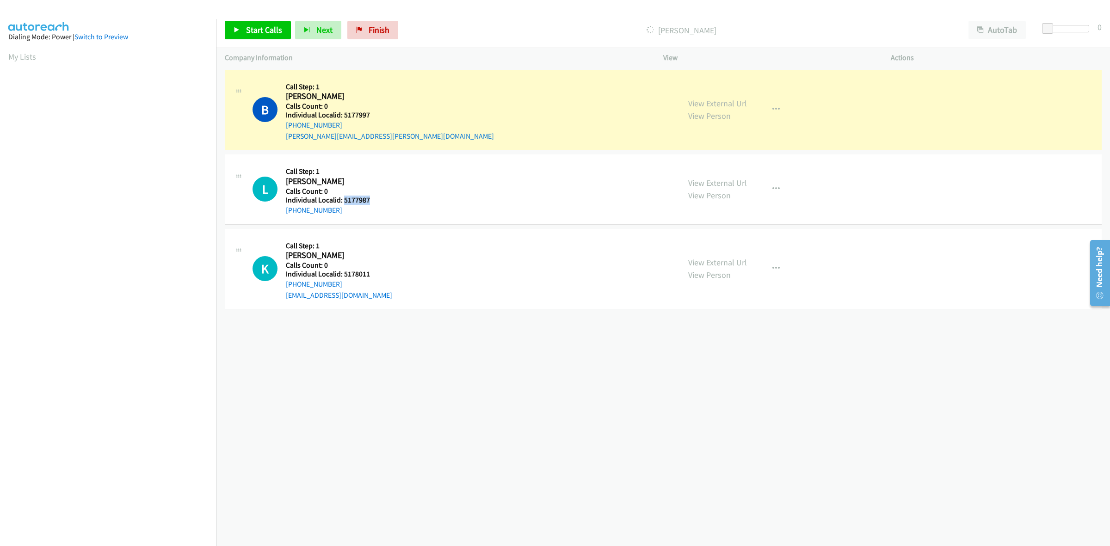
drag, startPoint x: 373, startPoint y: 202, endPoint x: 343, endPoint y: 201, distance: 30.5
click at [343, 201] on div "L Callback Scheduled Call Step: 1 Lylah Holbert America/Chicago Calls Count: 0 …" at bounding box center [461, 189] width 419 height 53
copy h5 "5177987"
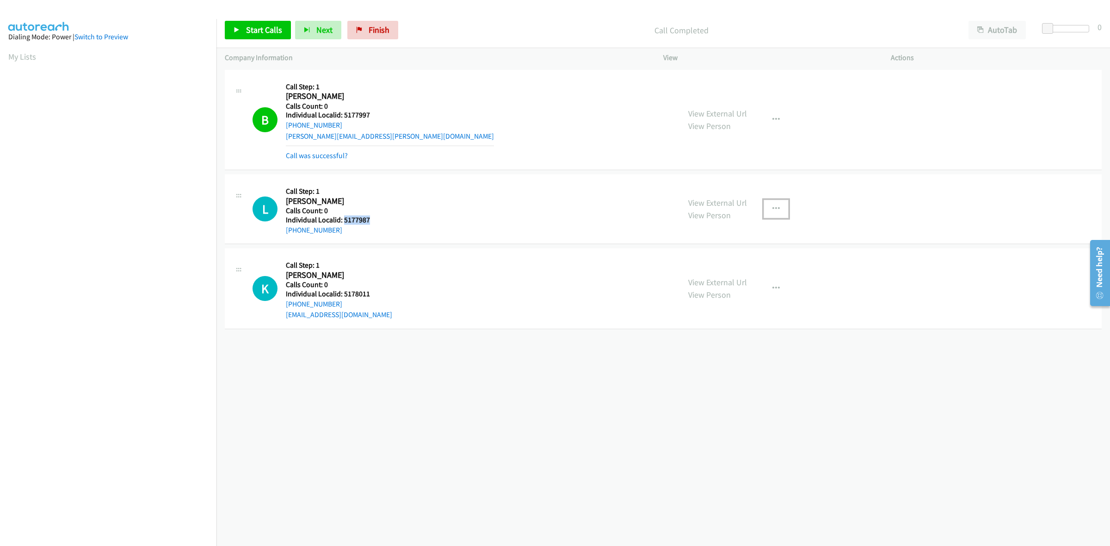
click at [772, 205] on icon "button" at bounding box center [775, 208] width 7 height 7
click at [724, 273] on link "Skip Call" at bounding box center [726, 269] width 123 height 18
drag, startPoint x: 375, startPoint y: 296, endPoint x: 342, endPoint y: 294, distance: 32.9
click at [342, 294] on div "K Callback Scheduled Call Step: 1 Klaus Eisenschenk America/Chicago Calls Count…" at bounding box center [461, 289] width 419 height 64
copy h5 "5178011"
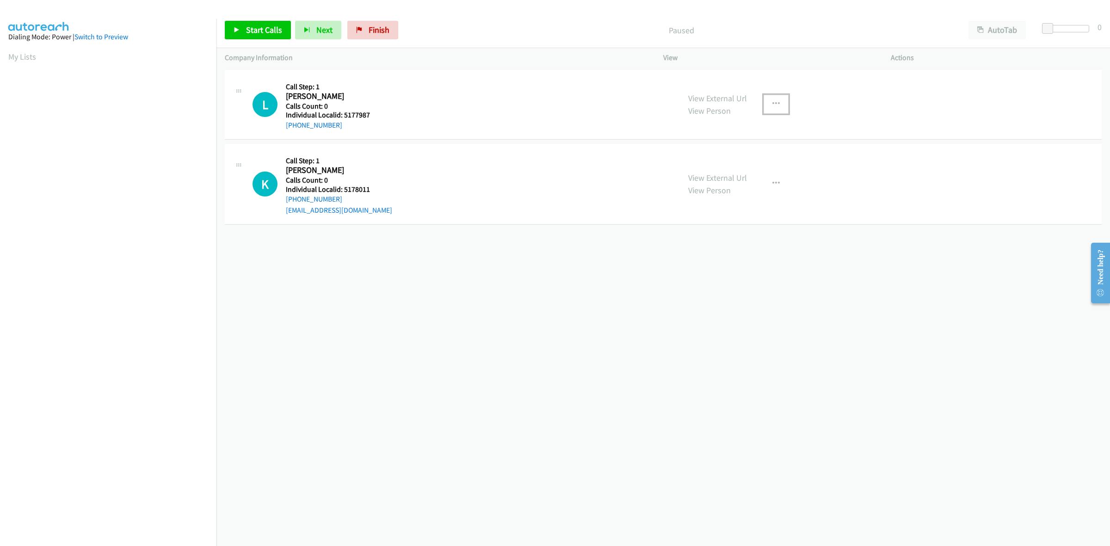
click at [772, 102] on icon "button" at bounding box center [775, 103] width 7 height 7
click at [736, 162] on link "Skip Call" at bounding box center [726, 164] width 123 height 18
drag, startPoint x: 341, startPoint y: 197, endPoint x: 285, endPoint y: 200, distance: 55.6
click at [286, 200] on div "[PHONE_NUMBER]" at bounding box center [339, 199] width 106 height 11
copy link "[PHONE_NUMBER]"
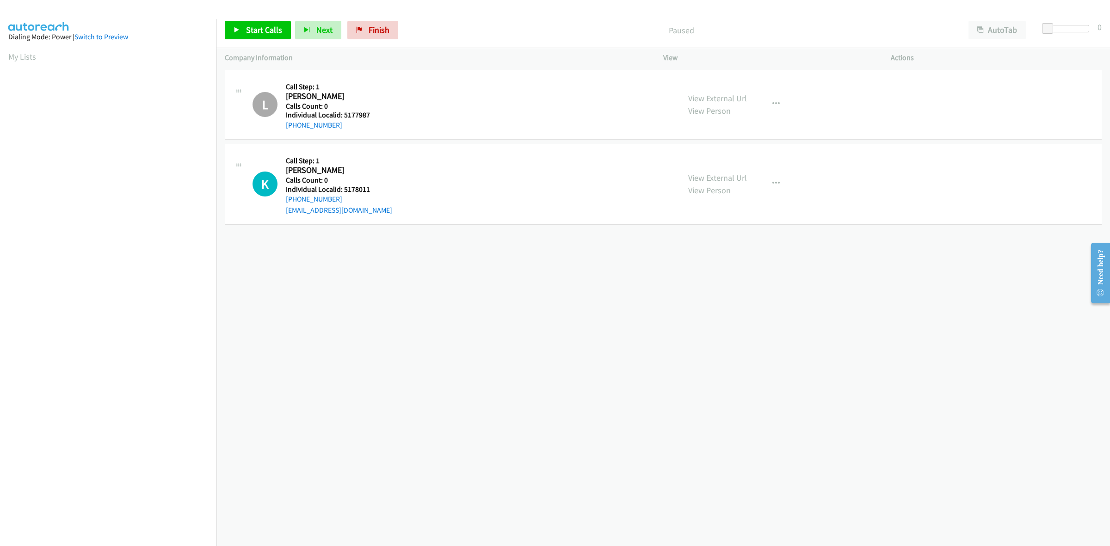
scroll to position [0, 1]
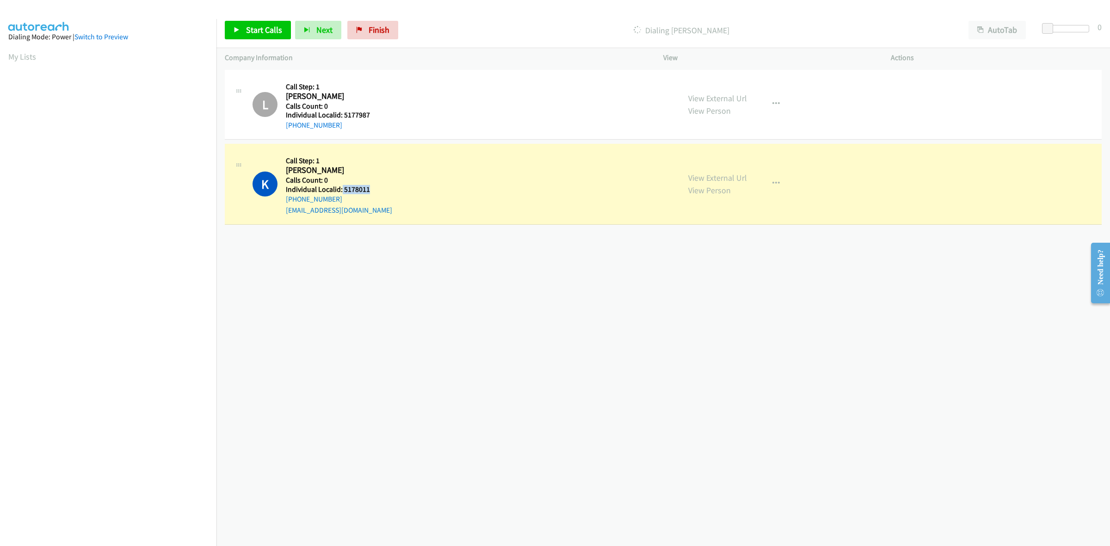
drag, startPoint x: 357, startPoint y: 189, endPoint x: 341, endPoint y: 189, distance: 16.2
click at [341, 189] on div "K Callback Scheduled Call Step: 1 [PERSON_NAME] America/[GEOGRAPHIC_DATA] Calls…" at bounding box center [461, 184] width 419 height 64
copy h5 "5178011"
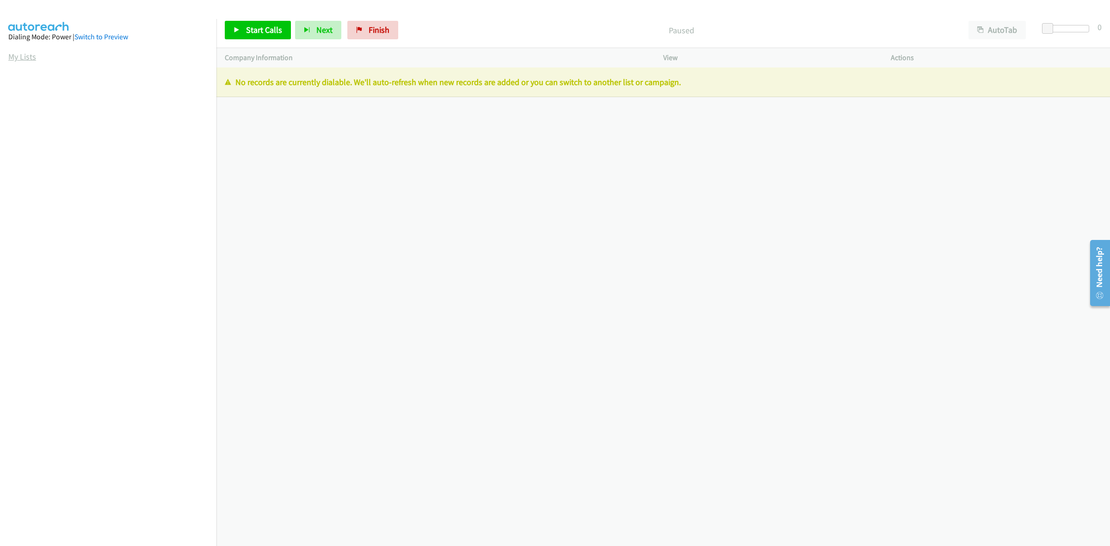
click at [22, 52] on link "My Lists" at bounding box center [22, 56] width 28 height 11
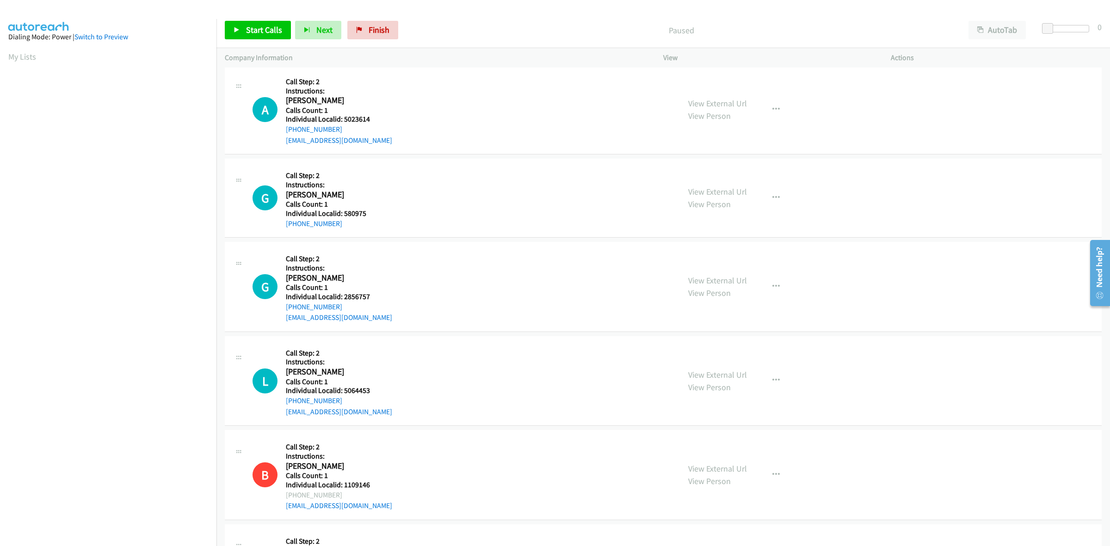
scroll to position [925, 0]
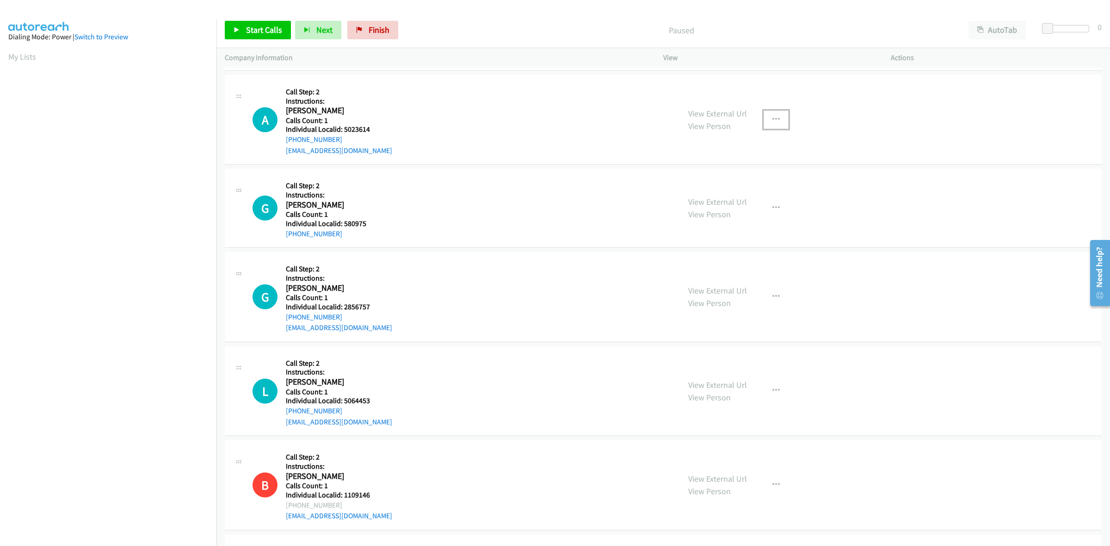
drag, startPoint x: 769, startPoint y: 116, endPoint x: 763, endPoint y: 137, distance: 22.0
click at [772, 116] on icon "button" at bounding box center [775, 119] width 7 height 7
click at [729, 178] on link "Skip Call" at bounding box center [726, 180] width 123 height 18
click at [763, 200] on button "button" at bounding box center [775, 208] width 25 height 18
click at [741, 272] on link "Skip Call" at bounding box center [726, 268] width 123 height 18
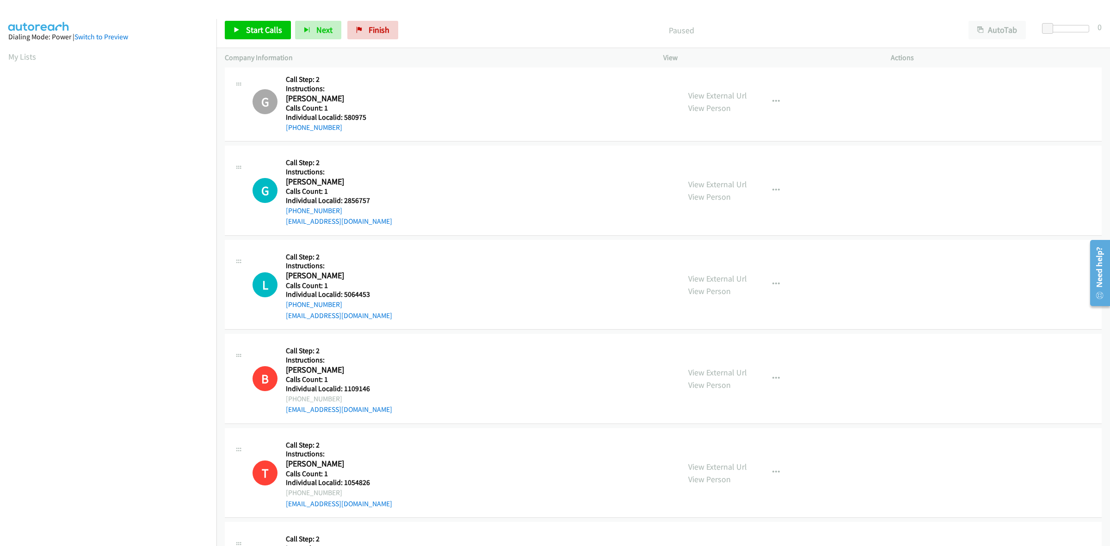
scroll to position [1055, 0]
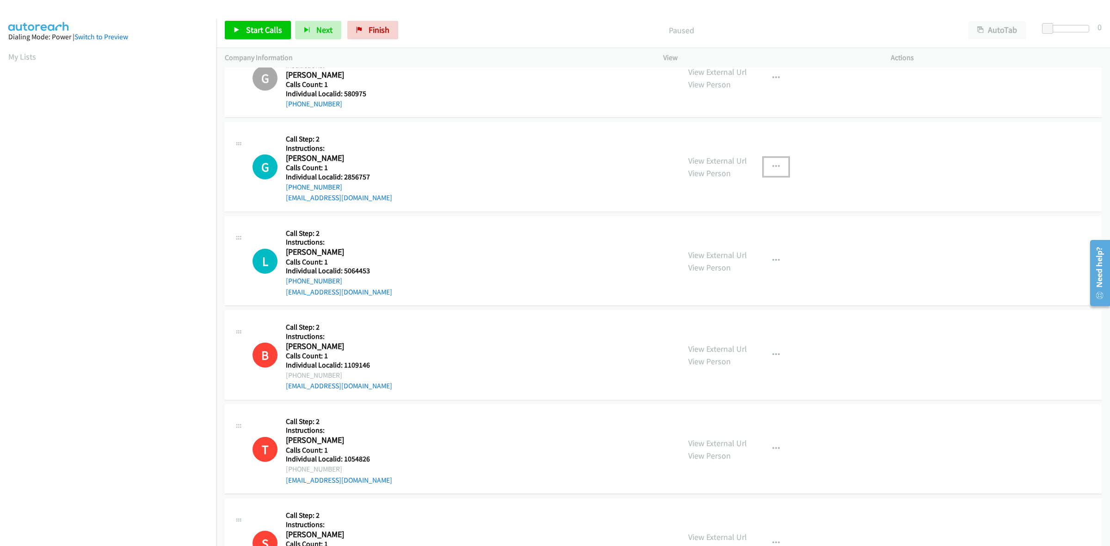
click at [766, 160] on button "button" at bounding box center [775, 167] width 25 height 18
click at [717, 227] on link "Skip Call" at bounding box center [726, 227] width 123 height 18
click at [773, 264] on icon "button" at bounding box center [775, 260] width 7 height 7
click at [712, 329] on link "Skip Call" at bounding box center [726, 321] width 123 height 18
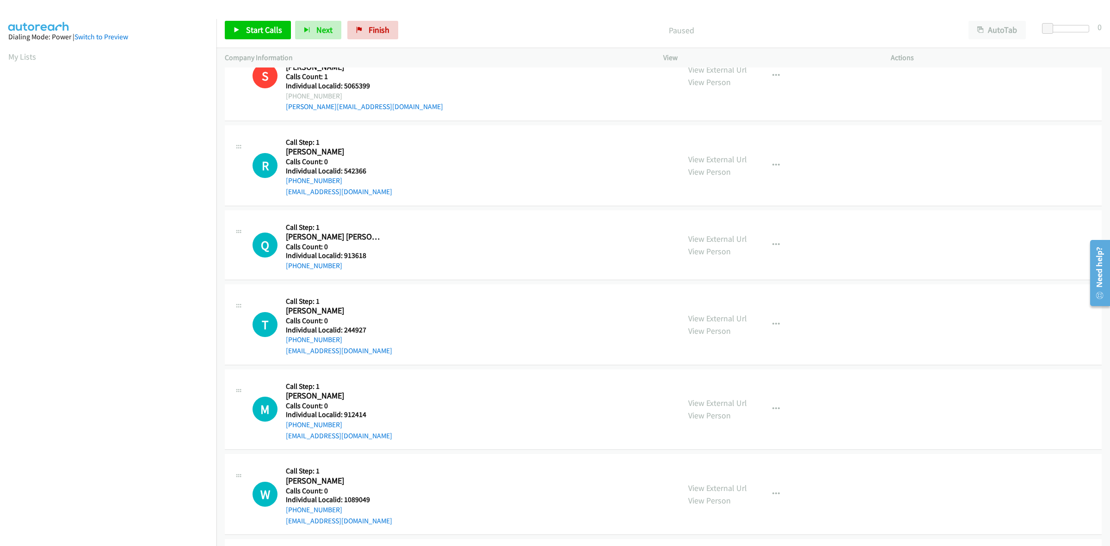
scroll to position [1517, 0]
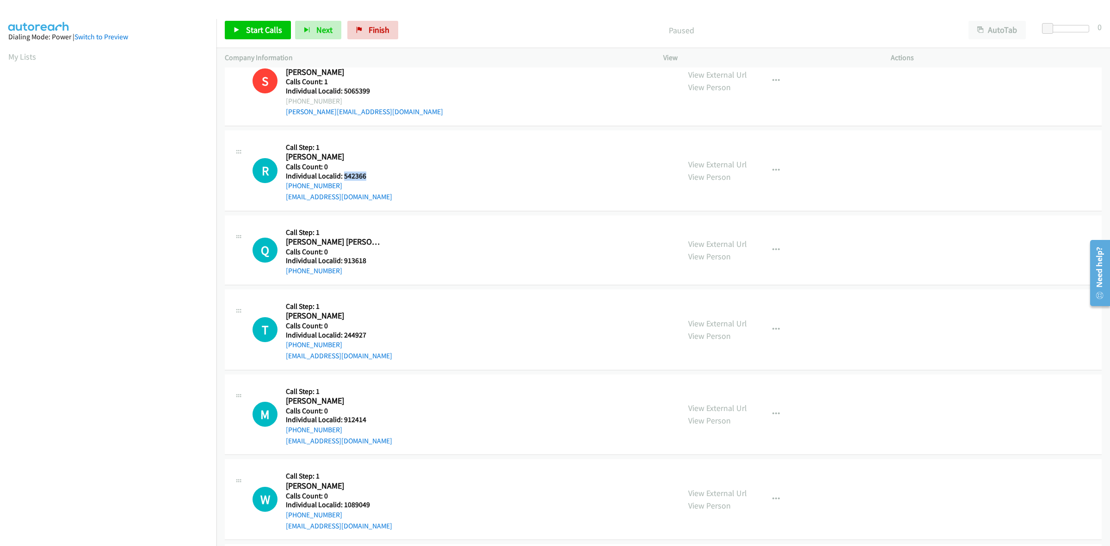
drag, startPoint x: 371, startPoint y: 177, endPoint x: 343, endPoint y: 174, distance: 28.8
click at [343, 174] on h5 "Individual Localid: 542366" at bounding box center [339, 176] width 106 height 9
copy h5 "542366"
drag, startPoint x: 340, startPoint y: 186, endPoint x: 283, endPoint y: 189, distance: 56.9
click at [283, 189] on div "R Callback Scheduled Call Step: 1 Richard Planutis America/New_York Calls Count…" at bounding box center [461, 171] width 419 height 64
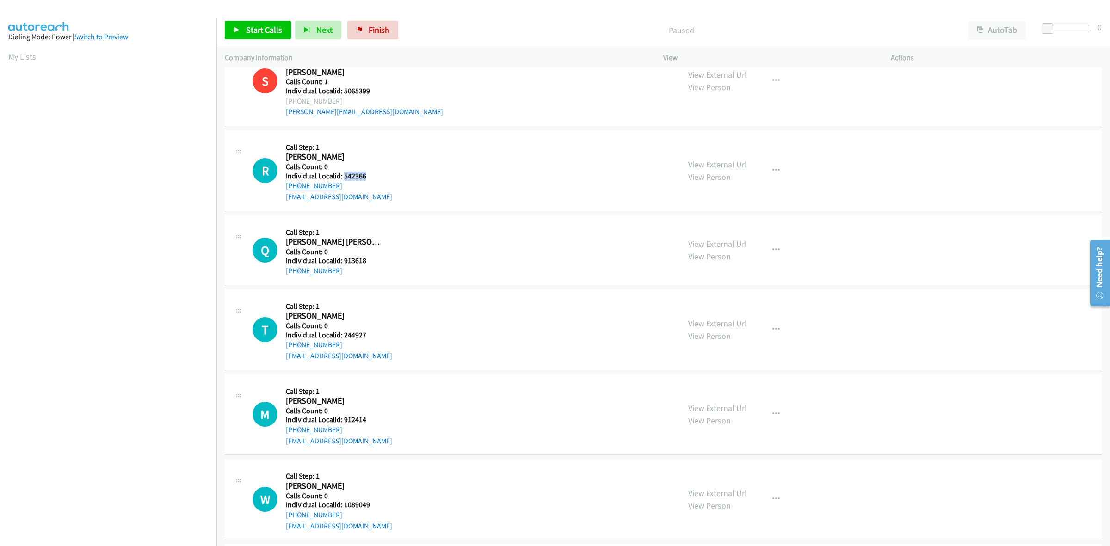
copy link "+1 570-401-2113"
drag, startPoint x: 370, startPoint y: 179, endPoint x: 344, endPoint y: 179, distance: 26.4
click at [344, 179] on h5 "Individual Localid: 542366" at bounding box center [339, 176] width 106 height 9
copy h5 "542366"
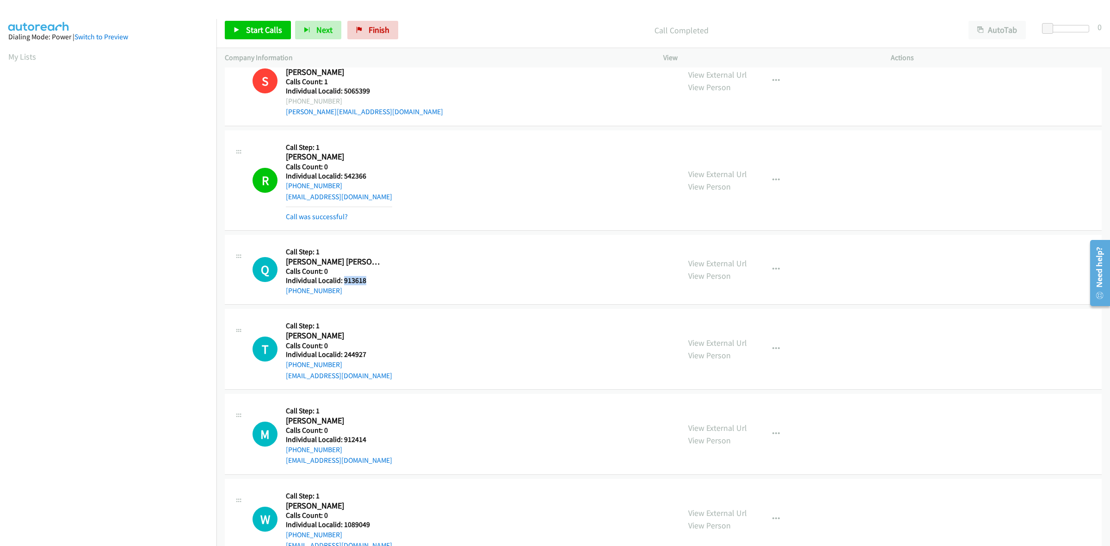
drag, startPoint x: 370, startPoint y: 277, endPoint x: 343, endPoint y: 281, distance: 27.5
click at [343, 281] on h5 "Individual Localid: 913618" at bounding box center [334, 280] width 97 height 9
copy h5 "913618"
click at [772, 271] on icon "button" at bounding box center [775, 269] width 7 height 7
click at [718, 330] on link "Skip Call" at bounding box center [726, 330] width 123 height 18
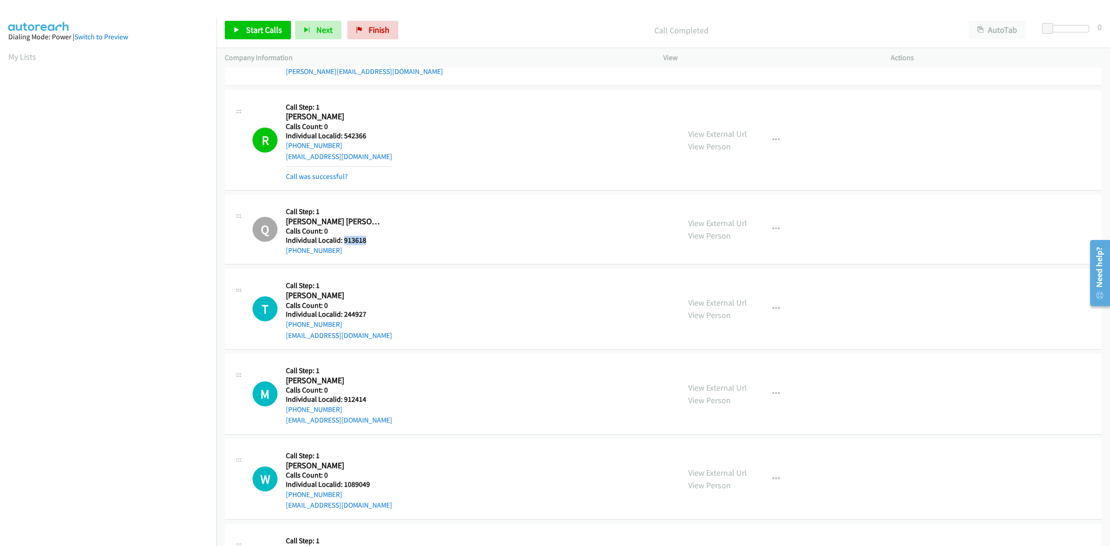
scroll to position [1719, 0]
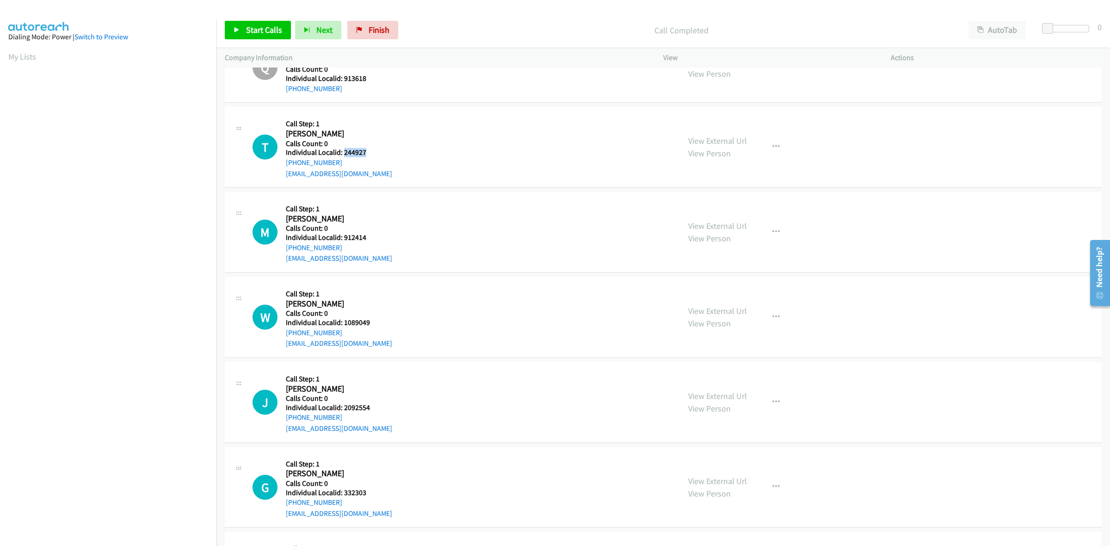
drag, startPoint x: 368, startPoint y: 155, endPoint x: 343, endPoint y: 156, distance: 25.0
click at [343, 156] on h5 "Individual Localid: 244927" at bounding box center [339, 152] width 106 height 9
copy h5 "244927"
click at [433, 119] on div "T Callback Scheduled Call Step: 1 Todd Ploharski America/New_York Calls Count: …" at bounding box center [461, 147] width 419 height 64
drag, startPoint x: 320, startPoint y: 162, endPoint x: 283, endPoint y: 167, distance: 37.3
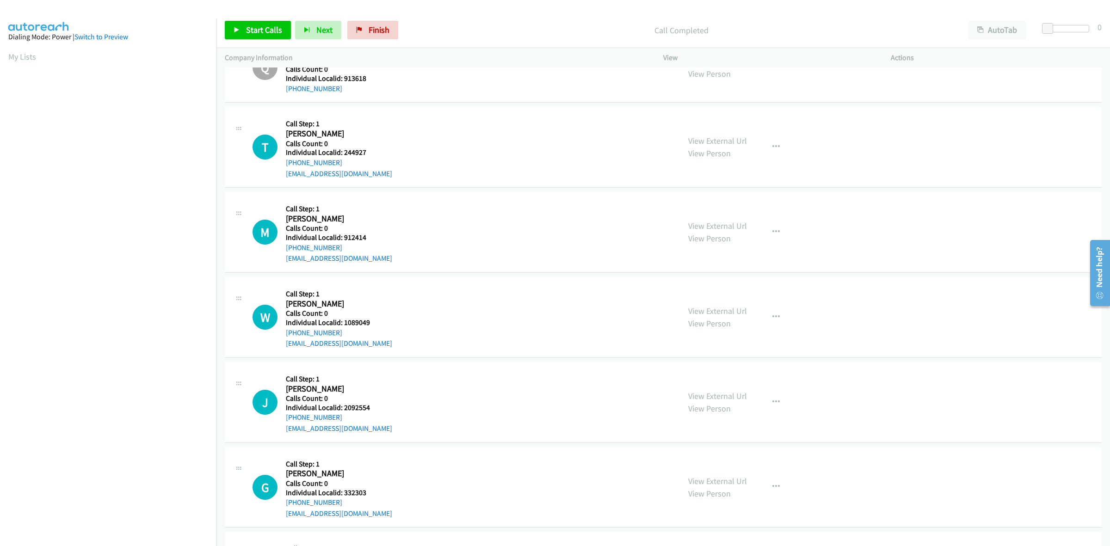
click at [283, 167] on div "T Callback Scheduled Call Step: 1 Todd Ploharski America/New_York Calls Count: …" at bounding box center [461, 147] width 419 height 64
copy link "+1 706-207-7014"
drag, startPoint x: 368, startPoint y: 153, endPoint x: 344, endPoint y: 151, distance: 25.1
click at [344, 151] on h5 "Individual Localid: 244927" at bounding box center [339, 152] width 106 height 9
copy h5 "244927"
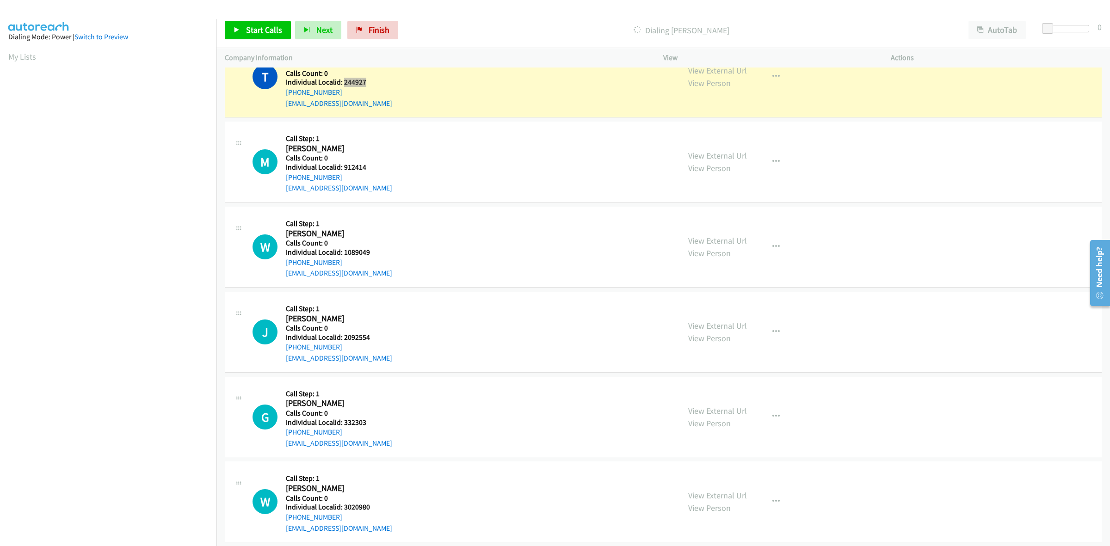
scroll to position [1792, 0]
drag, startPoint x: 357, startPoint y: 164, endPoint x: 341, endPoint y: 166, distance: 16.2
click at [341, 166] on h5 "Individual Localid: 912414" at bounding box center [339, 164] width 106 height 9
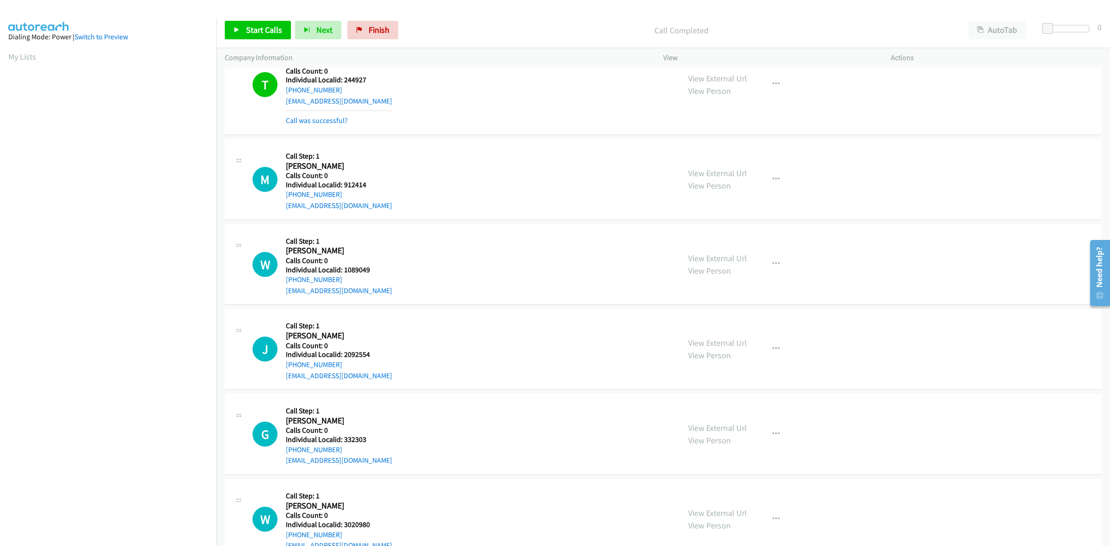
drag, startPoint x: 347, startPoint y: 165, endPoint x: 397, endPoint y: 163, distance: 50.0
click at [419, 148] on div "M Callback Scheduled Call Step: 1 Mark Paden America/Los_Angeles Calls Count: 0…" at bounding box center [461, 179] width 419 height 64
drag, startPoint x: 367, startPoint y: 185, endPoint x: 345, endPoint y: 186, distance: 21.3
click at [345, 186] on h5 "Individual Localid: 912414" at bounding box center [339, 184] width 106 height 9
click at [368, 186] on h5 "Individual Localid: 912414" at bounding box center [339, 184] width 106 height 9
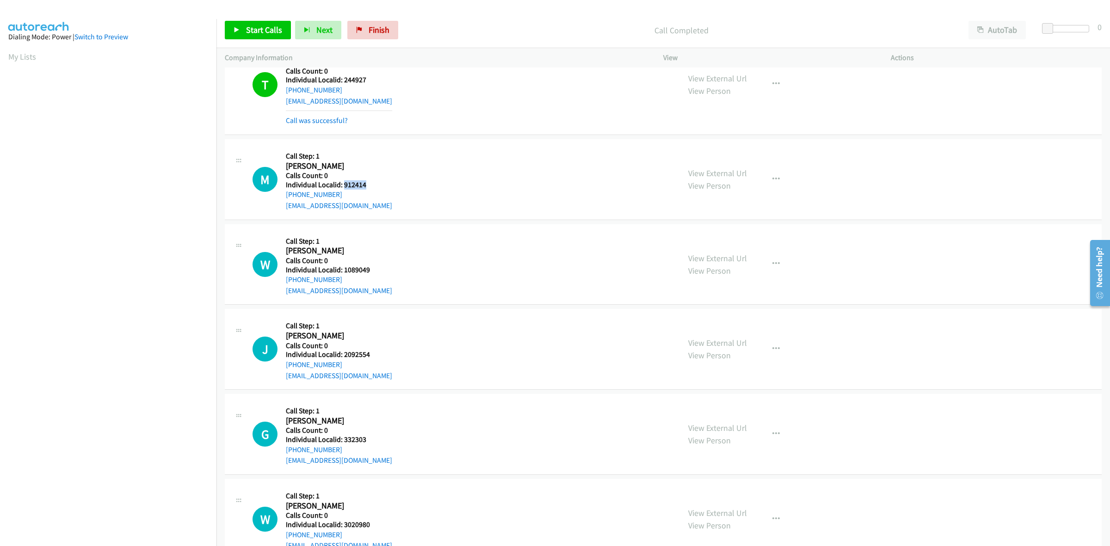
drag, startPoint x: 368, startPoint y: 186, endPoint x: 348, endPoint y: 186, distance: 20.3
click at [348, 186] on h5 "Individual Localid: 912414" at bounding box center [339, 184] width 106 height 9
copy h5 "912414"
drag, startPoint x: 348, startPoint y: 196, endPoint x: 284, endPoint y: 200, distance: 63.4
click at [284, 200] on div "M Callback Scheduled Call Step: 1 Mark Paden America/Los_Angeles Calls Count: 0…" at bounding box center [461, 179] width 419 height 64
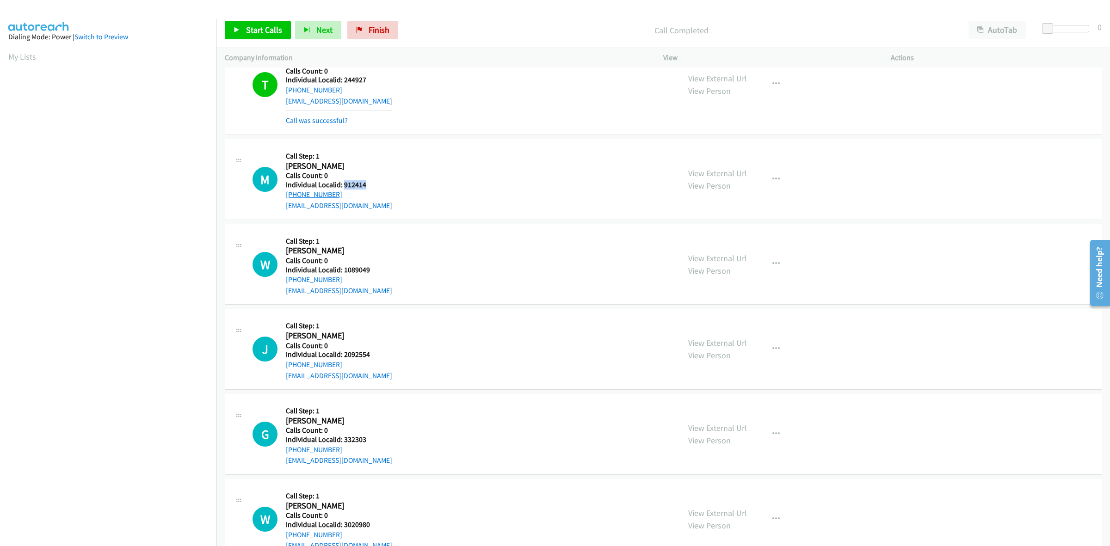
copy link "+1 509-200-0262"
drag, startPoint x: 372, startPoint y: 185, endPoint x: 340, endPoint y: 185, distance: 31.9
click at [340, 185] on h5 "Individual Localid: 912414" at bounding box center [339, 184] width 106 height 9
copy h5 "912414"
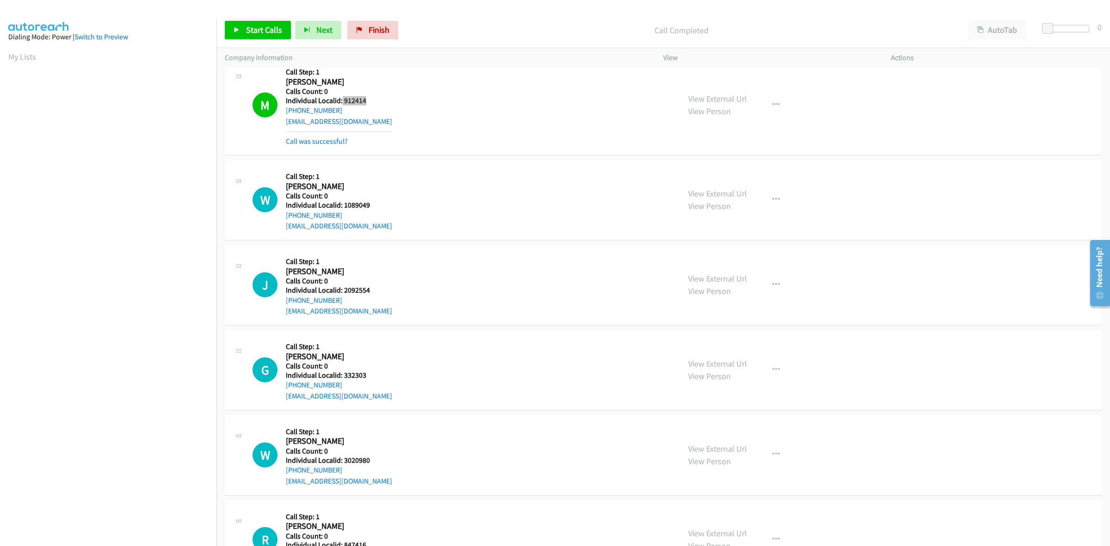
scroll to position [1878, 0]
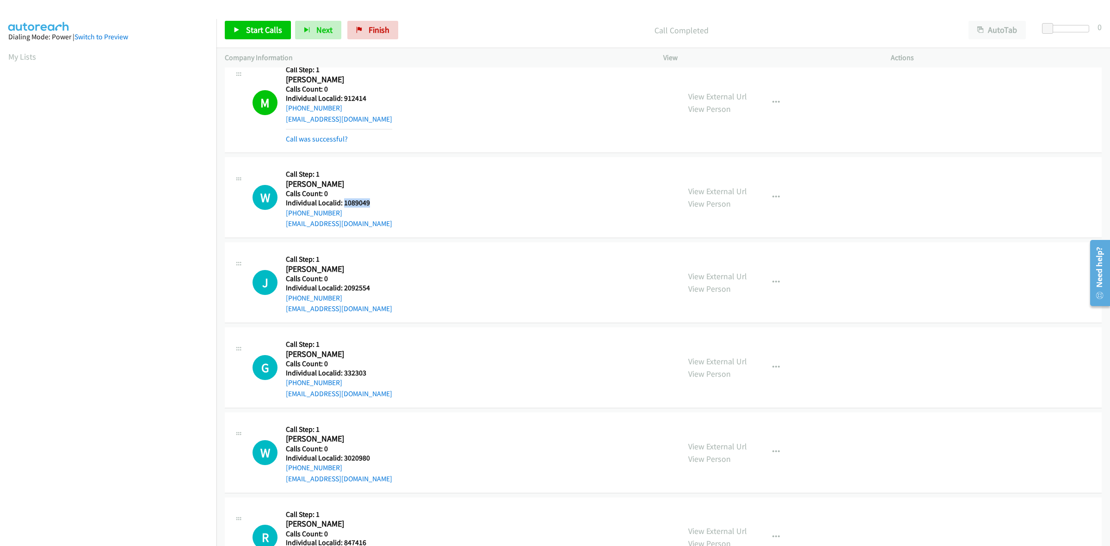
drag, startPoint x: 378, startPoint y: 205, endPoint x: 343, endPoint y: 201, distance: 35.3
click at [343, 201] on h5 "Individual Localid: 1089049" at bounding box center [339, 202] width 106 height 9
click at [327, 169] on div "Callback Scheduled Call Step: 1 Wade Oboyle America/New_York Calls Count: 0 Ind…" at bounding box center [339, 198] width 106 height 64
drag, startPoint x: 341, startPoint y: 214, endPoint x: 283, endPoint y: 216, distance: 57.9
click at [283, 216] on div "W Callback Scheduled Call Step: 1 Wade Oboyle America/New_York Calls Count: 0 I…" at bounding box center [461, 198] width 419 height 64
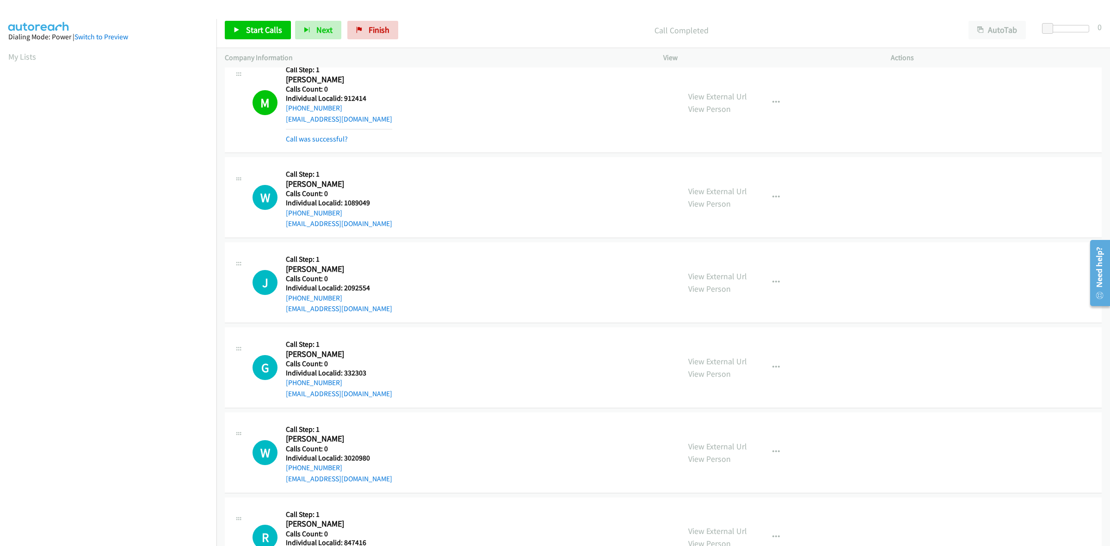
click at [424, 187] on div "W Callback Scheduled Call Step: 1 Wade Oboyle America/New_York Calls Count: 0 I…" at bounding box center [461, 198] width 419 height 64
drag, startPoint x: 307, startPoint y: 216, endPoint x: 284, endPoint y: 214, distance: 22.4
click at [284, 214] on div "W Callback Scheduled Call Step: 1 Wade Oboyle America/New_York Calls Count: 0 I…" at bounding box center [461, 198] width 419 height 64
drag, startPoint x: 369, startPoint y: 207, endPoint x: 343, endPoint y: 207, distance: 25.9
click at [343, 207] on h5 "Individual Localid: 1089049" at bounding box center [339, 202] width 106 height 9
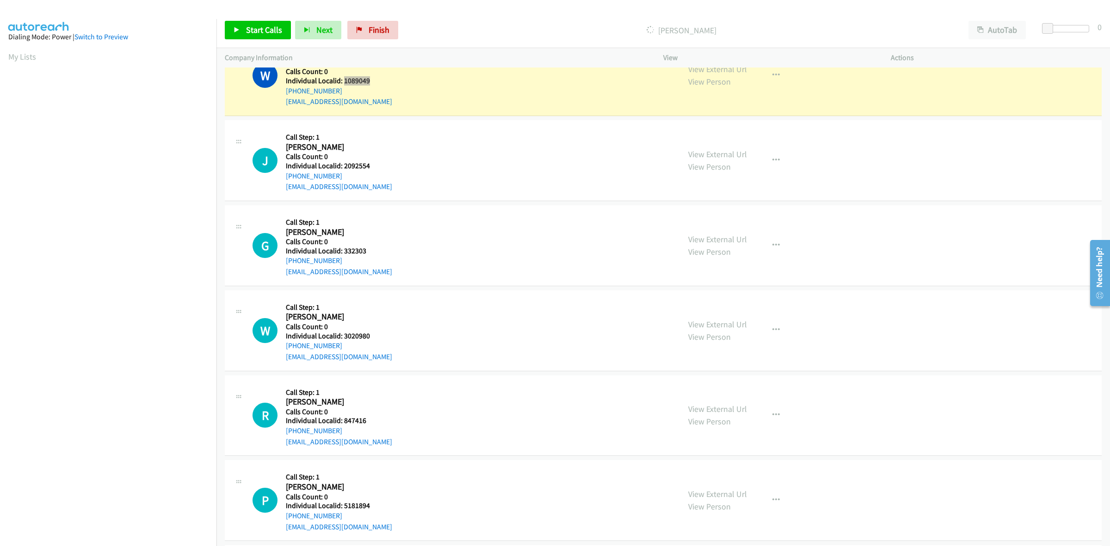
scroll to position [2008, 0]
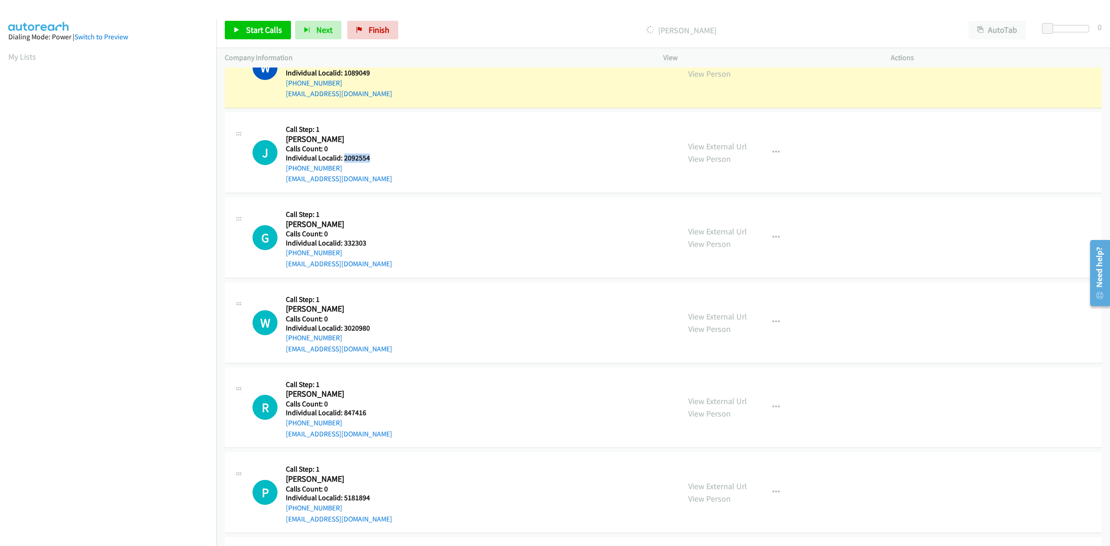
drag, startPoint x: 363, startPoint y: 160, endPoint x: 344, endPoint y: 160, distance: 19.9
click at [344, 160] on h5 "Individual Localid: 2092554" at bounding box center [339, 157] width 106 height 9
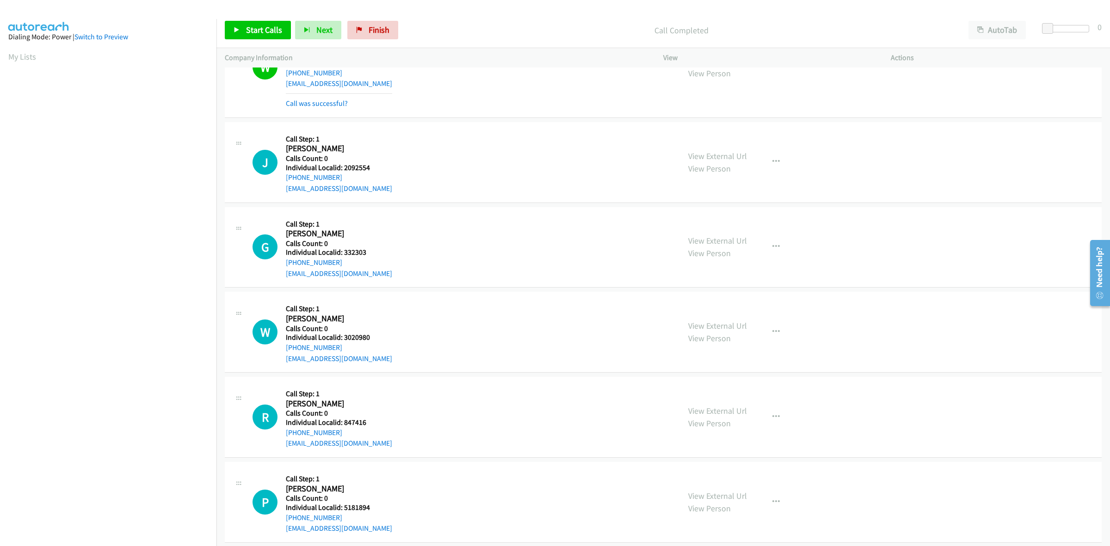
drag, startPoint x: 348, startPoint y: 160, endPoint x: 389, endPoint y: 161, distance: 41.6
click at [410, 141] on div "J Callback Scheduled Call Step: 1 Jakob Wilson America/New_York Calls Count: 0 …" at bounding box center [461, 162] width 419 height 64
drag, startPoint x: 372, startPoint y: 168, endPoint x: 343, endPoint y: 165, distance: 29.3
click at [343, 165] on h5 "Individual Localid: 2092554" at bounding box center [339, 167] width 106 height 9
click at [417, 152] on div "J Callback Scheduled Call Step: 1 Jakob Wilson America/New_York Calls Count: 0 …" at bounding box center [461, 162] width 419 height 64
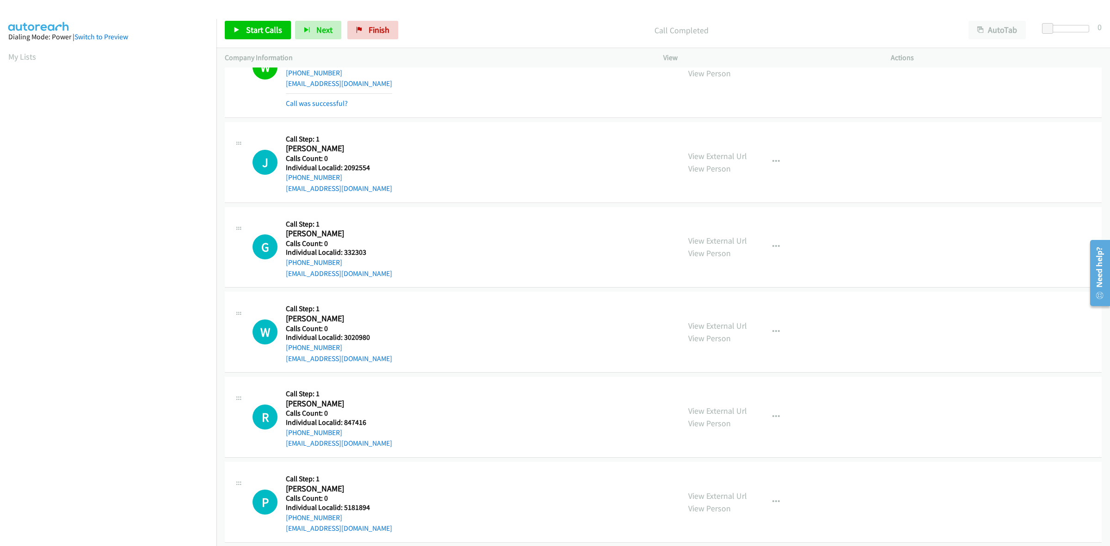
drag, startPoint x: 345, startPoint y: 175, endPoint x: 284, endPoint y: 181, distance: 61.4
click at [284, 181] on div "J Callback Scheduled Call Step: 1 Jakob Wilson America/New_York Calls Count: 0 …" at bounding box center [461, 162] width 419 height 64
drag, startPoint x: 373, startPoint y: 167, endPoint x: 343, endPoint y: 169, distance: 30.1
click at [343, 169] on h5 "Individual Localid: 2092554" at bounding box center [339, 167] width 106 height 9
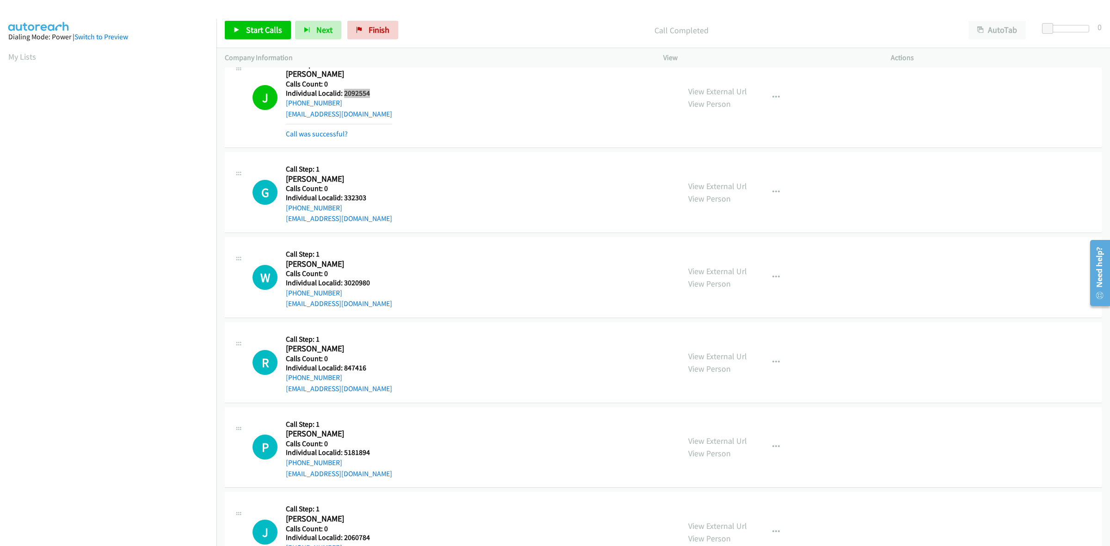
scroll to position [2119, 0]
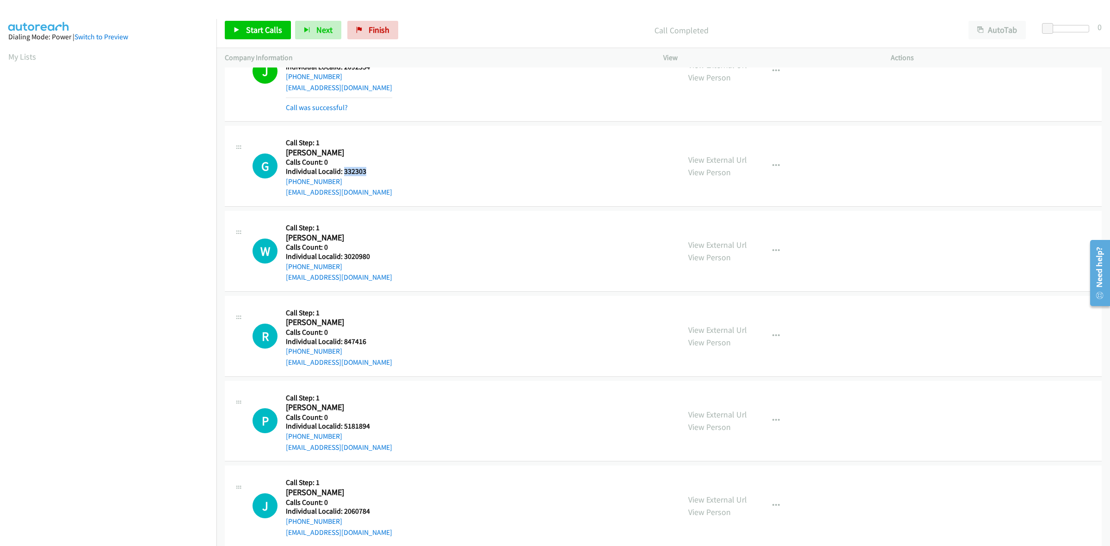
drag, startPoint x: 370, startPoint y: 172, endPoint x: 343, endPoint y: 172, distance: 27.8
click at [343, 172] on h5 "Individual Localid: 332303" at bounding box center [339, 171] width 106 height 9
click at [410, 186] on div "G Callback Scheduled Call Step: 1 Gordon Reimer America/Los_Angeles Calls Count…" at bounding box center [461, 166] width 419 height 64
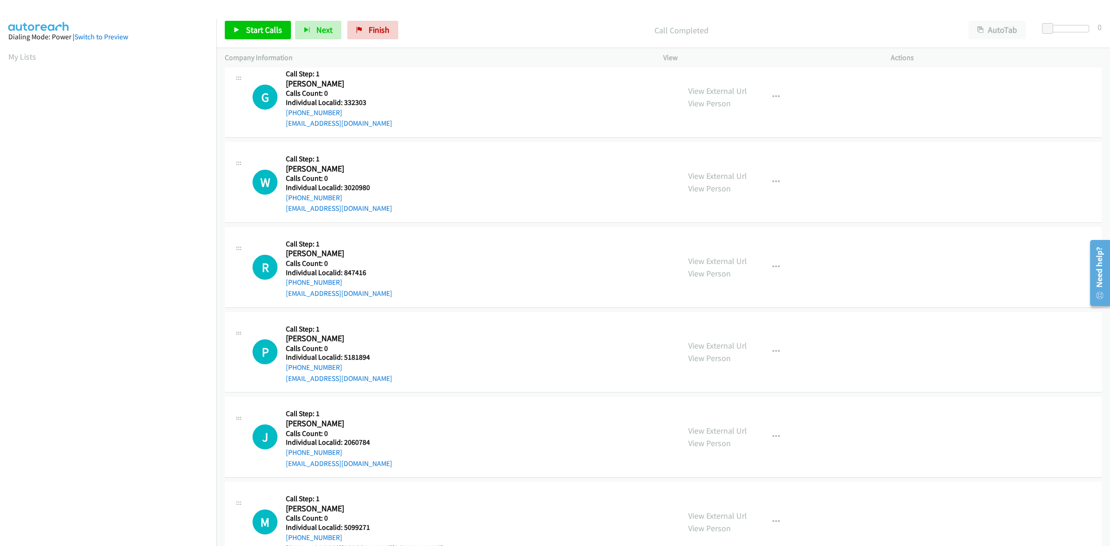
scroll to position [2206, 0]
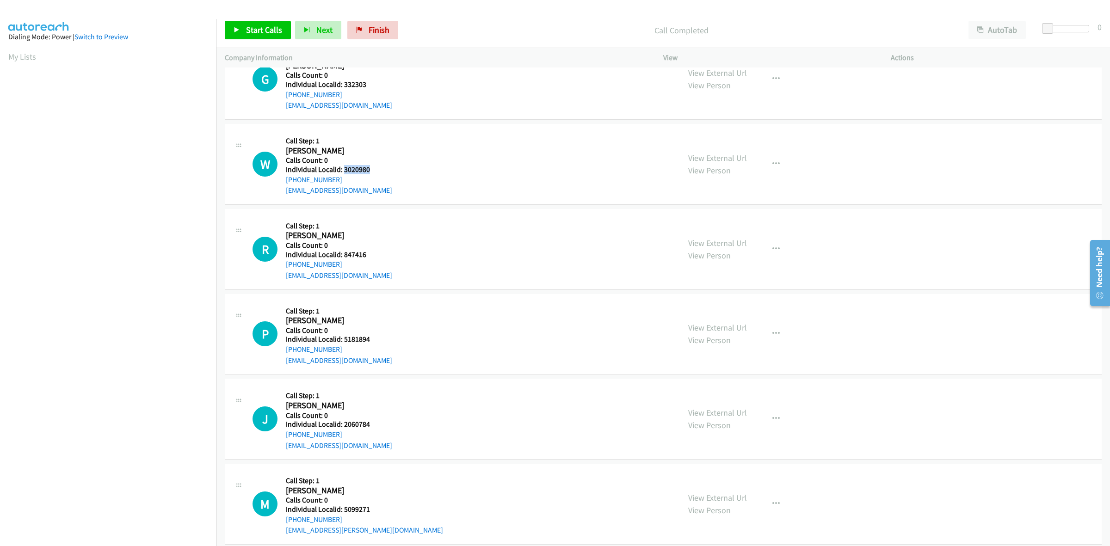
drag, startPoint x: 374, startPoint y: 174, endPoint x: 344, endPoint y: 170, distance: 30.3
click at [344, 170] on h5 "Individual Localid: 3020980" at bounding box center [339, 169] width 106 height 9
click at [368, 125] on div "W Callback Scheduled Call Step: 1 William Stone America/New_York Calls Count: 0…" at bounding box center [663, 164] width 877 height 81
drag, startPoint x: 350, startPoint y: 183, endPoint x: 280, endPoint y: 186, distance: 69.4
click at [280, 186] on div "W Callback Scheduled Call Step: 1 William Stone America/New_York Calls Count: 0…" at bounding box center [461, 164] width 419 height 64
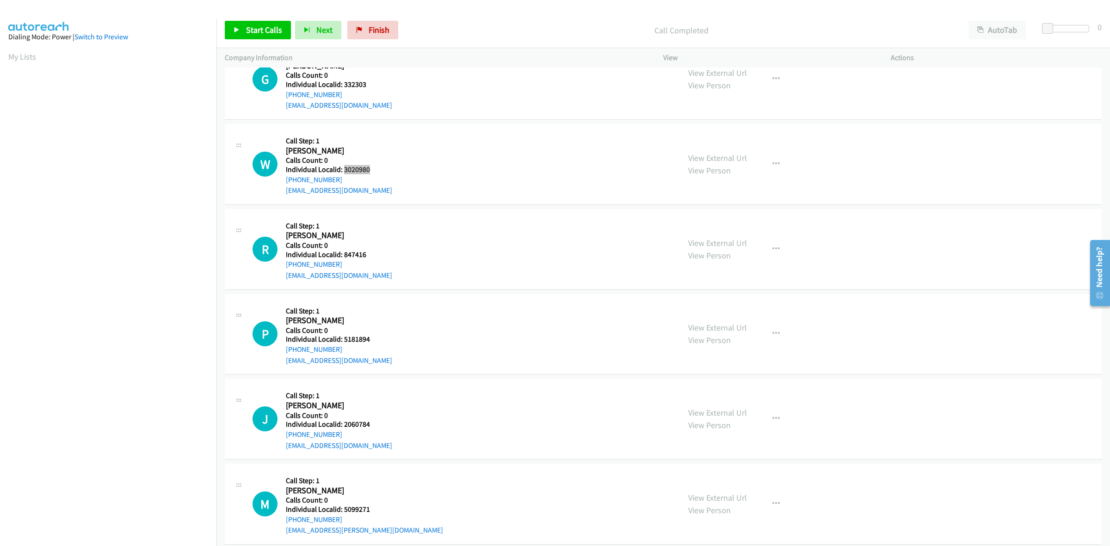
drag, startPoint x: 377, startPoint y: 170, endPoint x: 344, endPoint y: 169, distance: 32.4
click at [343, 169] on h5 "Individual Localid: 3020980" at bounding box center [339, 169] width 106 height 9
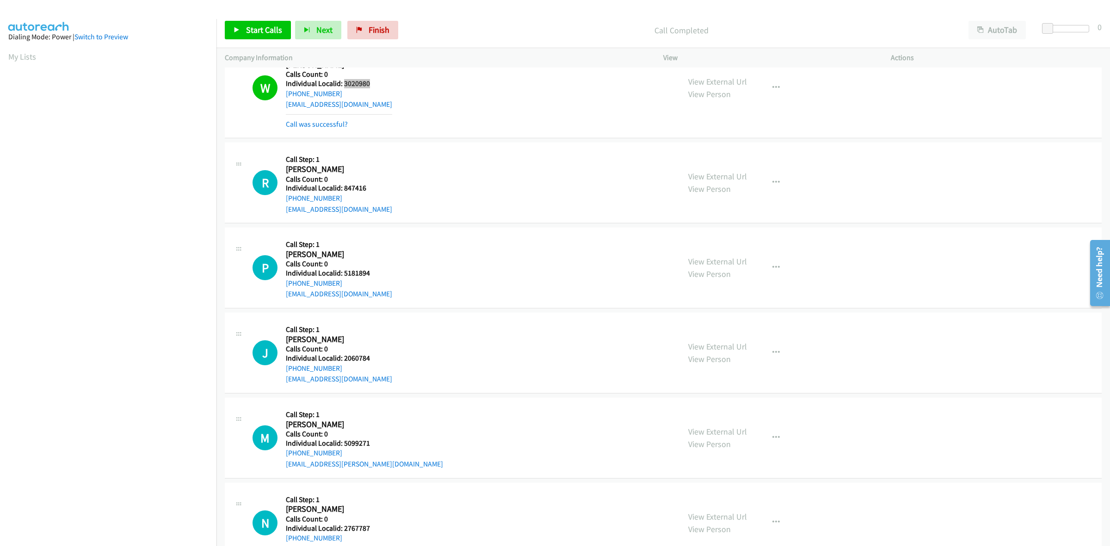
scroll to position [2292, 0]
drag, startPoint x: 366, startPoint y: 189, endPoint x: 344, endPoint y: 190, distance: 21.8
click at [344, 190] on h5 "Individual Localid: 847416" at bounding box center [339, 187] width 106 height 9
click at [361, 166] on h2 "Randy Brack" at bounding box center [334, 169] width 97 height 11
drag, startPoint x: 340, startPoint y: 199, endPoint x: 281, endPoint y: 203, distance: 58.9
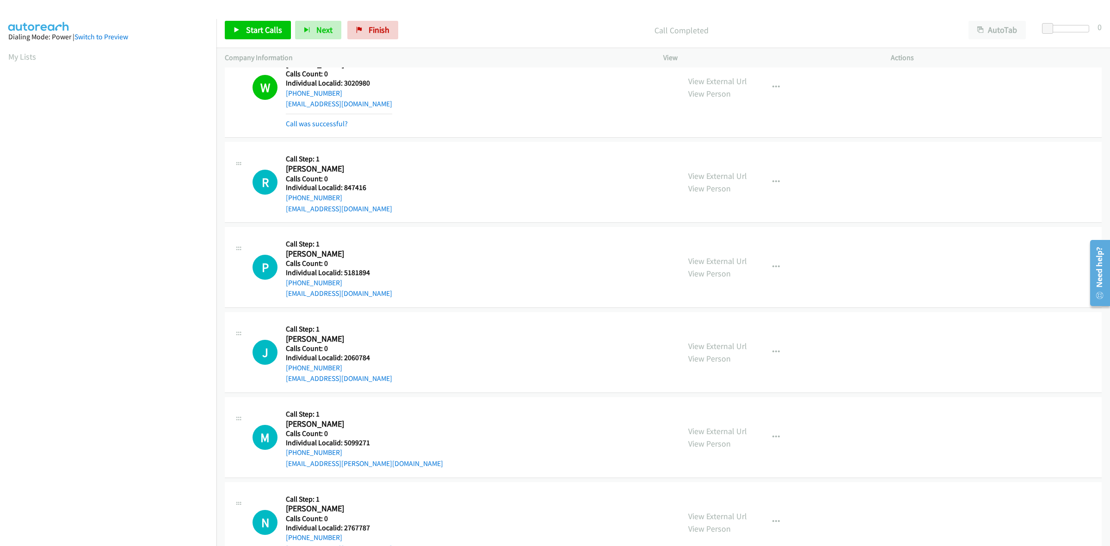
click at [281, 203] on div "R Callback Scheduled Call Step: 1 Randy Brack America/New_York Calls Count: 0 I…" at bounding box center [461, 182] width 419 height 64
drag, startPoint x: 368, startPoint y: 186, endPoint x: 345, endPoint y: 189, distance: 23.2
click at [345, 189] on h5 "Individual Localid: 847416" at bounding box center [339, 187] width 106 height 9
drag, startPoint x: 350, startPoint y: 188, endPoint x: 389, endPoint y: 181, distance: 39.5
click at [389, 181] on div "R Callback Scheduled Call Step: 1 Randy Brack America/New_York Calls Count: 0 I…" at bounding box center [461, 182] width 419 height 64
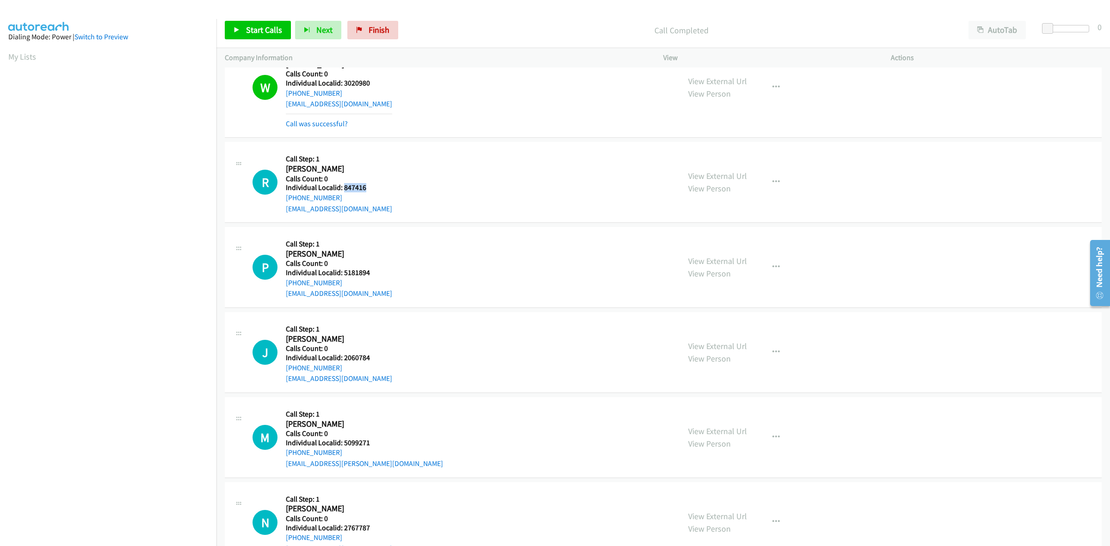
drag, startPoint x: 368, startPoint y: 188, endPoint x: 343, endPoint y: 188, distance: 25.4
click at [343, 188] on h5 "Individual Localid: 847416" at bounding box center [339, 187] width 106 height 9
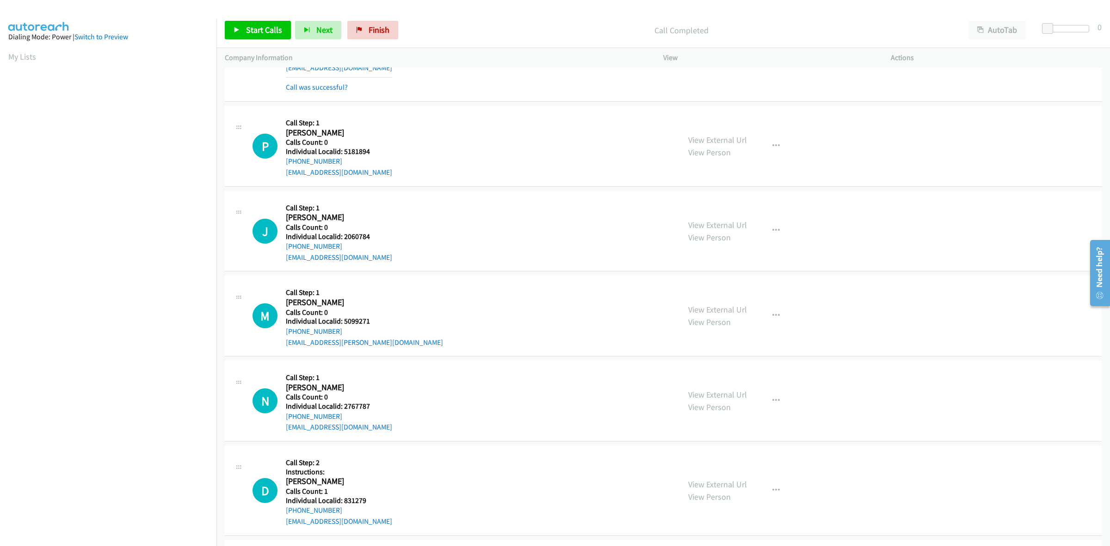
scroll to position [2437, 0]
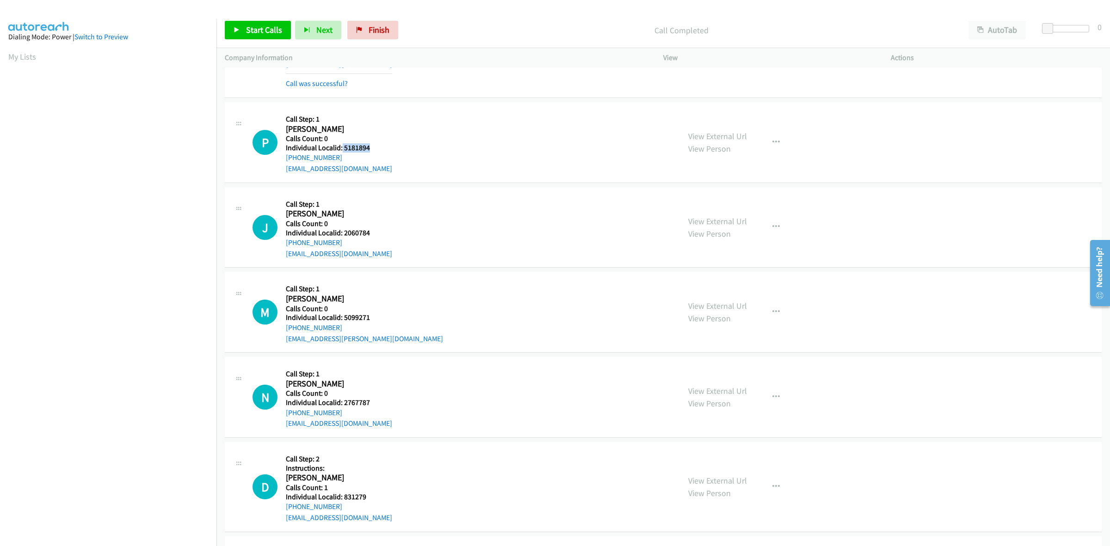
drag, startPoint x: 371, startPoint y: 147, endPoint x: 340, endPoint y: 149, distance: 30.6
click at [340, 149] on h5 "Individual Localid: 5181894" at bounding box center [339, 147] width 106 height 9
click at [368, 127] on h2 "Pat Barton" at bounding box center [334, 129] width 97 height 11
click at [340, 158] on div "+1 937-631-4746" at bounding box center [339, 157] width 106 height 11
click at [778, 148] on button "button" at bounding box center [775, 142] width 25 height 18
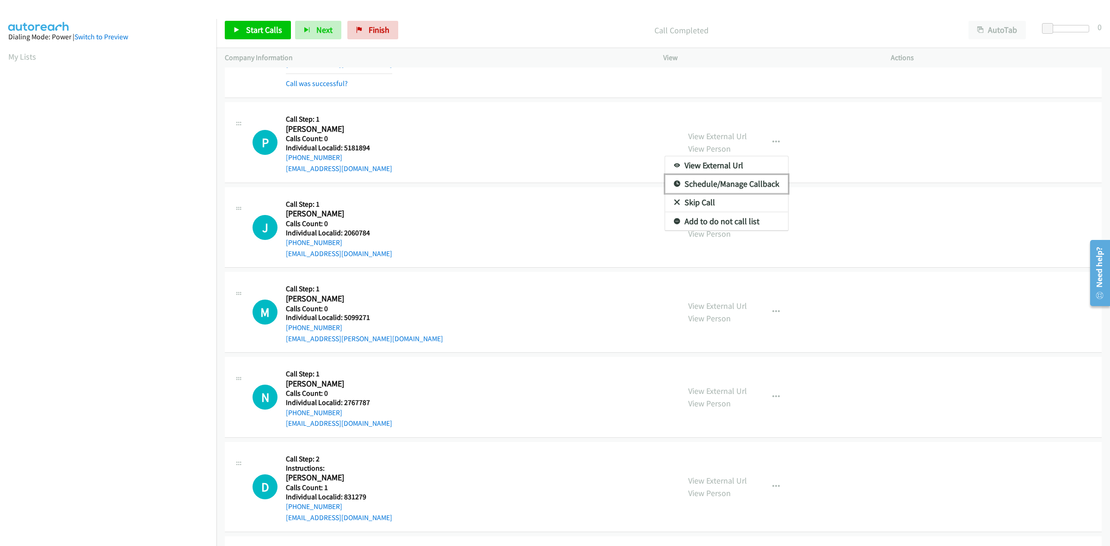
click at [729, 193] on link "Schedule/Manage Callback" at bounding box center [726, 184] width 123 height 18
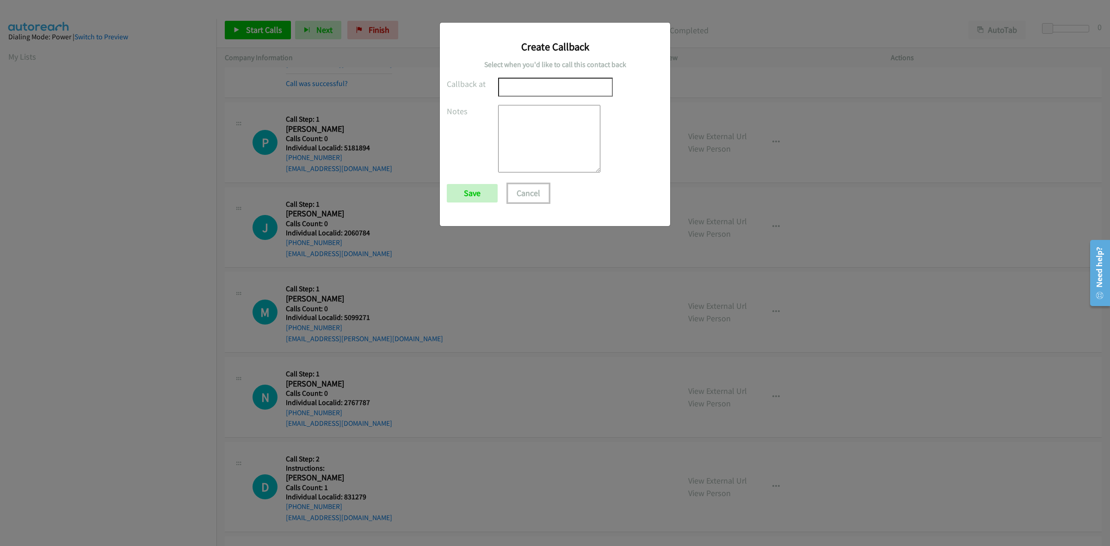
click at [516, 193] on button "Cancel" at bounding box center [528, 193] width 41 height 18
click at [523, 192] on button "Cancel" at bounding box center [528, 193] width 41 height 18
click at [761, 184] on div "Create Callback Select when you'd like to call this contact back Callback at No…" at bounding box center [555, 277] width 1110 height 538
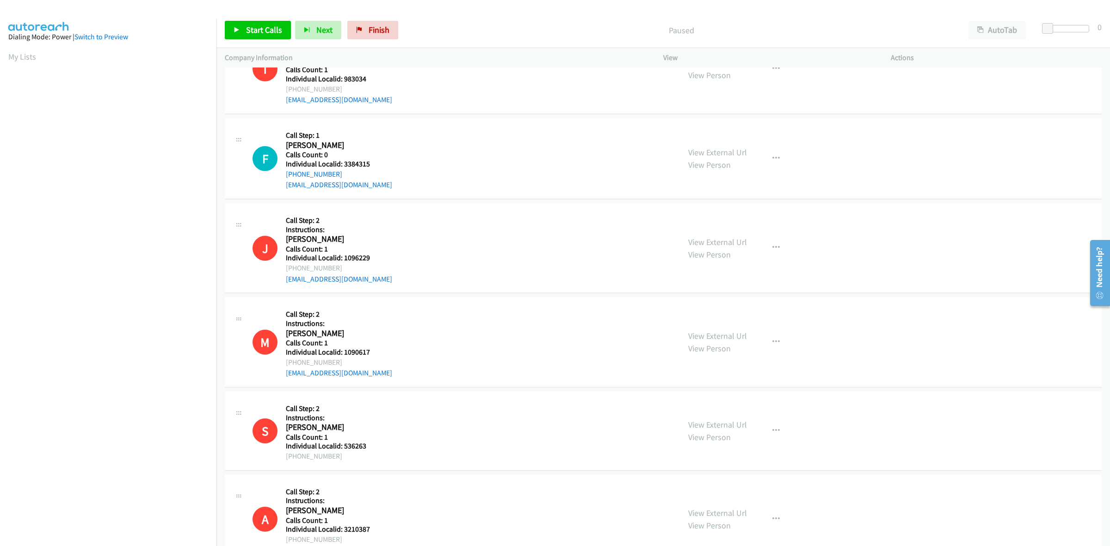
scroll to position [419, 0]
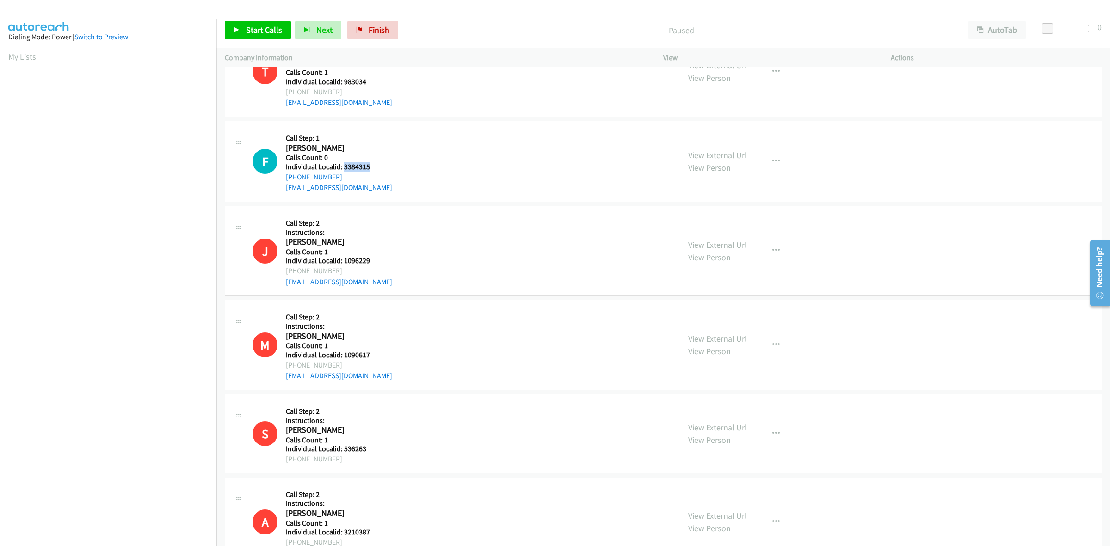
drag, startPoint x: 380, startPoint y: 167, endPoint x: 343, endPoint y: 164, distance: 37.6
click at [343, 164] on h5 "Individual Localid: 3384315" at bounding box center [339, 166] width 106 height 9
copy h5 "3384315"
drag, startPoint x: 391, startPoint y: 151, endPoint x: 333, endPoint y: 167, distance: 59.6
click at [391, 151] on div "F Callback Scheduled Call Step: 1 [PERSON_NAME] America/New_York Calls Count: 0…" at bounding box center [461, 161] width 419 height 64
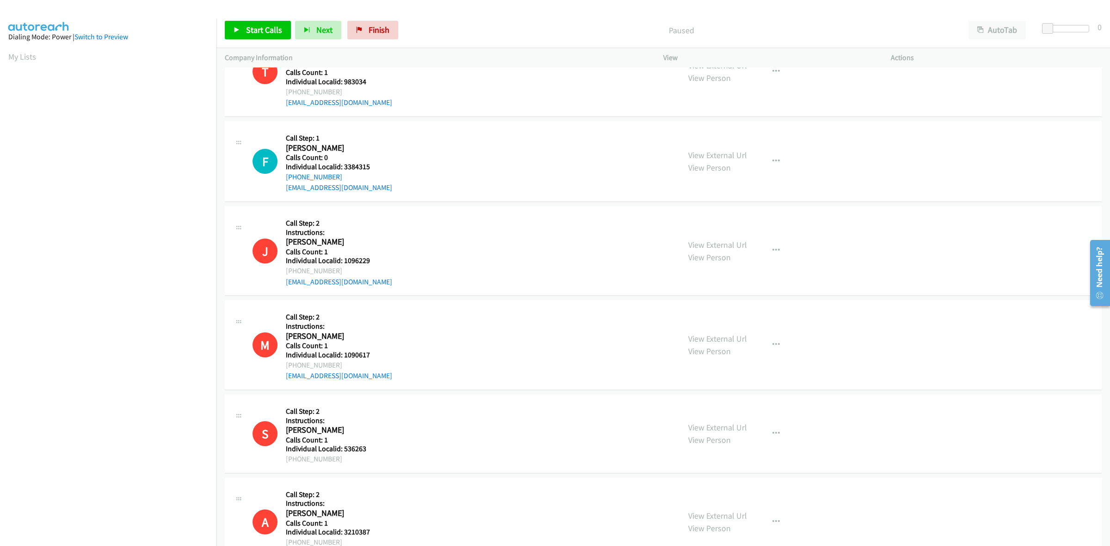
drag, startPoint x: 338, startPoint y: 177, endPoint x: 283, endPoint y: 181, distance: 55.2
click at [283, 181] on div "F Callback Scheduled Call Step: 1 [PERSON_NAME] America/New_York Calls Count: 0…" at bounding box center [461, 161] width 419 height 64
copy link "[PHONE_NUMBER]"
drag, startPoint x: 368, startPoint y: 164, endPoint x: 341, endPoint y: 168, distance: 27.1
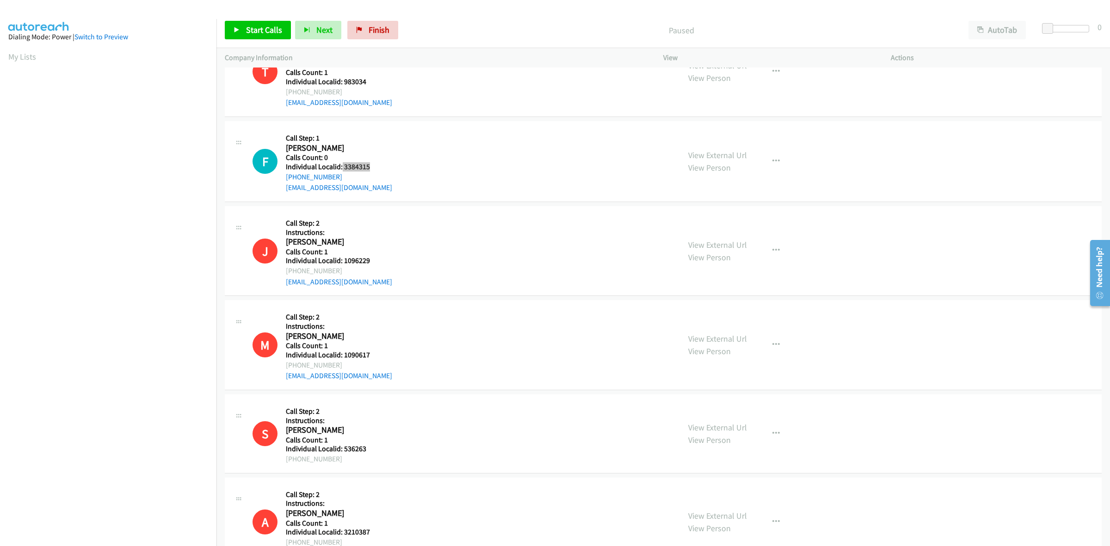
click at [341, 168] on h5 "Individual Localid: 3384315" at bounding box center [339, 166] width 106 height 9
copy h5 "3384315"
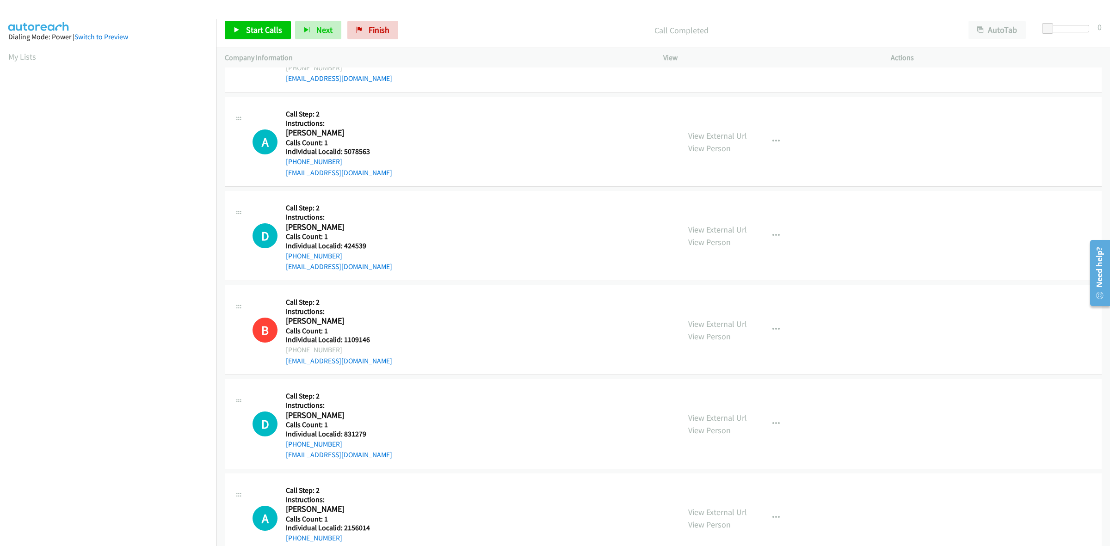
scroll to position [925, 0]
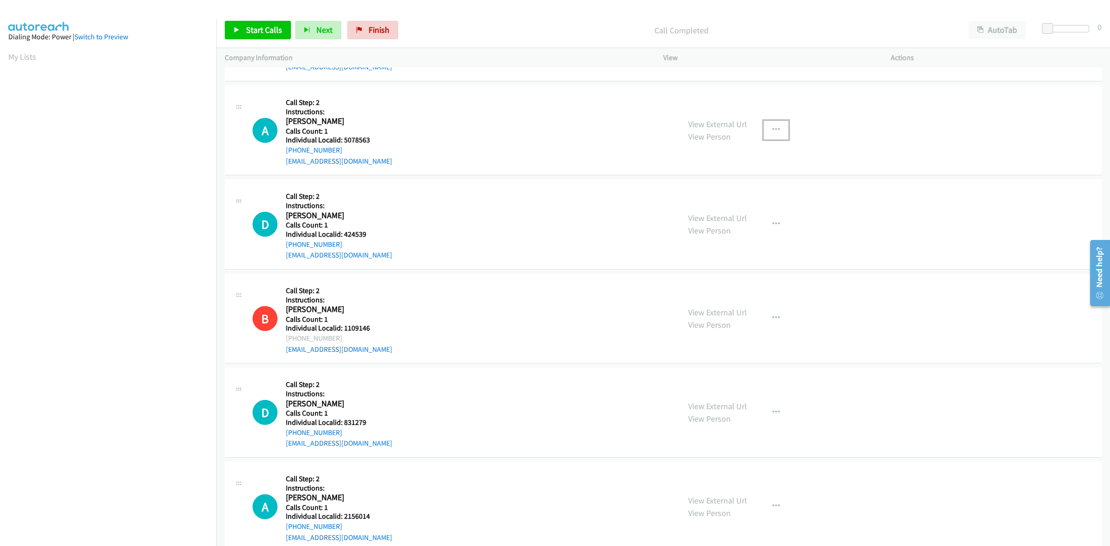
click at [770, 129] on div "View External Url View Person View External Url Email Schedule/Manage Callback …" at bounding box center [798, 130] width 236 height 73
click at [777, 128] on button "button" at bounding box center [775, 130] width 25 height 18
click at [713, 190] on link "Skip Call" at bounding box center [726, 190] width 123 height 18
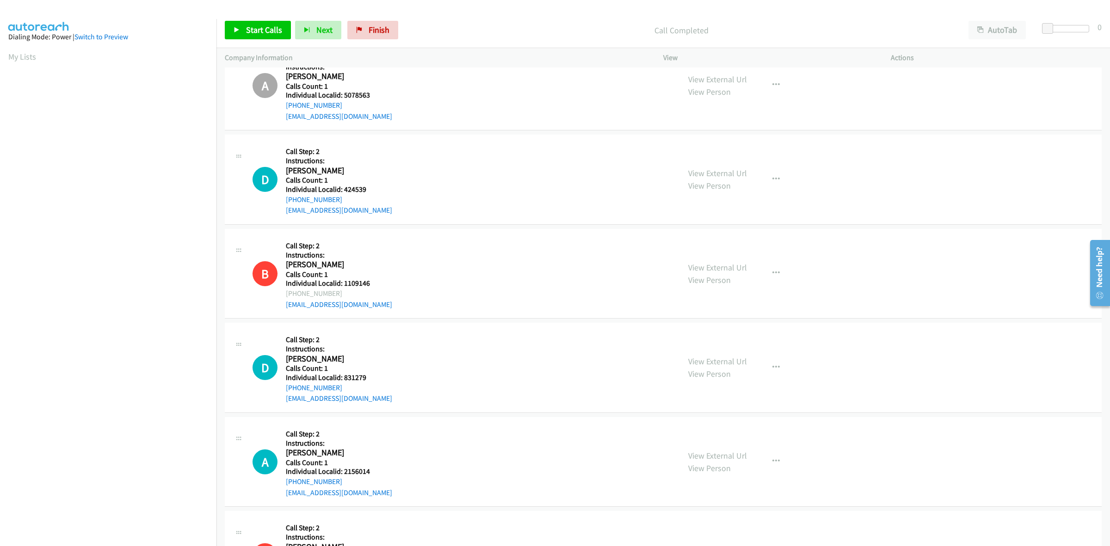
scroll to position [982, 0]
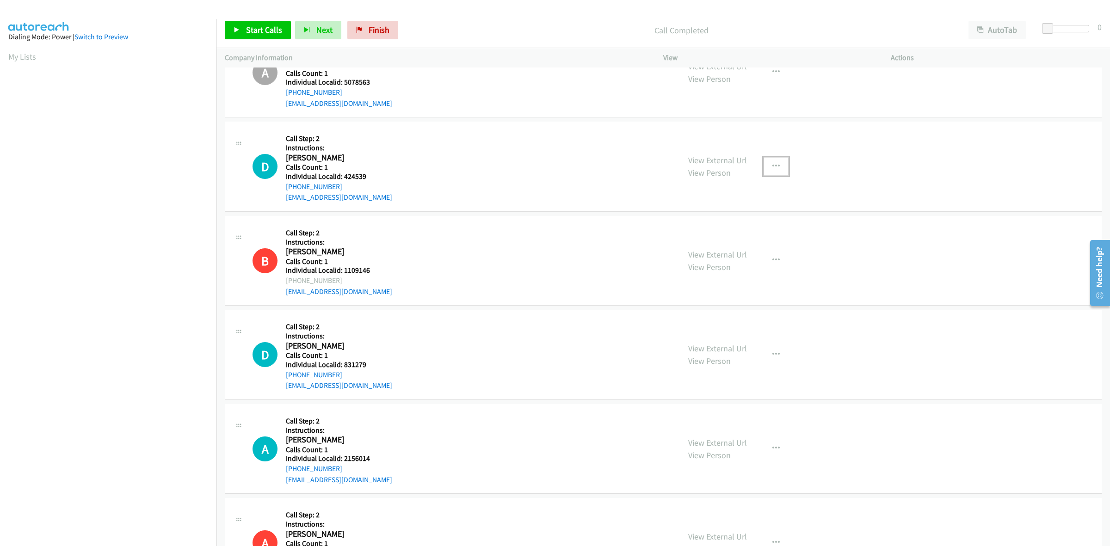
click at [763, 166] on button "button" at bounding box center [775, 166] width 25 height 18
click at [707, 229] on link "Skip Call" at bounding box center [726, 227] width 123 height 18
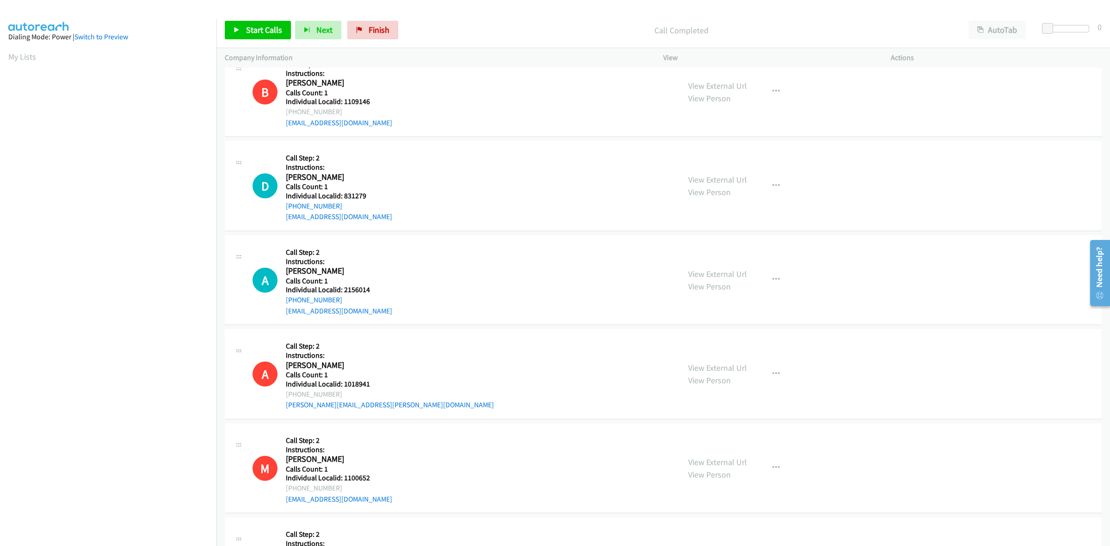
scroll to position [1156, 0]
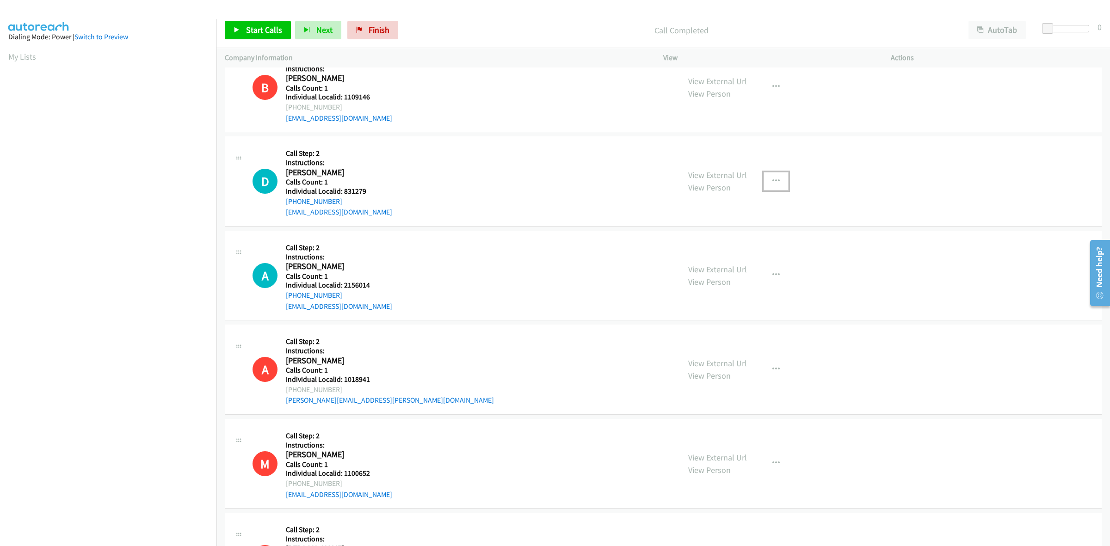
click at [773, 181] on icon "button" at bounding box center [775, 181] width 7 height 7
click at [710, 238] on link "Skip Call" at bounding box center [726, 242] width 123 height 18
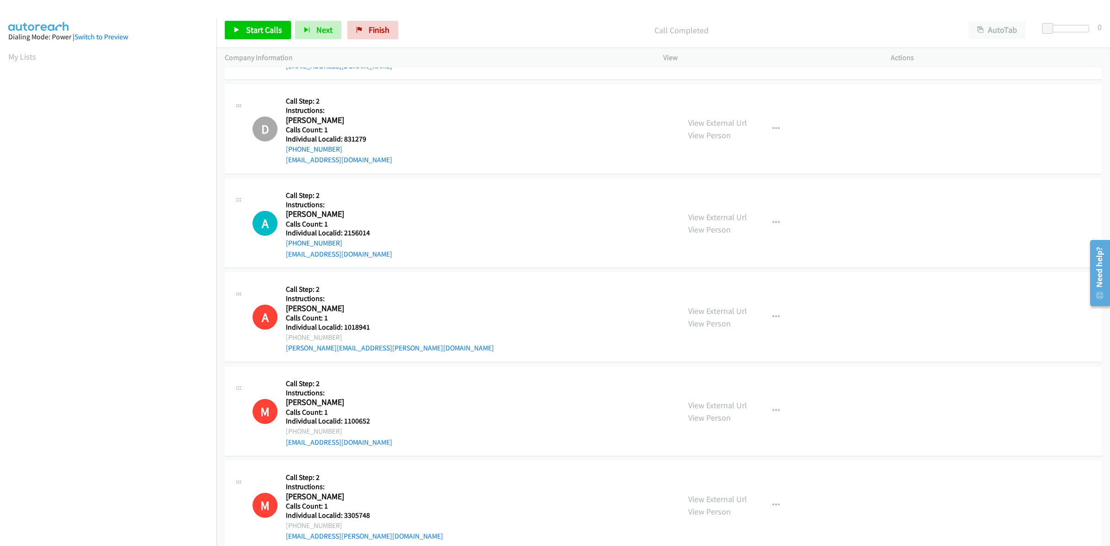
scroll to position [1242, 0]
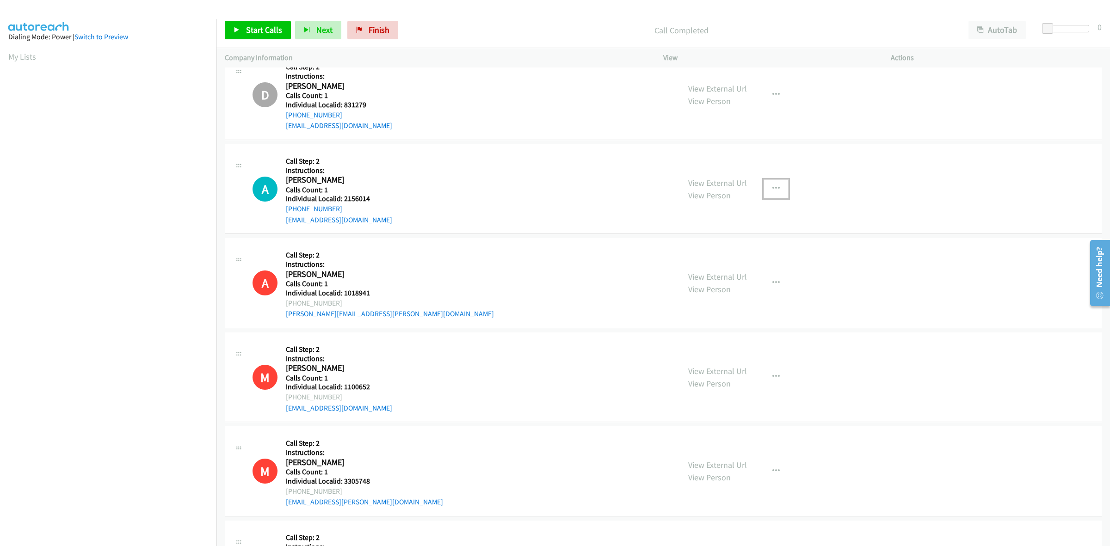
click at [775, 189] on button "button" at bounding box center [775, 188] width 25 height 18
click at [722, 246] on link "Skip Call" at bounding box center [726, 249] width 123 height 18
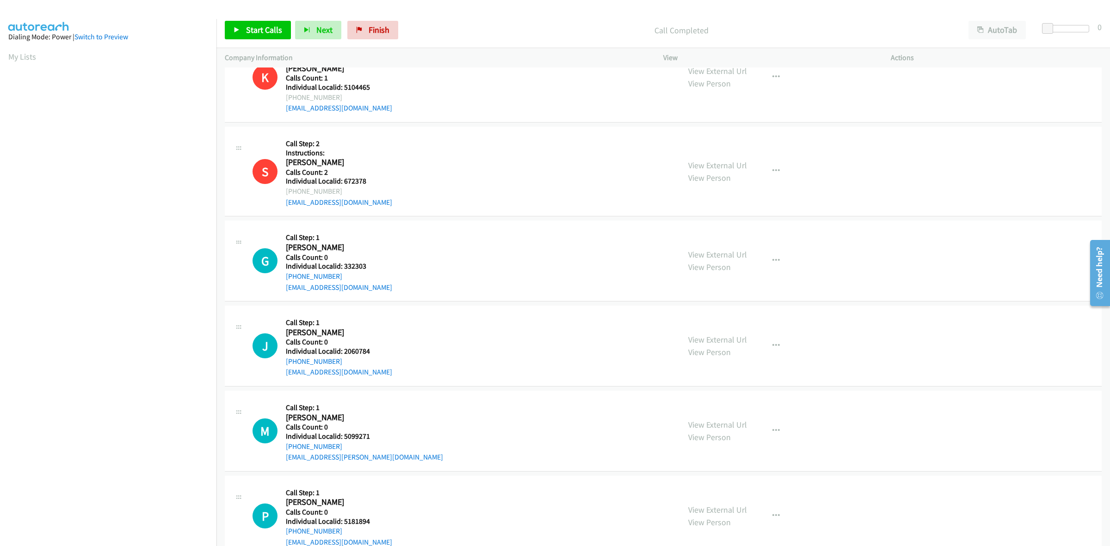
scroll to position [1878, 0]
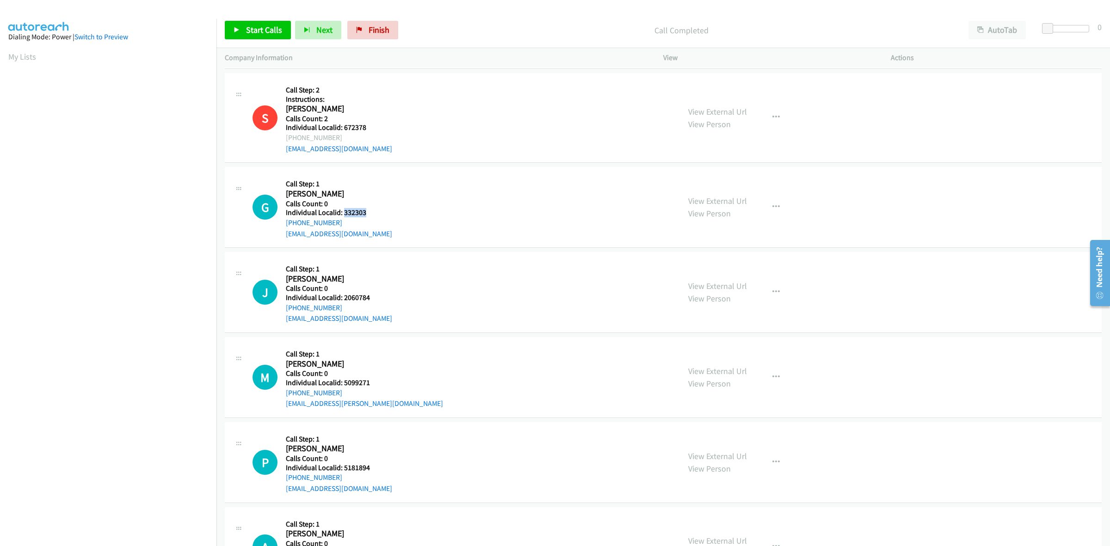
drag, startPoint x: 370, startPoint y: 213, endPoint x: 342, endPoint y: 210, distance: 28.3
click at [342, 210] on h5 "Individual Localid: 332303" at bounding box center [339, 212] width 106 height 9
copy h5 "332303"
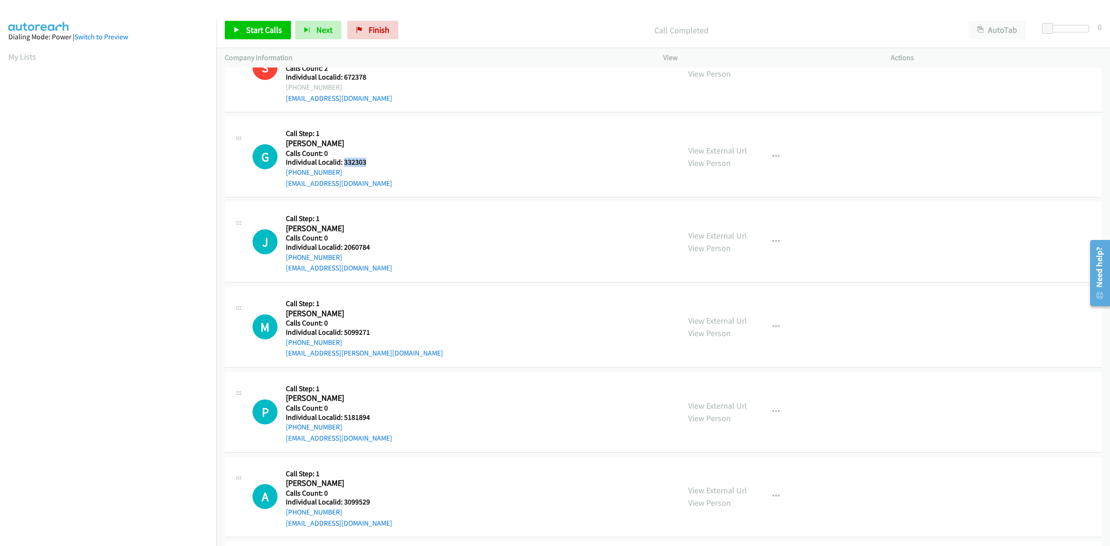
scroll to position [1936, 0]
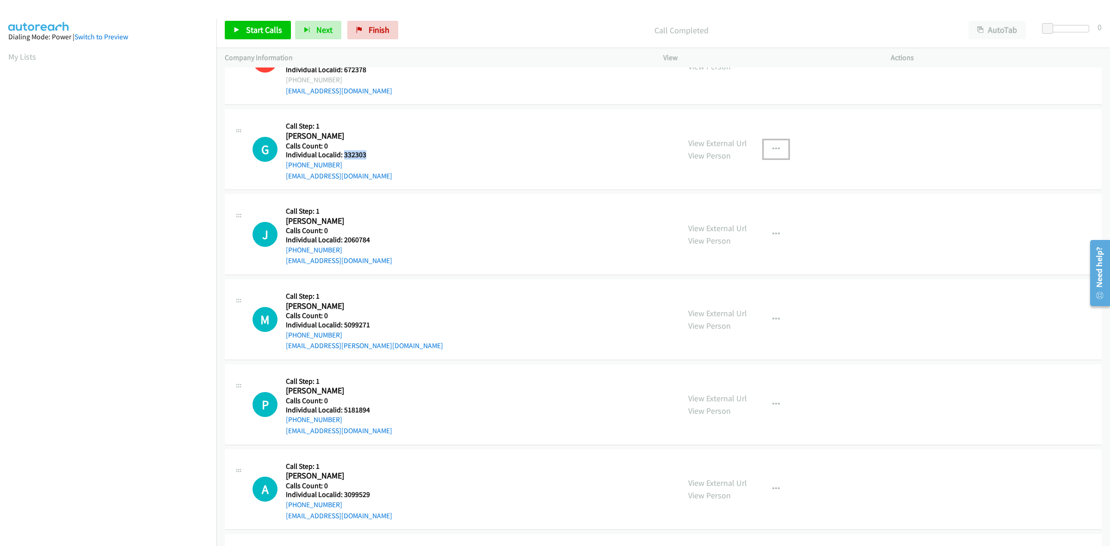
click at [774, 150] on icon "button" at bounding box center [775, 149] width 7 height 7
click at [720, 210] on link "Skip Call" at bounding box center [726, 210] width 123 height 18
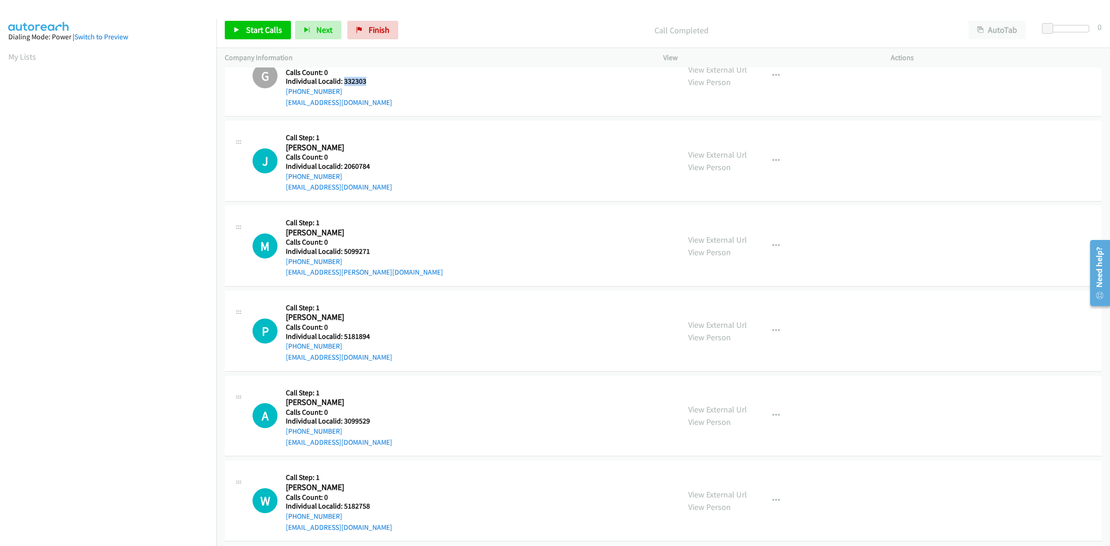
scroll to position [2023, 0]
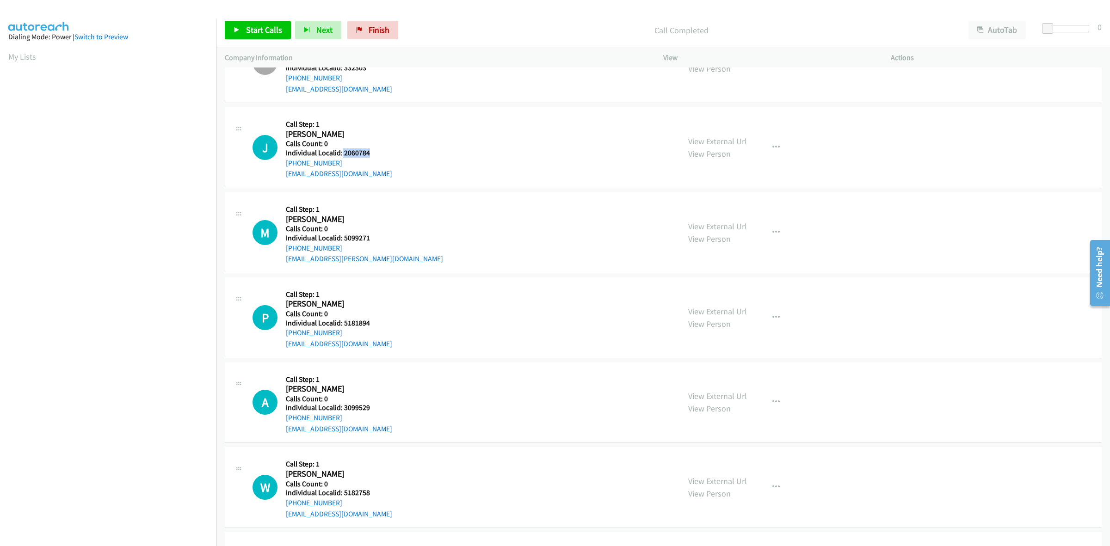
drag, startPoint x: 369, startPoint y: 155, endPoint x: 340, endPoint y: 156, distance: 28.7
click at [340, 156] on h5 "Individual Localid: 2060784" at bounding box center [339, 152] width 106 height 9
copy h5 "2060784"
click at [486, 140] on div "J Callback Scheduled Call Step: 1 James Bennett America/New_York Calls Count: 0…" at bounding box center [461, 148] width 419 height 64
click at [365, 132] on h2 "James Bennett" at bounding box center [334, 134] width 97 height 11
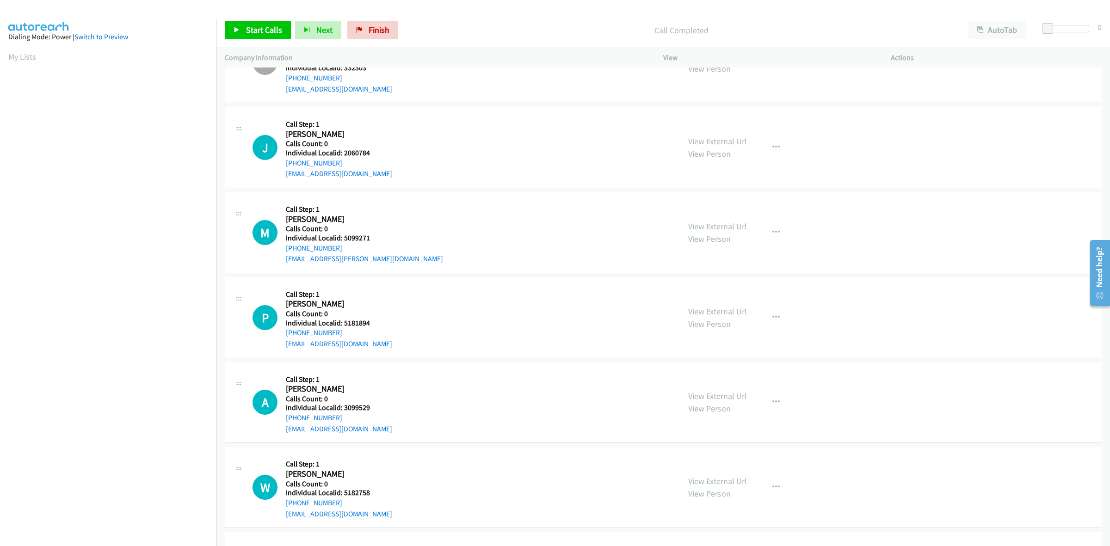
drag, startPoint x: 339, startPoint y: 163, endPoint x: 283, endPoint y: 167, distance: 56.1
click at [283, 167] on div "J Callback Scheduled Call Step: 1 James Bennett America/New_York Calls Count: 0…" at bounding box center [461, 148] width 419 height 64
copy link "+1 304-437-4838"
drag, startPoint x: 373, startPoint y: 155, endPoint x: 344, endPoint y: 156, distance: 29.1
click at [344, 156] on h5 "Individual Localid: 2060784" at bounding box center [339, 152] width 106 height 9
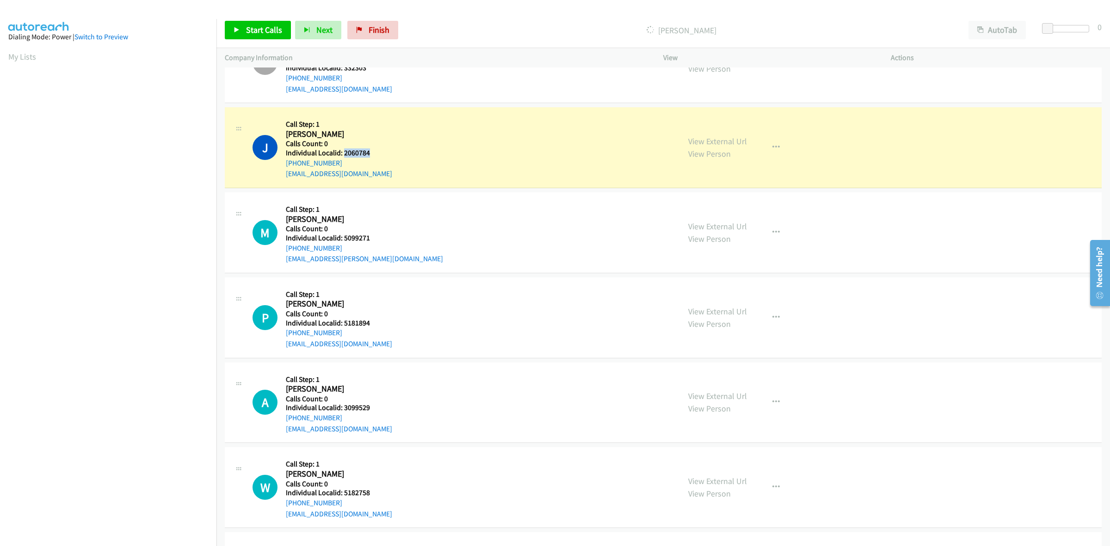
copy h5 "2060784"
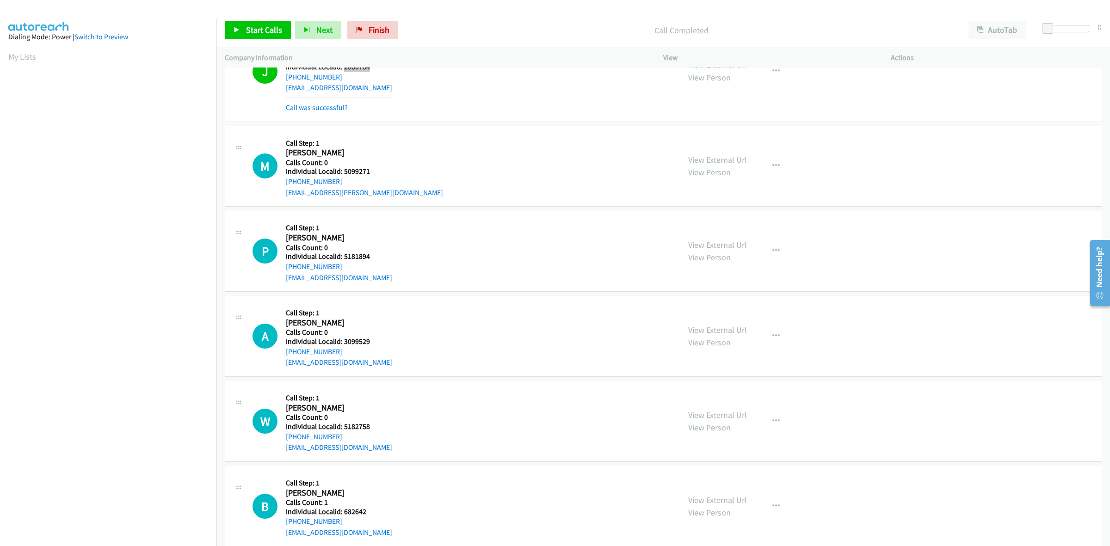
scroll to position [2138, 0]
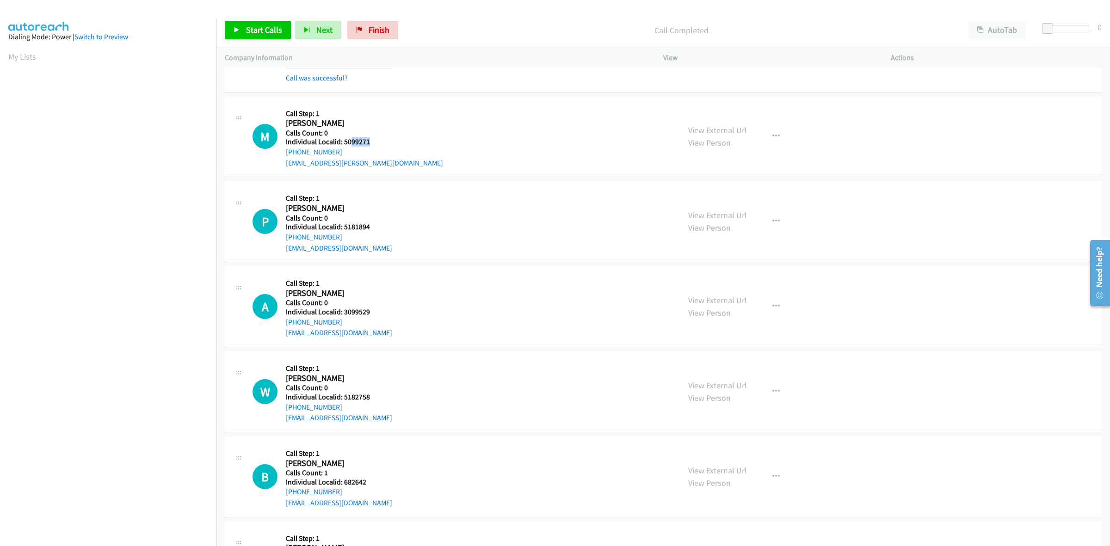
drag, startPoint x: 373, startPoint y: 144, endPoint x: 349, endPoint y: 146, distance: 24.1
click at [349, 146] on h5 "Individual Localid: 5099271" at bounding box center [364, 141] width 157 height 9
click at [374, 144] on h5 "Individual Localid: 5099271" at bounding box center [364, 141] width 157 height 9
drag, startPoint x: 370, startPoint y: 144, endPoint x: 344, endPoint y: 147, distance: 26.0
click at [344, 147] on h5 "Individual Localid: 5099271" at bounding box center [364, 141] width 157 height 9
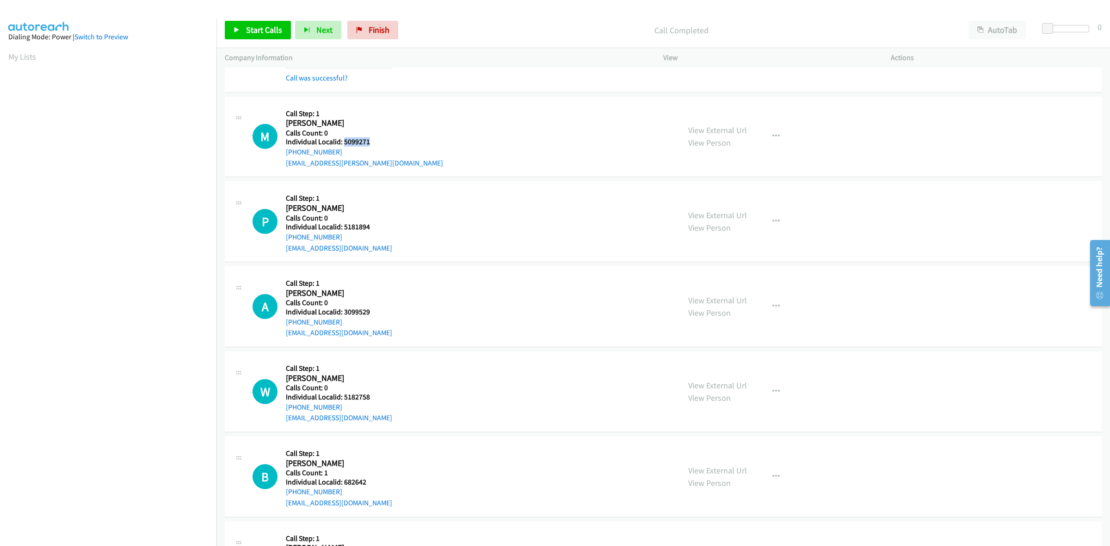
copy h5 "5099271"
click at [388, 117] on div "M Callback Scheduled Call Step: 1 Miles Radliff America/New_York Calls Count: 0…" at bounding box center [461, 137] width 419 height 64
drag, startPoint x: 354, startPoint y: 153, endPoint x: 283, endPoint y: 155, distance: 71.2
click at [283, 155] on div "M Callback Scheduled Call Step: 1 Miles Radliff America/New_York Calls Count: 0…" at bounding box center [461, 137] width 419 height 64
copy link "+1 407-453-3924"
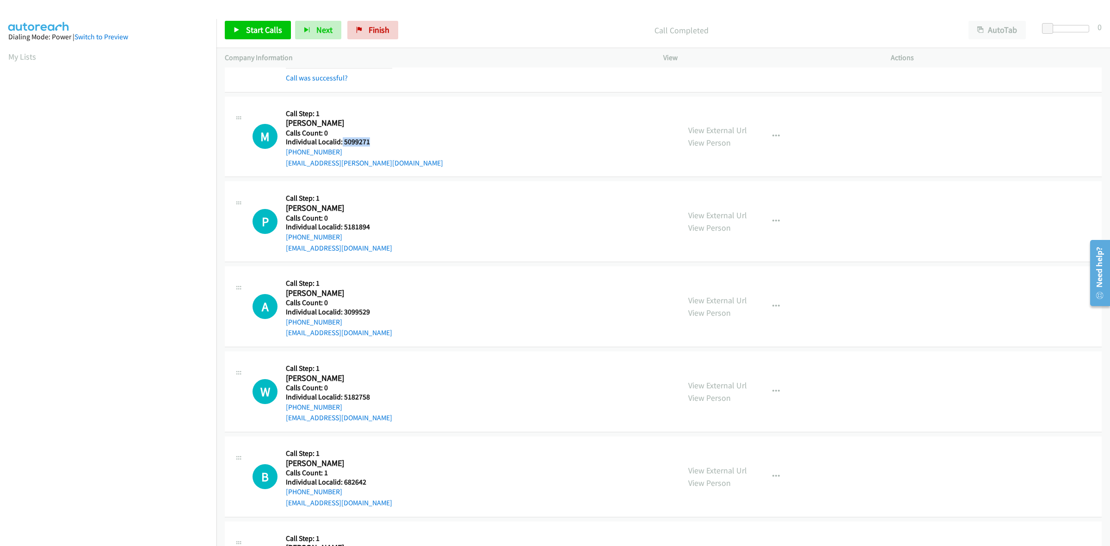
drag, startPoint x: 370, startPoint y: 142, endPoint x: 344, endPoint y: 144, distance: 26.4
click at [343, 144] on h5 "Individual Localid: 5099271" at bounding box center [364, 141] width 157 height 9
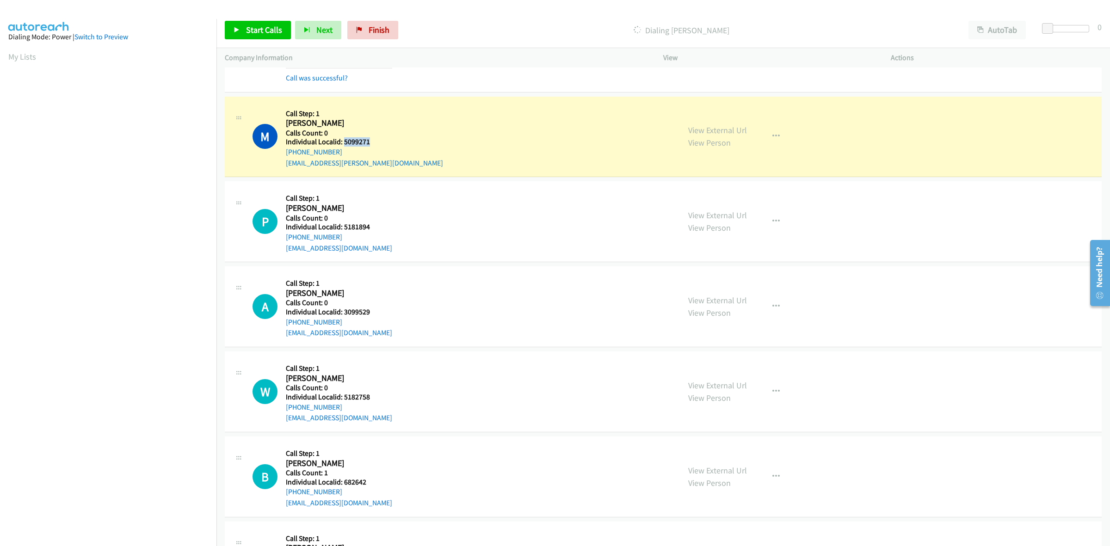
copy h5 "5099271"
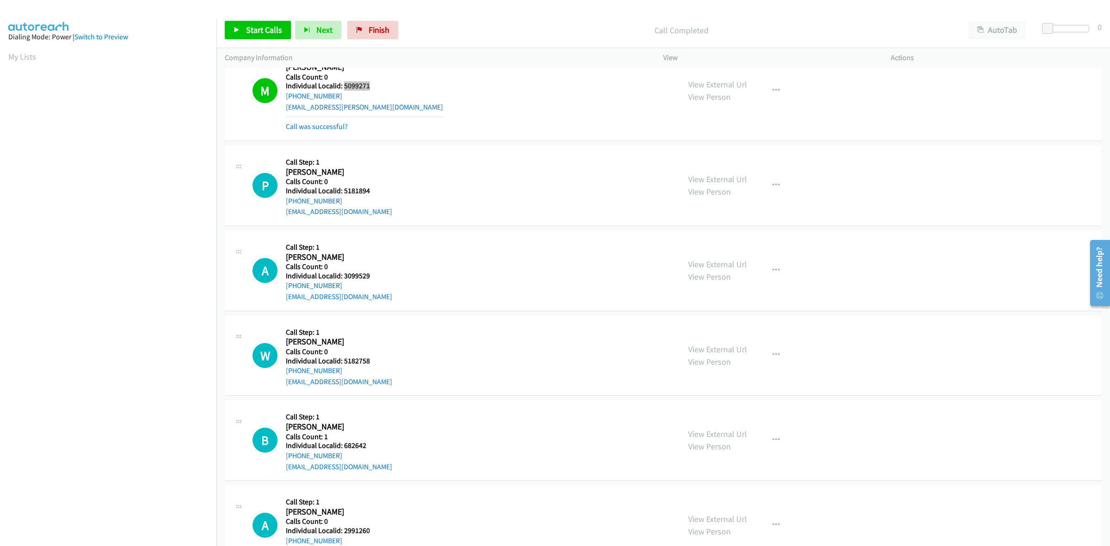
scroll to position [2225, 0]
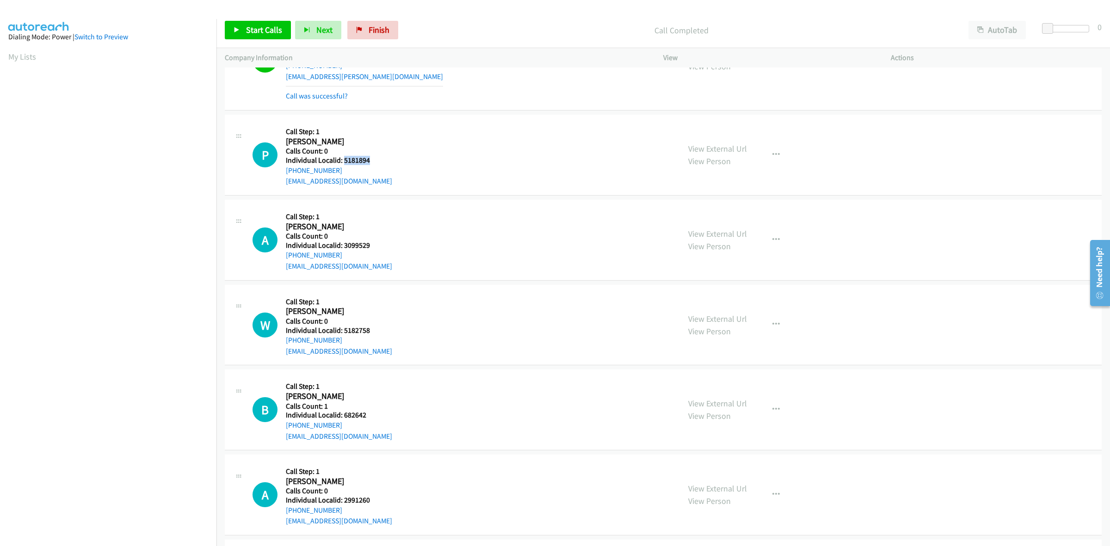
drag, startPoint x: 360, startPoint y: 161, endPoint x: 342, endPoint y: 163, distance: 17.7
click at [342, 163] on h5 "Individual Localid: 5181894" at bounding box center [339, 160] width 106 height 9
click at [379, 125] on div "Callback Scheduled Call Step: 1 Pat Barton America/New_York Calls Count: 0 Indi…" at bounding box center [339, 155] width 106 height 64
drag, startPoint x: 347, startPoint y: 172, endPoint x: 282, endPoint y: 175, distance: 64.8
click at [282, 175] on div "P Callback Scheduled Call Step: 1 Pat Barton America/New_York Calls Count: 0 In…" at bounding box center [461, 155] width 419 height 64
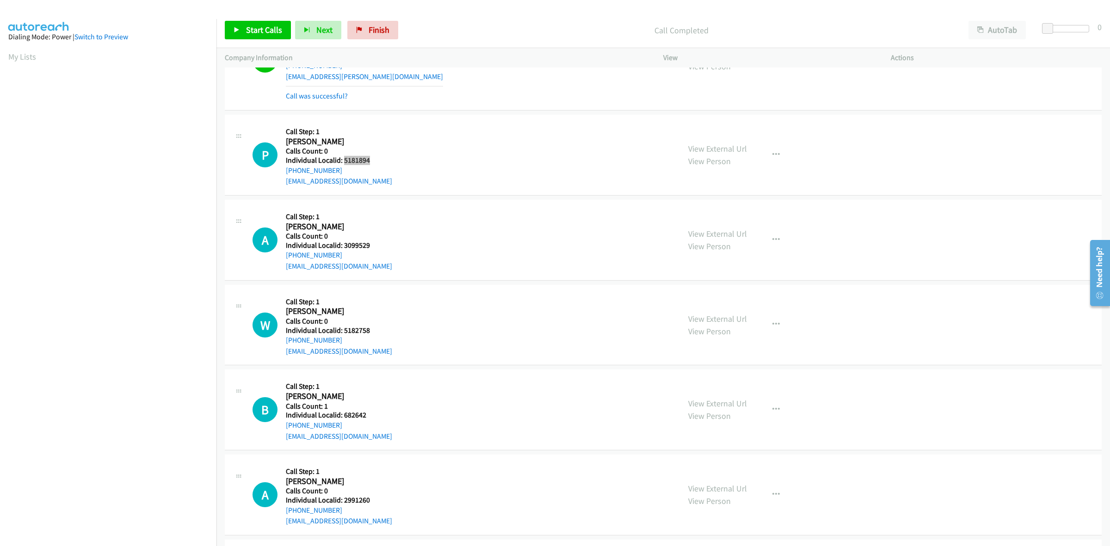
drag, startPoint x: 371, startPoint y: 162, endPoint x: 343, endPoint y: 164, distance: 27.8
click at [343, 164] on h5 "Individual Localid: 5181894" at bounding box center [339, 160] width 106 height 9
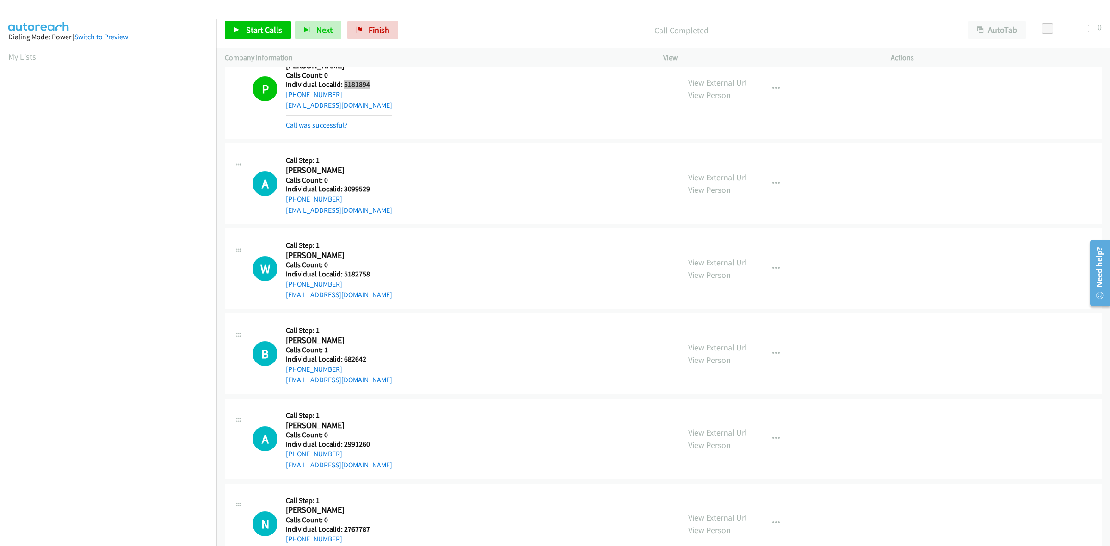
scroll to position [2312, 0]
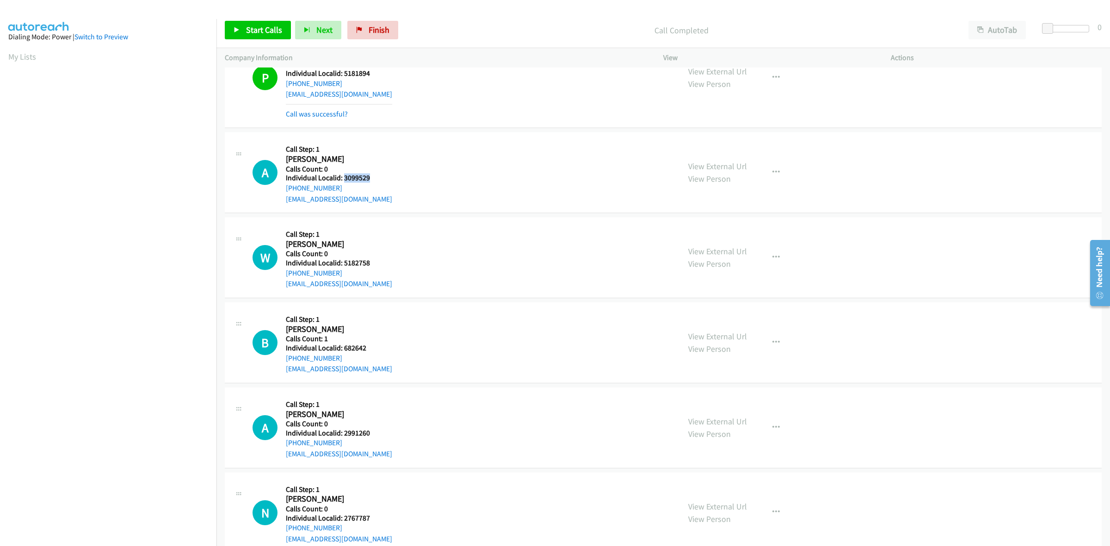
drag, startPoint x: 374, startPoint y: 177, endPoint x: 342, endPoint y: 181, distance: 31.7
click at [342, 181] on h5 "Individual Localid: 3099529" at bounding box center [339, 177] width 106 height 9
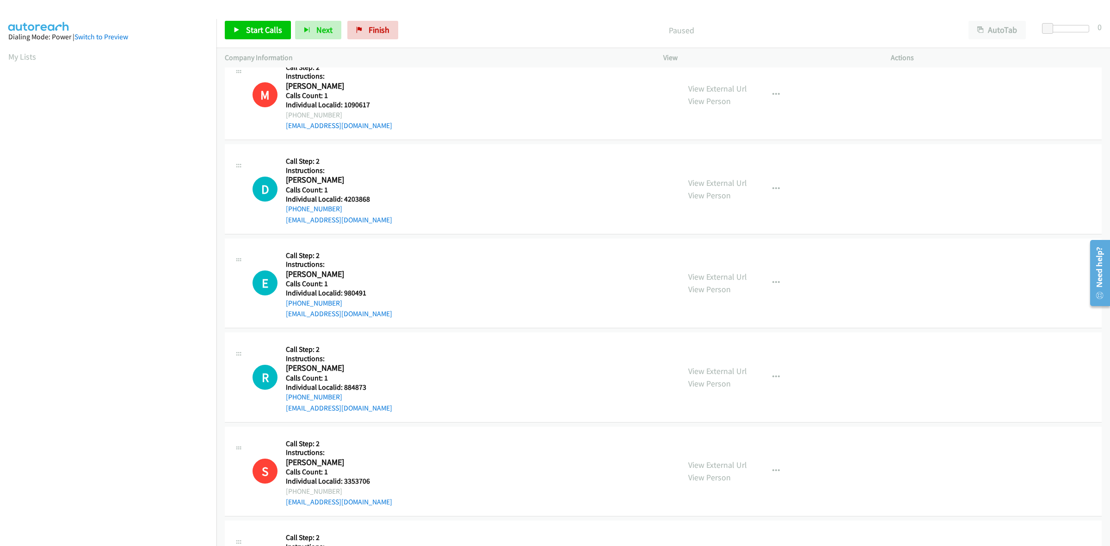
scroll to position [29, 0]
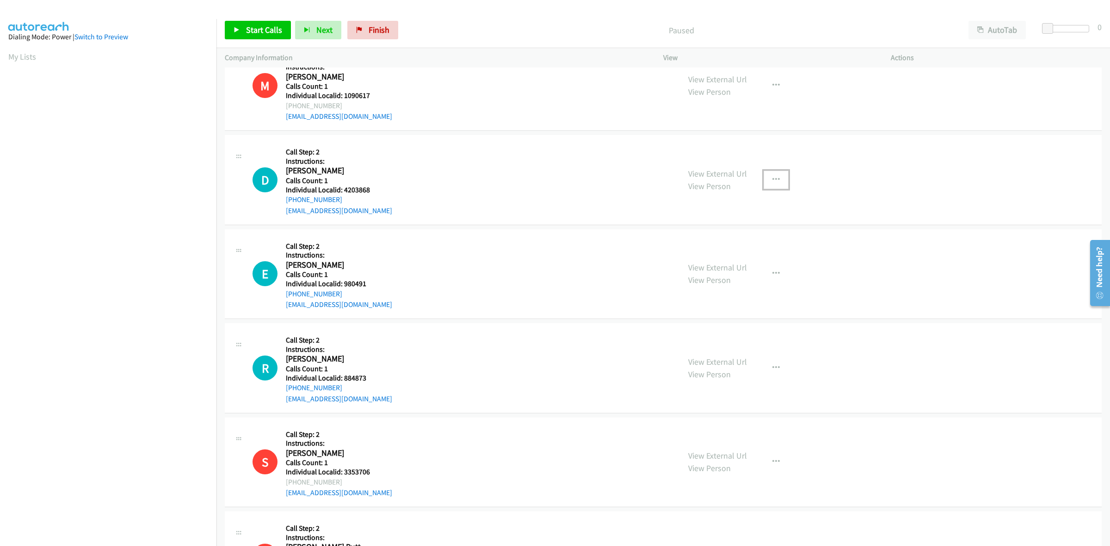
click at [772, 179] on icon "button" at bounding box center [775, 179] width 7 height 7
click at [738, 238] on link "Skip Call" at bounding box center [726, 240] width 123 height 18
click at [775, 274] on button "button" at bounding box center [775, 273] width 25 height 18
click at [717, 336] on link "Skip Call" at bounding box center [726, 334] width 123 height 18
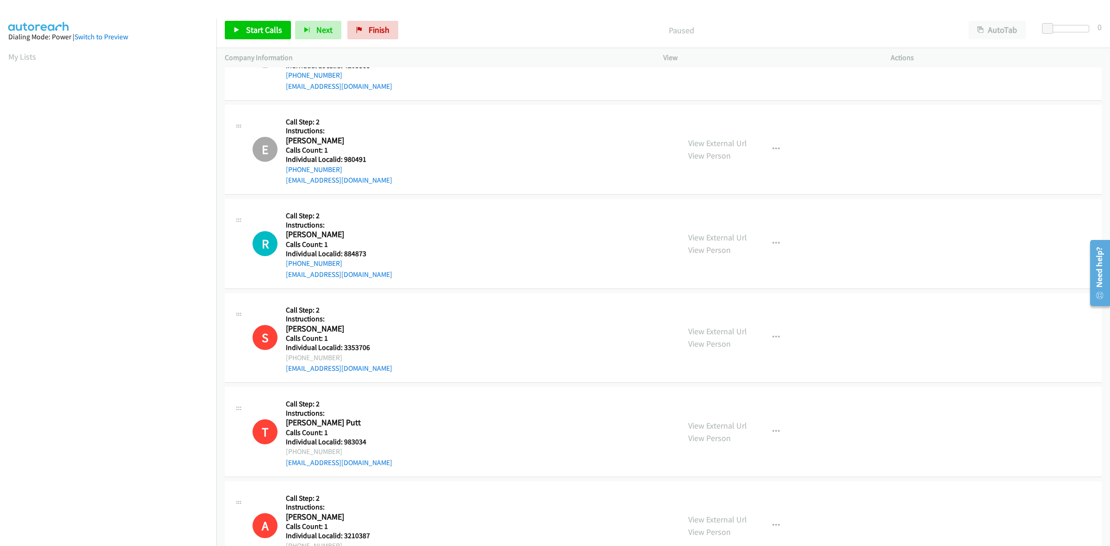
scroll to position [173, 0]
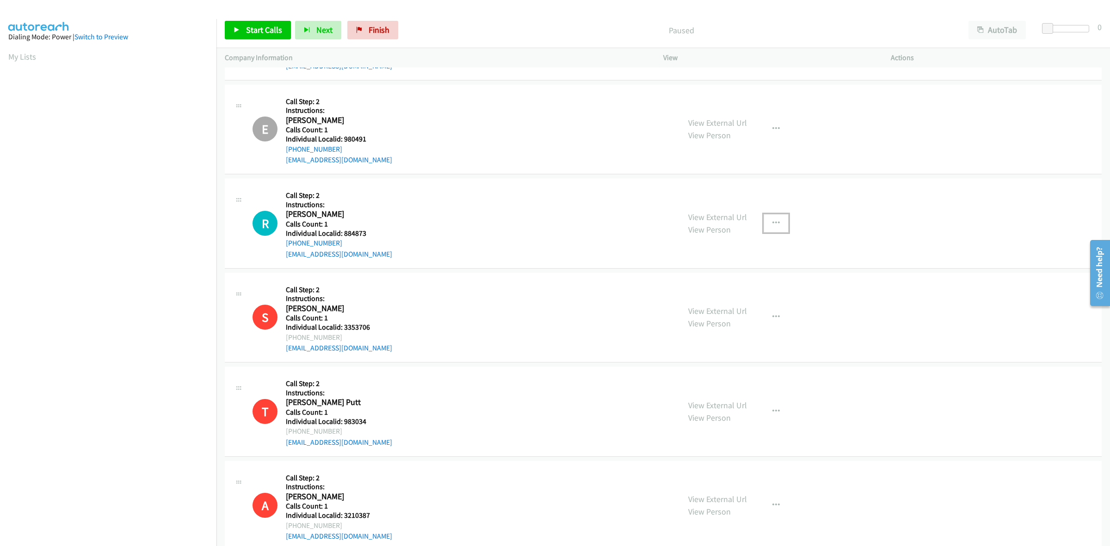
click at [773, 221] on icon "button" at bounding box center [775, 223] width 7 height 7
click at [726, 285] on link "Skip Call" at bounding box center [726, 283] width 123 height 18
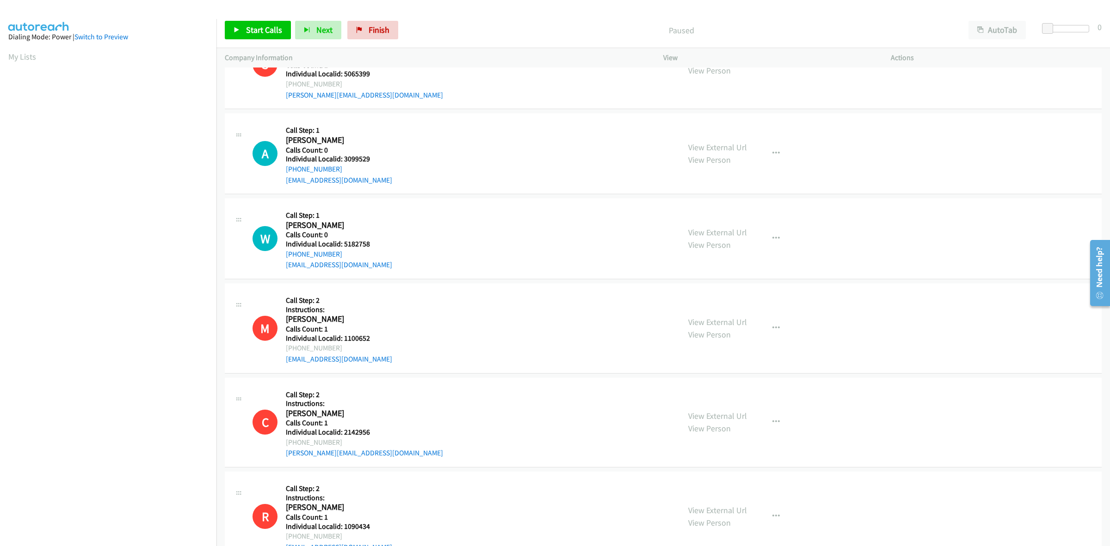
scroll to position [1560, 0]
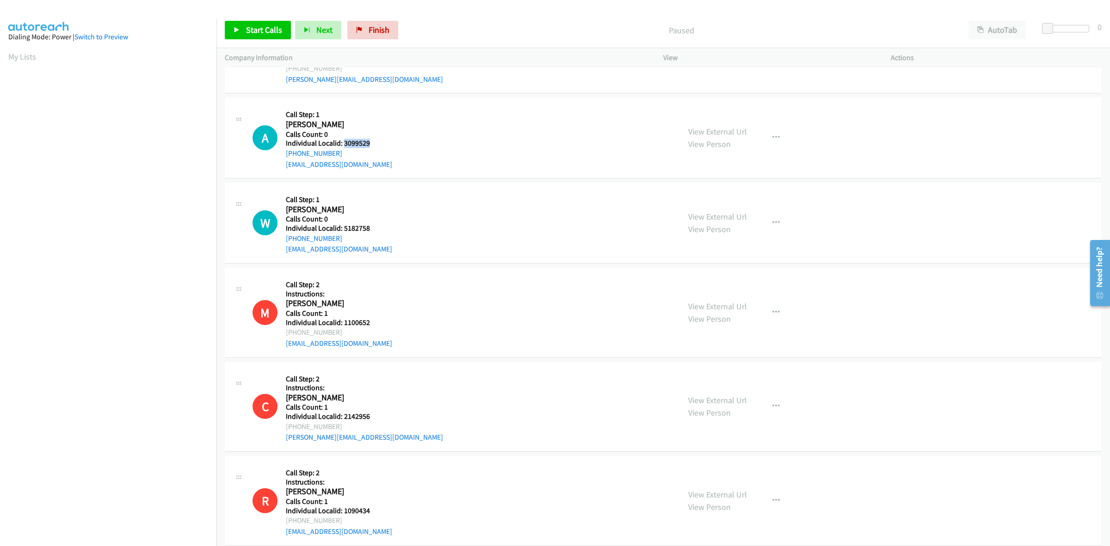
drag, startPoint x: 373, startPoint y: 146, endPoint x: 344, endPoint y: 146, distance: 29.1
click at [344, 146] on h5 "Individual Localid: 3099529" at bounding box center [339, 143] width 106 height 9
copy h5 "3099529"
click at [336, 109] on div "Callback Scheduled Call Step: 1 [PERSON_NAME] America/New_York Calls Count: 0 I…" at bounding box center [339, 138] width 106 height 64
drag, startPoint x: 341, startPoint y: 151, endPoint x: 278, endPoint y: 159, distance: 63.3
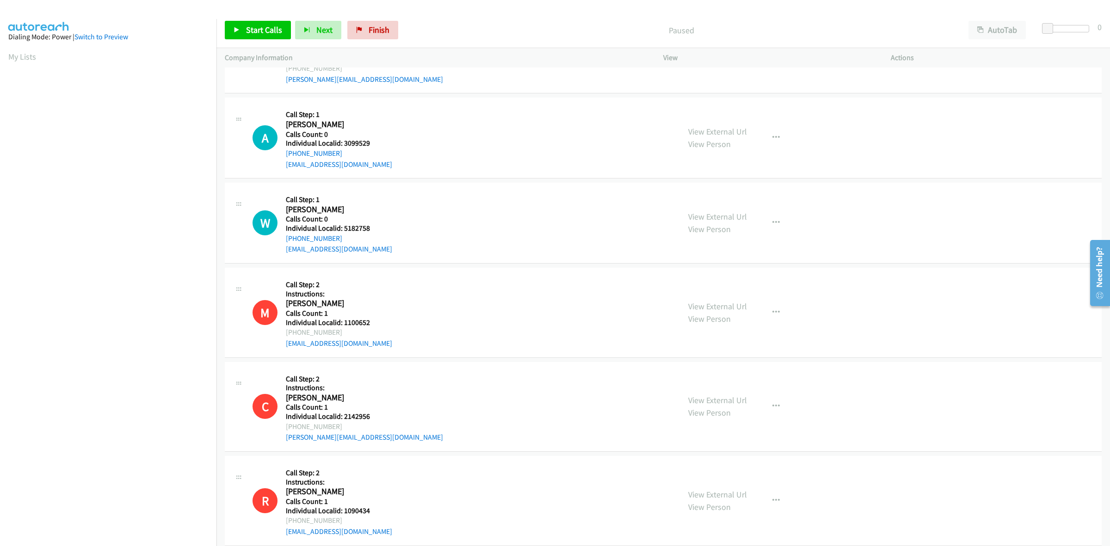
click at [278, 159] on div "A Callback Scheduled Call Step: 1 [PERSON_NAME] America/New_York Calls Count: 0…" at bounding box center [461, 138] width 419 height 64
copy link "[PHONE_NUMBER]"
drag, startPoint x: 374, startPoint y: 142, endPoint x: 345, endPoint y: 144, distance: 28.7
click at [345, 144] on h5 "Individual Localid: 3099529" at bounding box center [339, 143] width 106 height 9
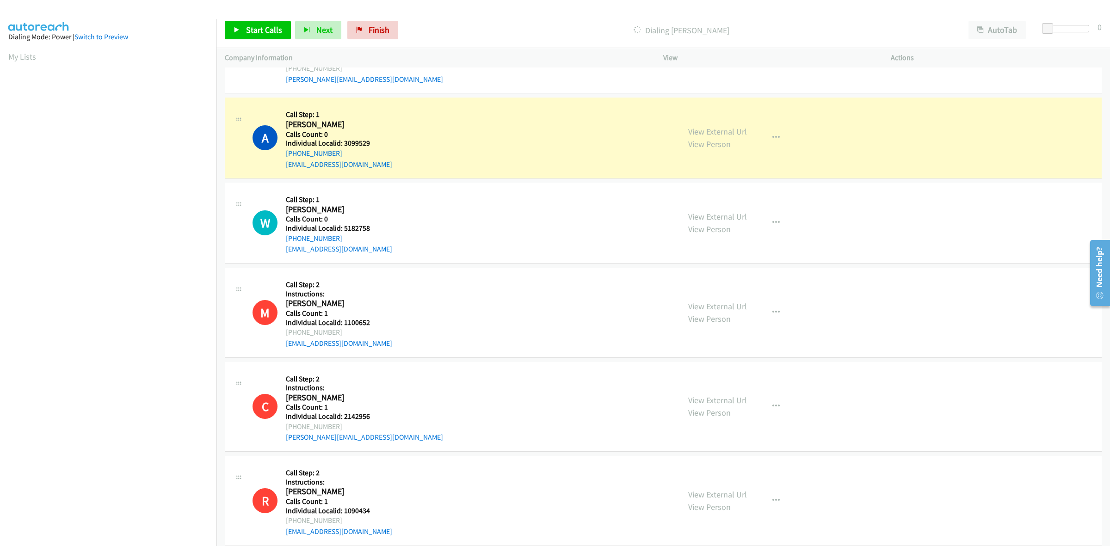
click at [396, 138] on div "A Callback Scheduled Call Step: 1 [PERSON_NAME] America/New_York Calls Count: 0…" at bounding box center [461, 138] width 419 height 64
drag, startPoint x: 368, startPoint y: 144, endPoint x: 344, endPoint y: 143, distance: 23.1
click at [344, 143] on h5 "Individual Localid: 3099529" at bounding box center [339, 143] width 106 height 9
copy h5 "3099529"
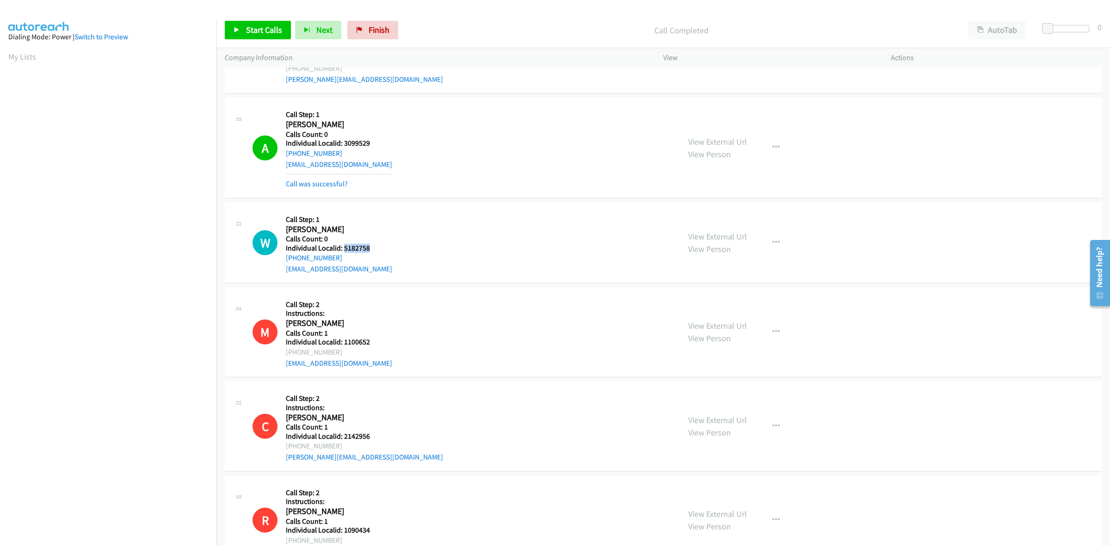
drag, startPoint x: 364, startPoint y: 248, endPoint x: 344, endPoint y: 250, distance: 20.4
click at [344, 250] on h5 "Individual Localid: 5182758" at bounding box center [339, 248] width 106 height 9
copy h5 "5182758"
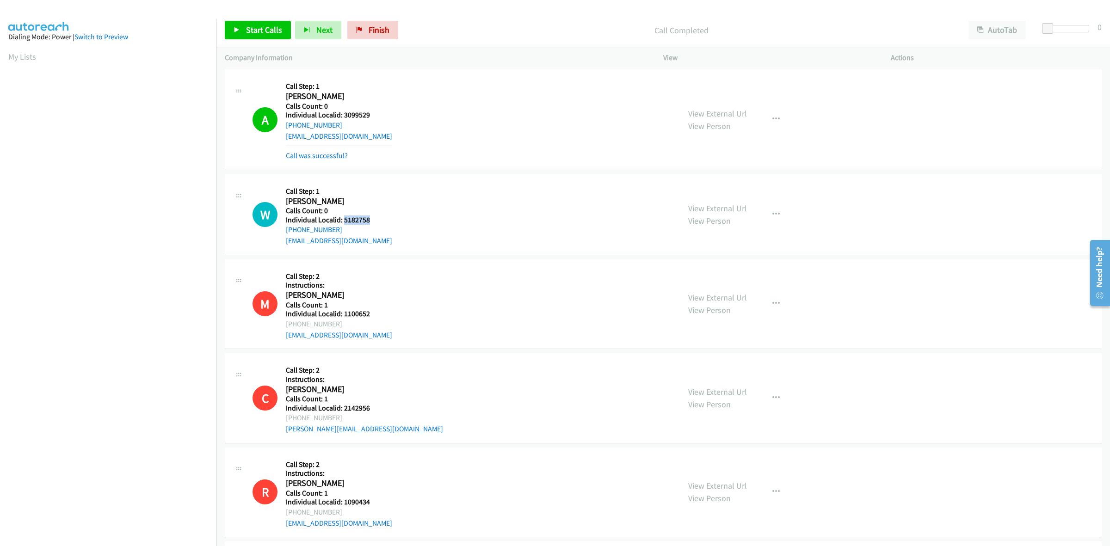
scroll to position [1589, 0]
drag, startPoint x: 355, startPoint y: 194, endPoint x: 341, endPoint y: 221, distance: 30.0
click at [355, 194] on h5 "Call Step: 1" at bounding box center [339, 190] width 106 height 9
drag, startPoint x: 336, startPoint y: 232, endPoint x: 284, endPoint y: 231, distance: 51.8
click at [284, 231] on div "W Callback Scheduled Call Step: 1 [PERSON_NAME] America/[GEOGRAPHIC_DATA] Calls…" at bounding box center [461, 214] width 419 height 64
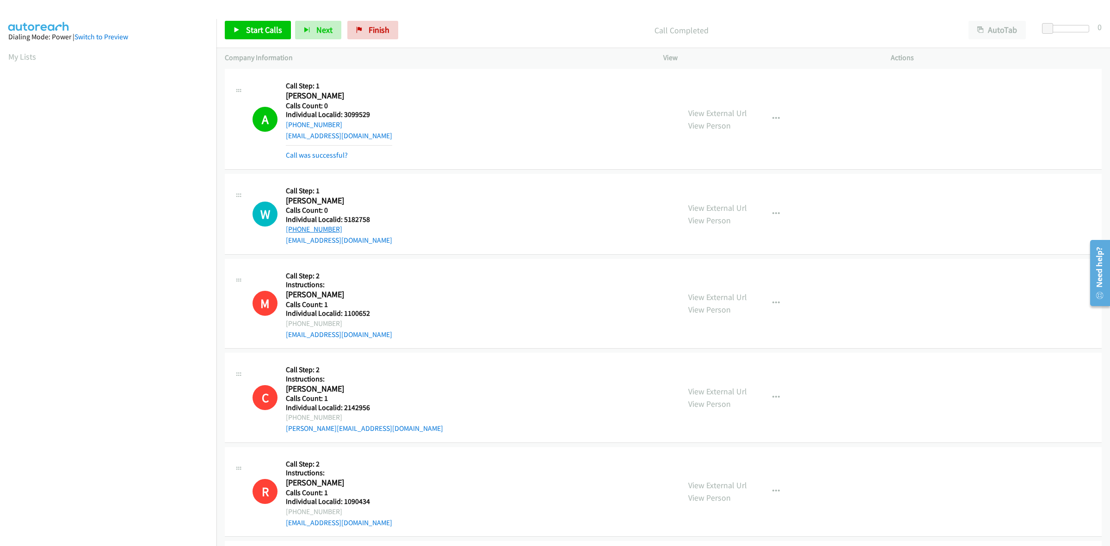
copy link "[PHONE_NUMBER]"
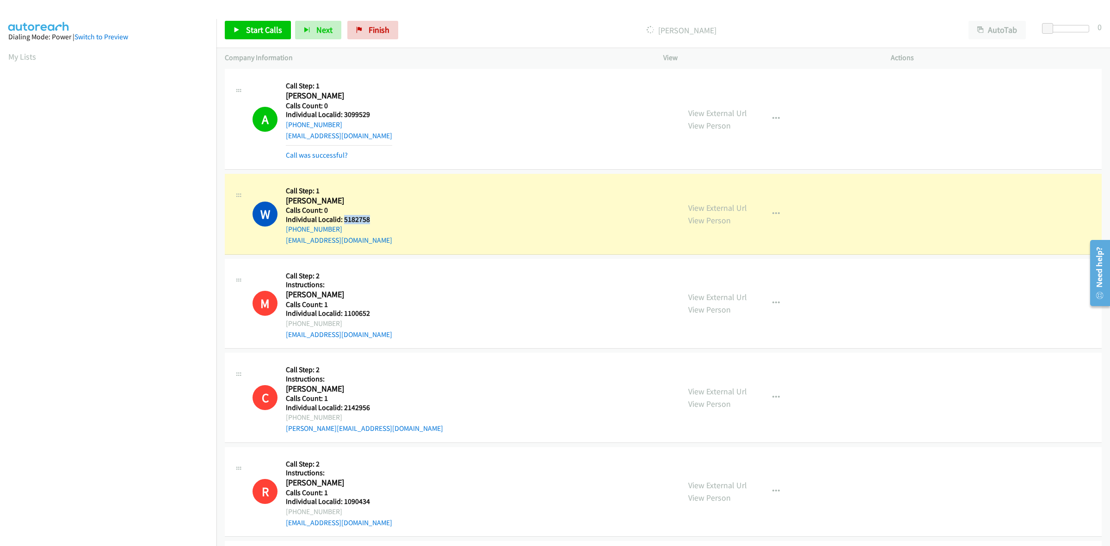
drag, startPoint x: 378, startPoint y: 222, endPoint x: 343, endPoint y: 219, distance: 35.7
click at [343, 219] on h5 "Individual Localid: 5182758" at bounding box center [339, 219] width 106 height 9
copy h5 "5182758"
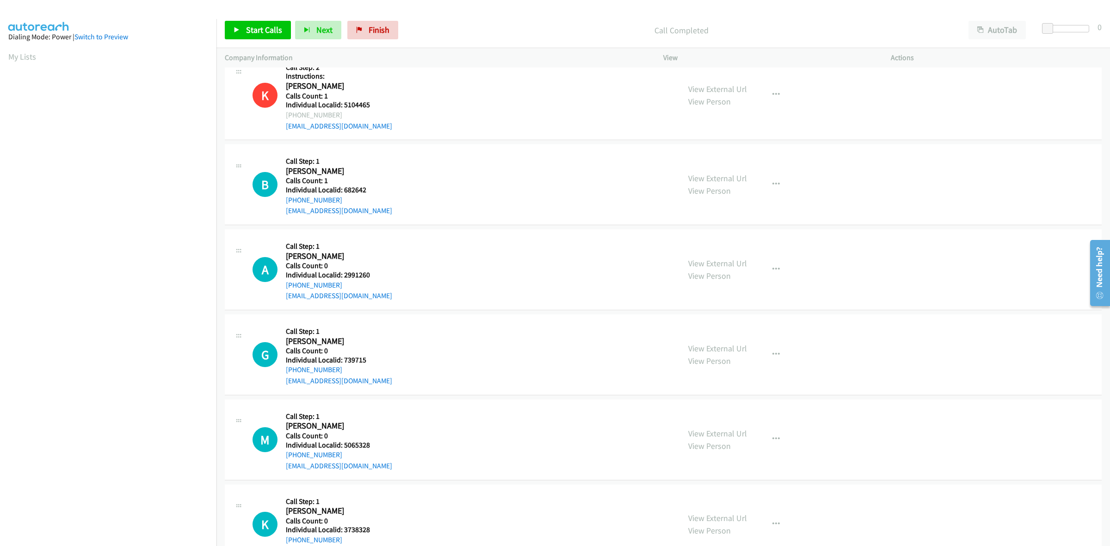
scroll to position [2124, 0]
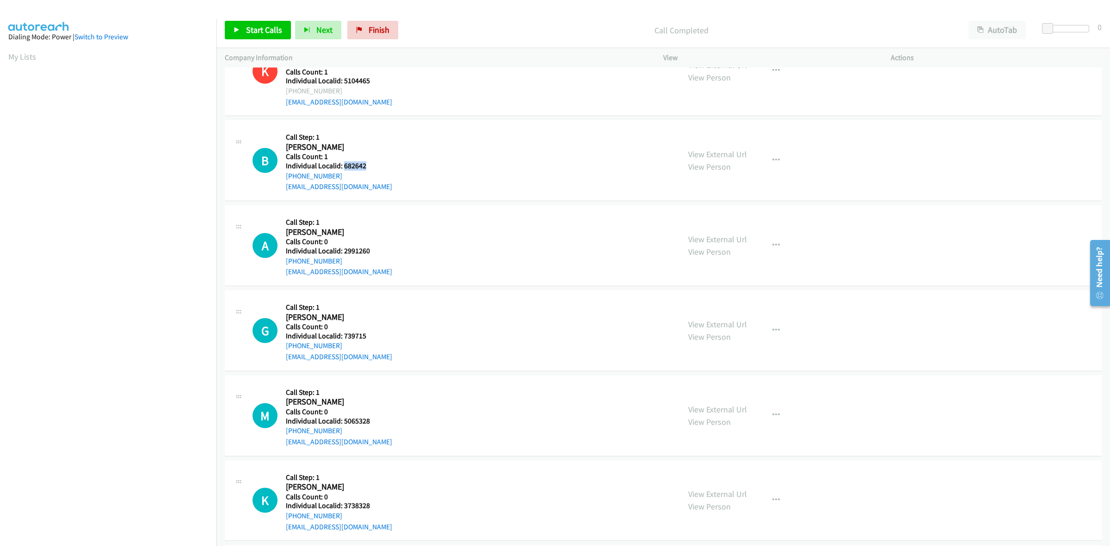
drag, startPoint x: 370, startPoint y: 166, endPoint x: 342, endPoint y: 166, distance: 28.2
click at [342, 166] on h5 "Individual Localid: 682642" at bounding box center [339, 165] width 106 height 9
copy h5 "682642"
click at [773, 158] on icon "button" at bounding box center [775, 160] width 7 height 7
drag, startPoint x: 715, startPoint y: 218, endPoint x: 678, endPoint y: 221, distance: 37.1
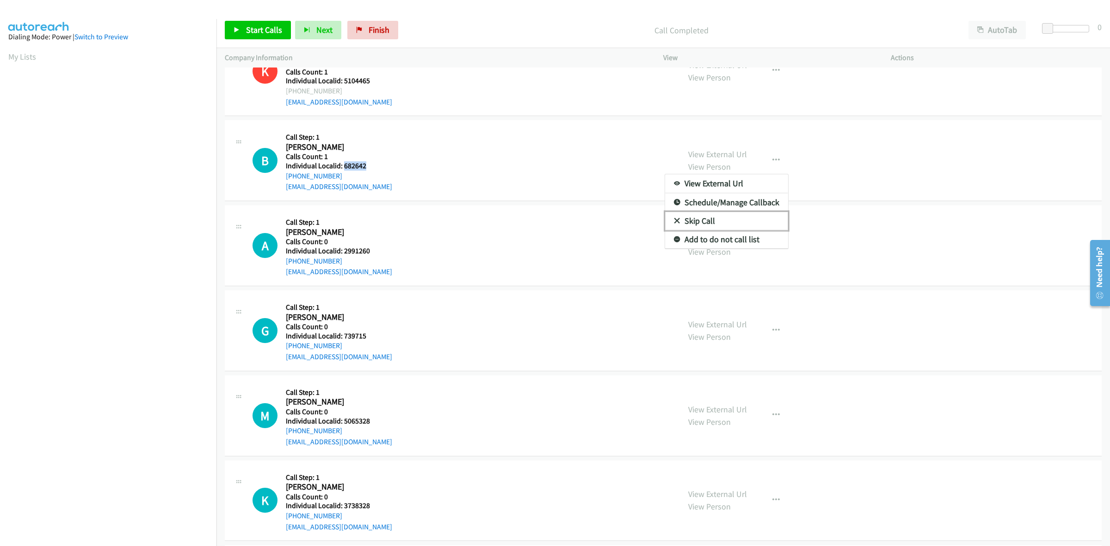
click at [715, 218] on link "Skip Call" at bounding box center [726, 221] width 123 height 18
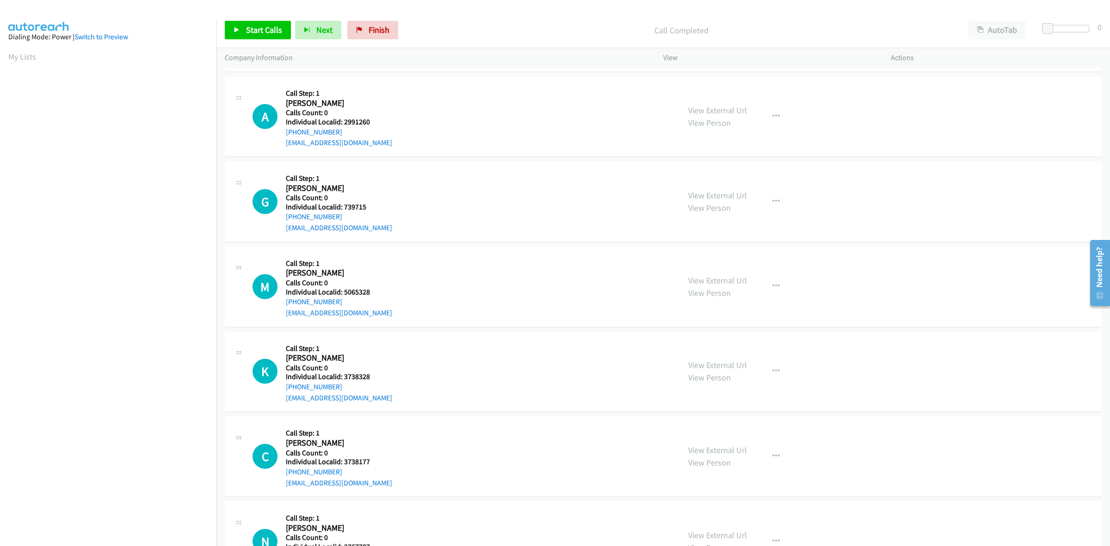
scroll to position [2254, 0]
drag, startPoint x: 380, startPoint y: 120, endPoint x: 357, endPoint y: 121, distance: 22.7
click at [357, 121] on div "Callback Scheduled Call Step: 1 [PERSON_NAME] America/New_York Calls Count: 0 I…" at bounding box center [339, 115] width 106 height 64
click at [402, 121] on div "A Callback Scheduled Call Step: 1 Andy Tuttle America/New_York Calls Count: 0 I…" at bounding box center [461, 115] width 419 height 64
drag, startPoint x: 356, startPoint y: 121, endPoint x: 341, endPoint y: 123, distance: 14.9
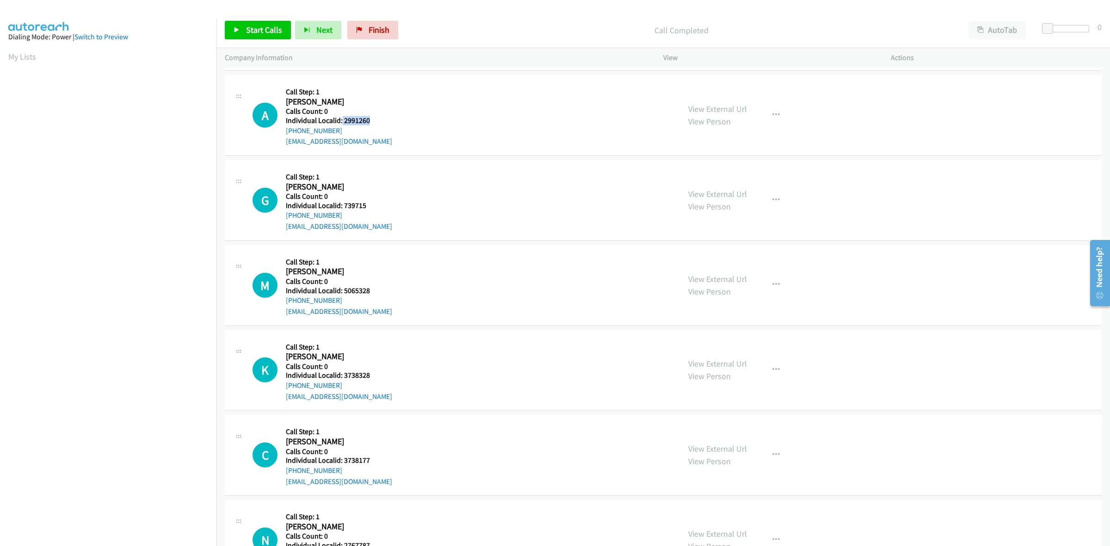
click at [341, 123] on h5 "Individual Localid: 2991260" at bounding box center [339, 120] width 106 height 9
copy h5 "2991260"
click at [382, 96] on h5 "Call Step: 1" at bounding box center [339, 91] width 106 height 9
drag, startPoint x: 341, startPoint y: 132, endPoint x: 281, endPoint y: 134, distance: 60.1
click at [281, 134] on div "A Callback Scheduled Call Step: 1 Andy Tuttle America/New_York Calls Count: 0 I…" at bounding box center [461, 115] width 419 height 64
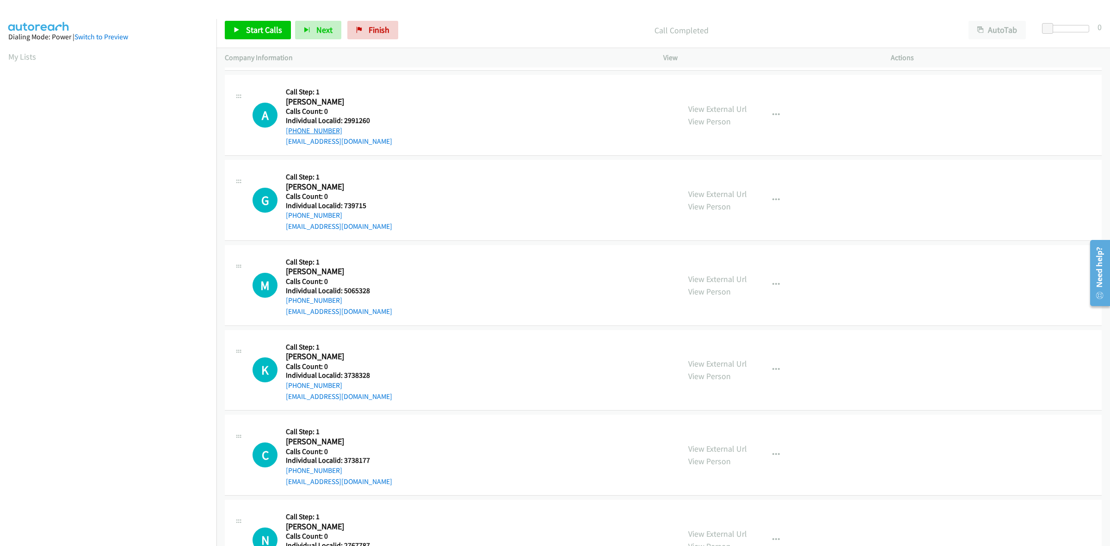
copy link "+1 863-646-8719"
drag, startPoint x: 379, startPoint y: 119, endPoint x: 344, endPoint y: 120, distance: 34.7
click at [344, 120] on h5 "Individual Localid: 2991260" at bounding box center [339, 120] width 106 height 9
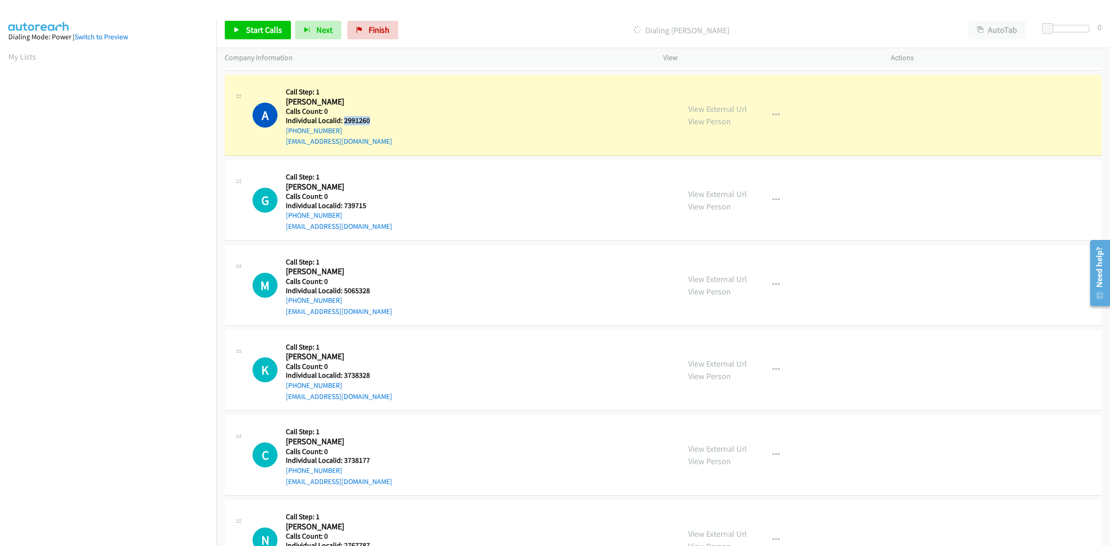
copy h5 "2991260"
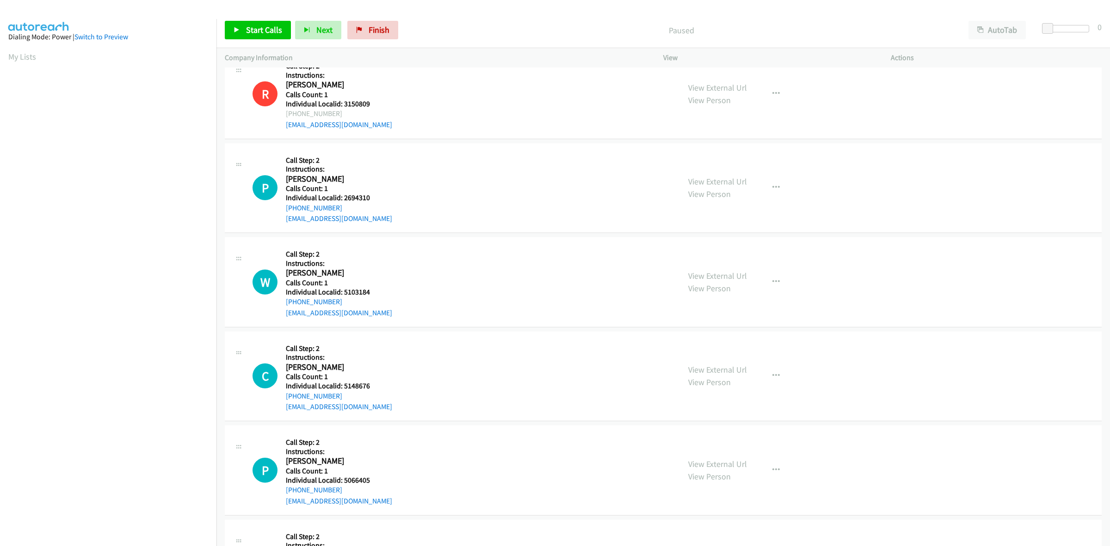
scroll to position [116, 0]
drag, startPoint x: 777, startPoint y: 187, endPoint x: 767, endPoint y: 190, distance: 10.4
click at [777, 187] on button "button" at bounding box center [775, 187] width 25 height 18
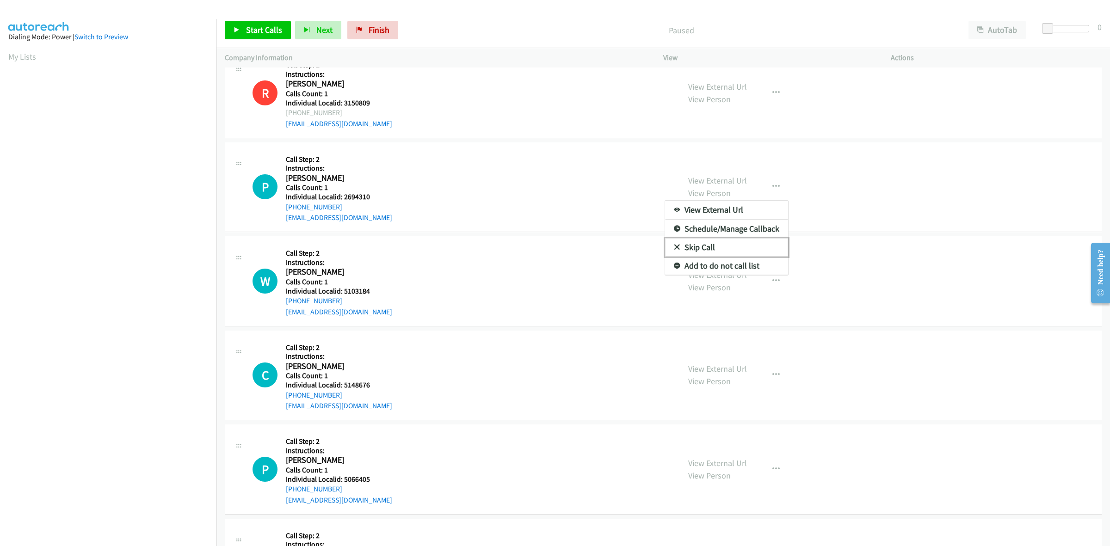
click at [734, 248] on link "Skip Call" at bounding box center [726, 247] width 123 height 18
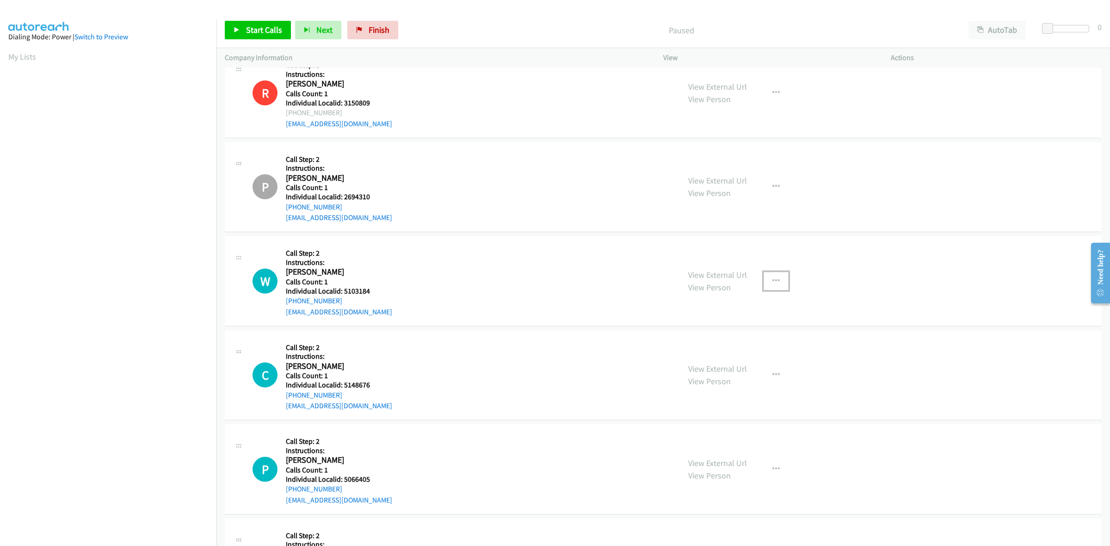
click at [766, 282] on button "button" at bounding box center [775, 281] width 25 height 18
click at [735, 344] on link "Skip Call" at bounding box center [726, 341] width 123 height 18
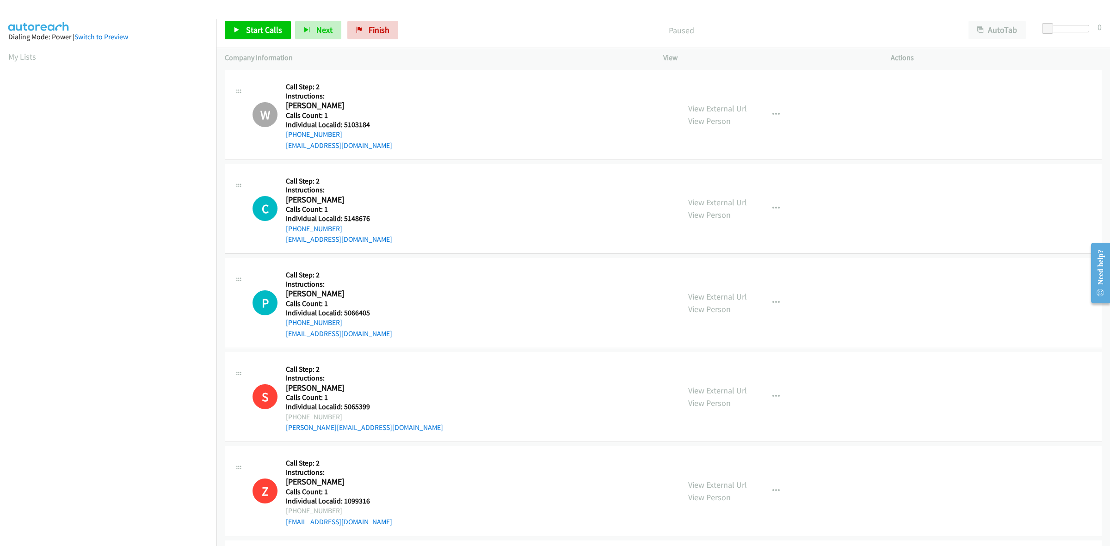
scroll to position [347, 0]
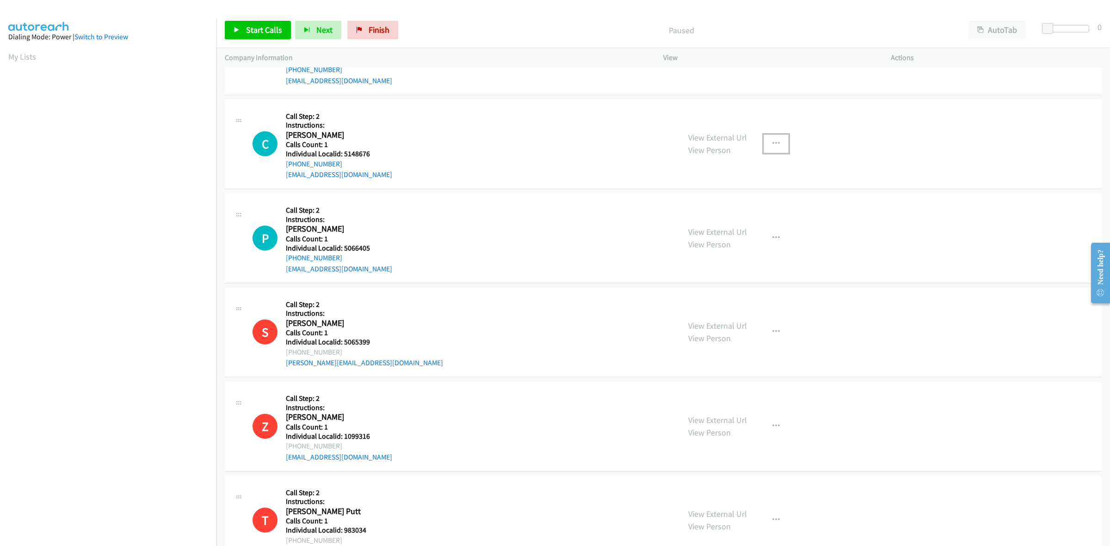
click at [771, 140] on button "button" at bounding box center [775, 144] width 25 height 18
click at [731, 209] on link "Skip Call" at bounding box center [726, 204] width 123 height 18
click at [767, 241] on button "button" at bounding box center [775, 238] width 25 height 18
click at [731, 299] on link "Skip Call" at bounding box center [726, 298] width 123 height 18
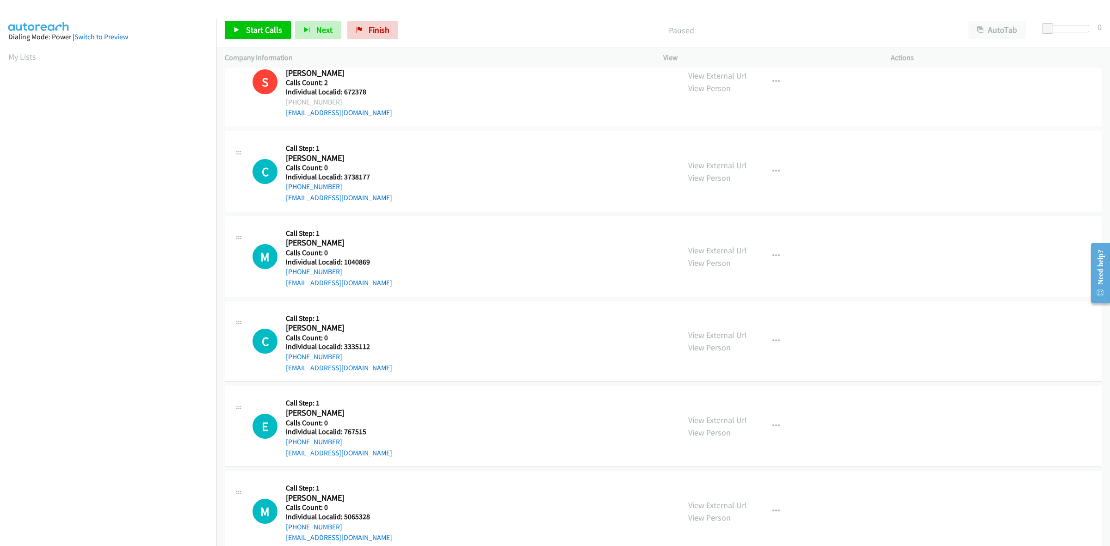
scroll to position [2023, 0]
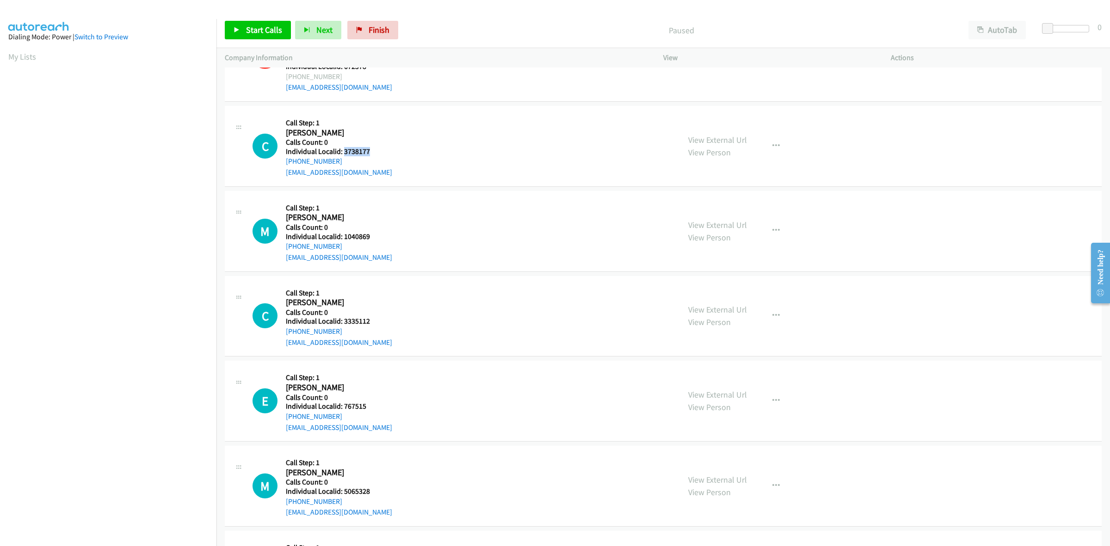
drag, startPoint x: 374, startPoint y: 152, endPoint x: 343, endPoint y: 153, distance: 31.9
click at [343, 153] on h5 "Individual Localid: 3738177" at bounding box center [339, 151] width 106 height 9
copy h5 "3738177"
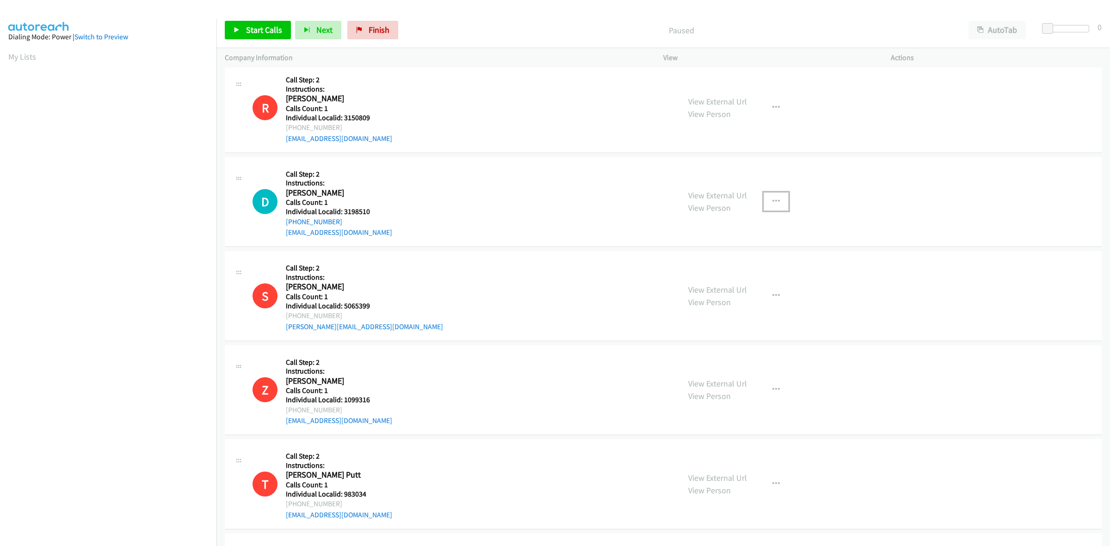
click at [772, 203] on icon "button" at bounding box center [775, 201] width 7 height 7
click at [710, 248] on link "Schedule/Manage Callback" at bounding box center [726, 243] width 123 height 18
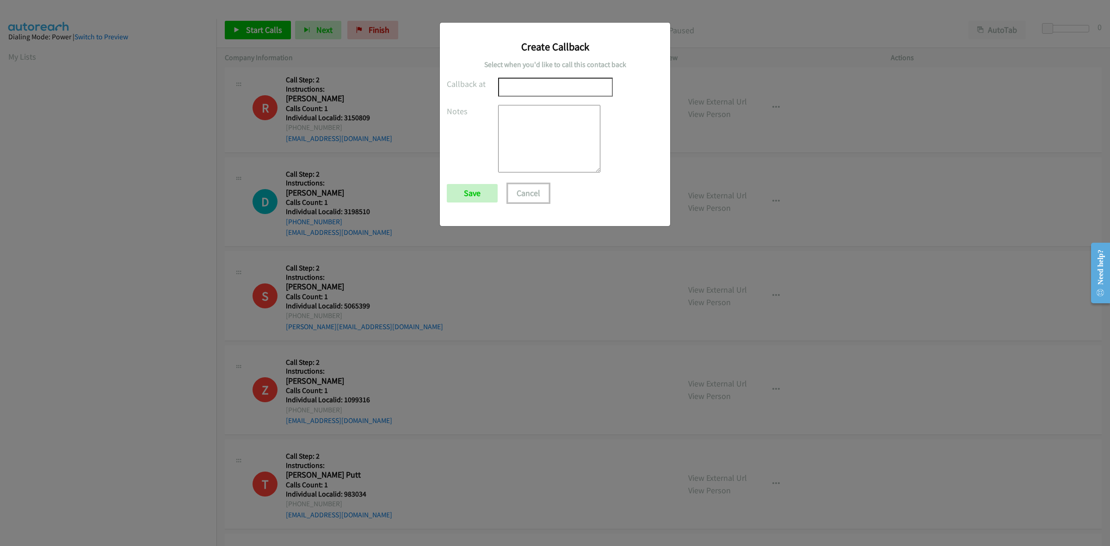
click at [531, 196] on button "Cancel" at bounding box center [528, 193] width 41 height 18
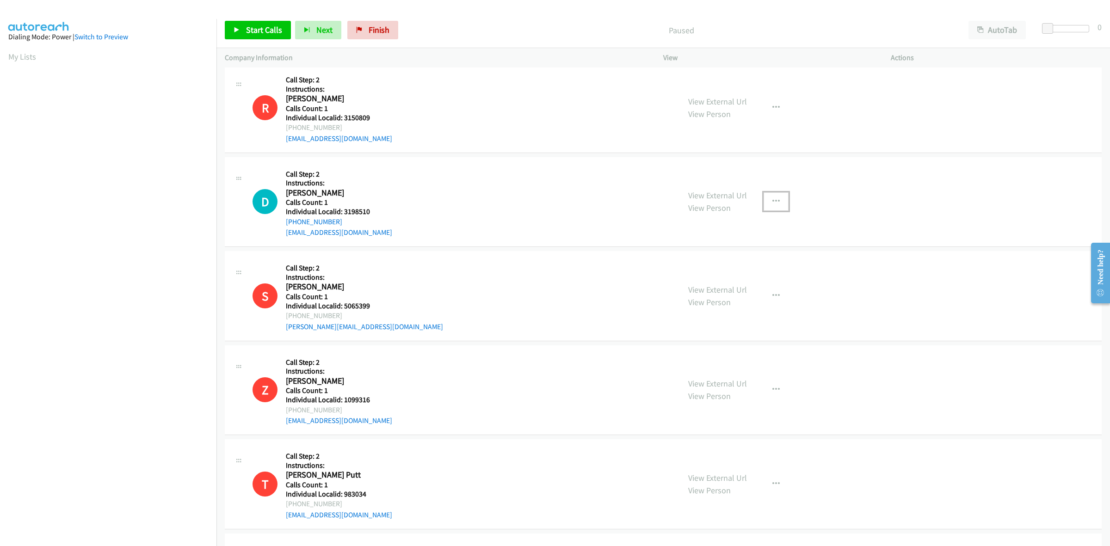
click at [773, 198] on icon "button" at bounding box center [775, 201] width 7 height 7
click at [729, 261] on link "Skip Call" at bounding box center [726, 262] width 123 height 18
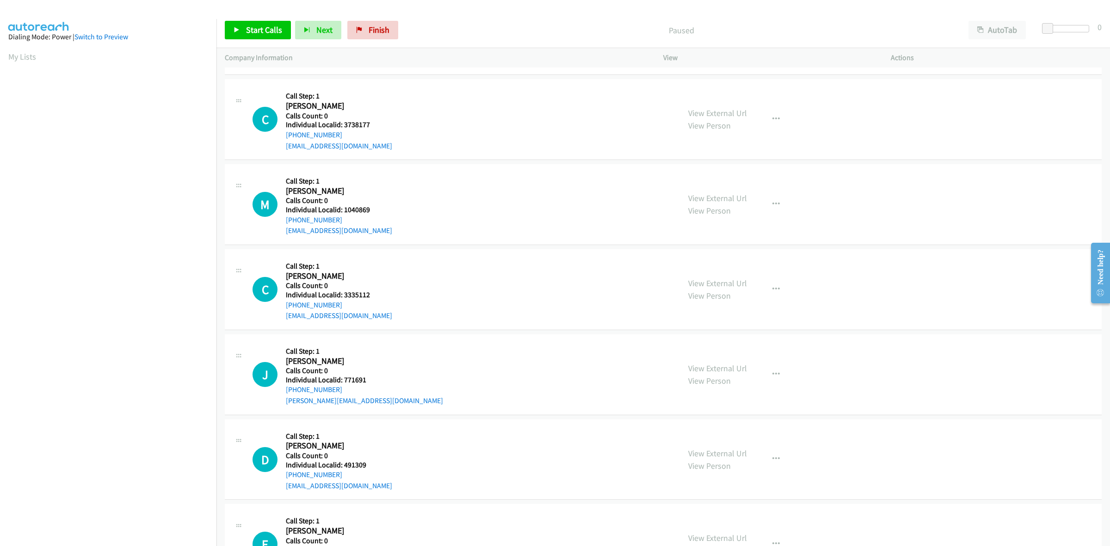
scroll to position [1762, 0]
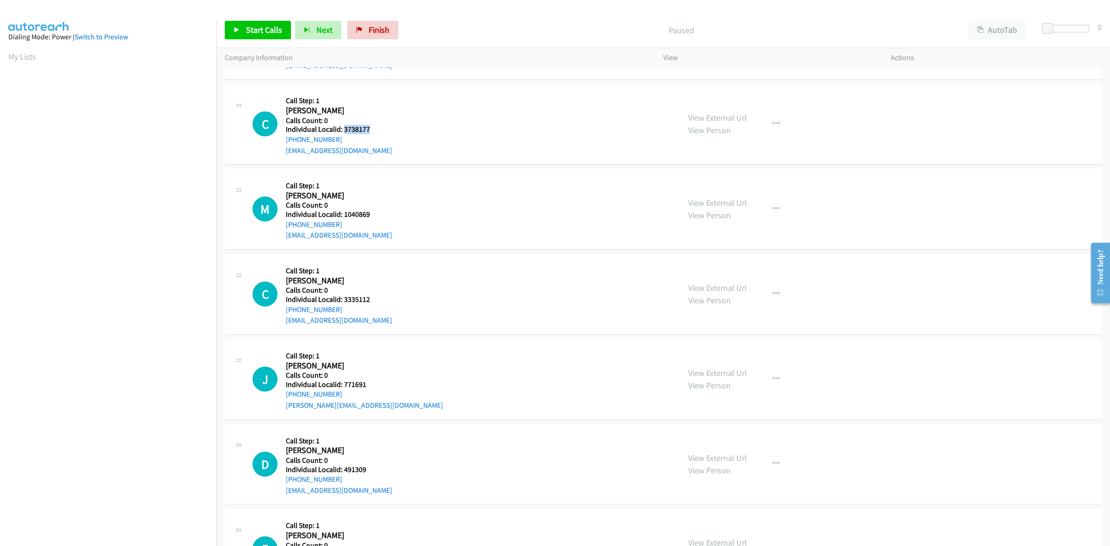
drag, startPoint x: 372, startPoint y: 125, endPoint x: 343, endPoint y: 128, distance: 29.3
click at [343, 128] on h5 "Individual Localid: 3738177" at bounding box center [339, 129] width 106 height 9
copy h5 "3738177"
click at [429, 139] on div "C Callback Scheduled Call Step: 1 [PERSON_NAME] America/New_York Calls Count: 0…" at bounding box center [461, 124] width 419 height 64
click at [383, 128] on div "C Callback Scheduled Call Step: 1 [PERSON_NAME] America/New_York Calls Count: 0…" at bounding box center [461, 124] width 419 height 64
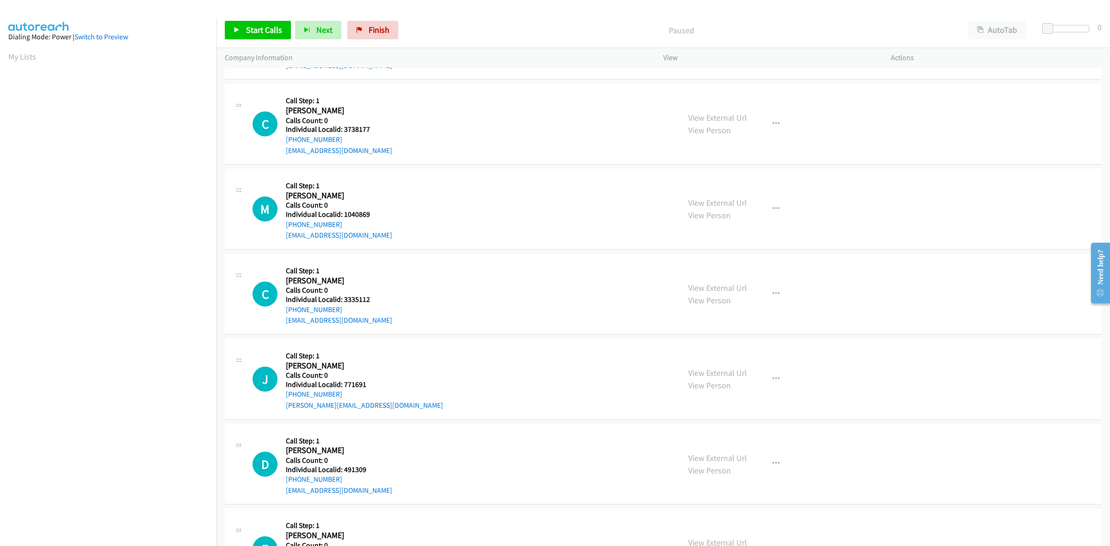
drag, startPoint x: 345, startPoint y: 141, endPoint x: 283, endPoint y: 144, distance: 61.6
click at [283, 144] on div "C Callback Scheduled Call Step: 1 [PERSON_NAME] America/New_York Calls Count: 0…" at bounding box center [461, 124] width 419 height 64
copy link "[PHONE_NUMBER]"
drag, startPoint x: 368, startPoint y: 131, endPoint x: 343, endPoint y: 132, distance: 25.5
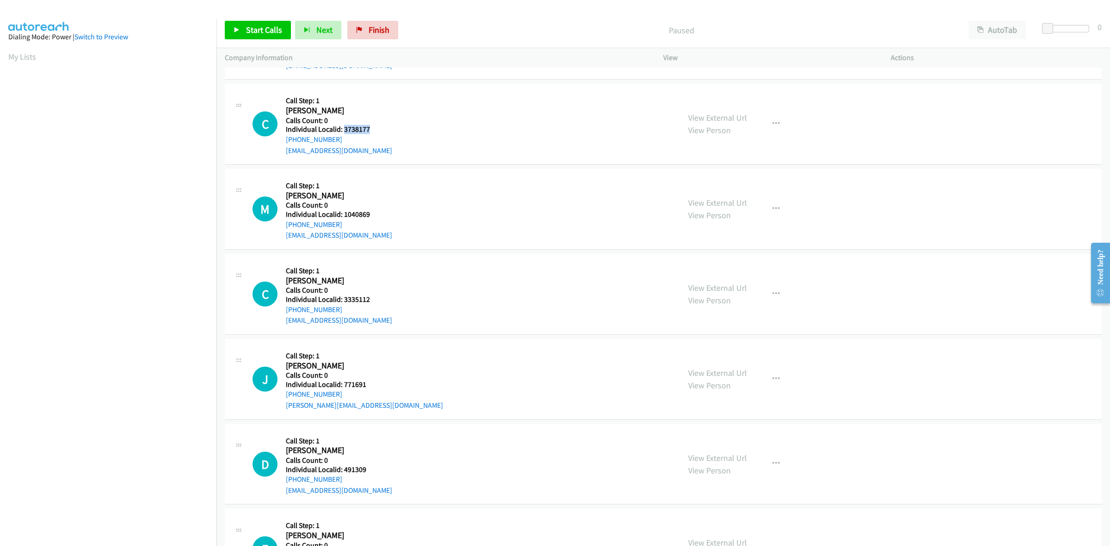
click at [343, 132] on h5 "Individual Localid: 3738177" at bounding box center [339, 129] width 106 height 9
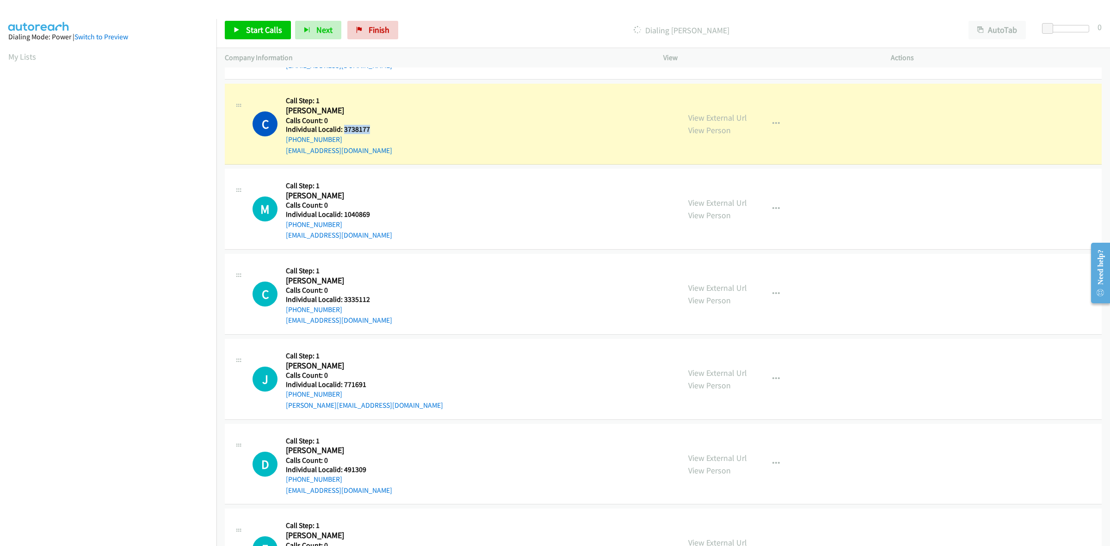
copy h5 "3738177"
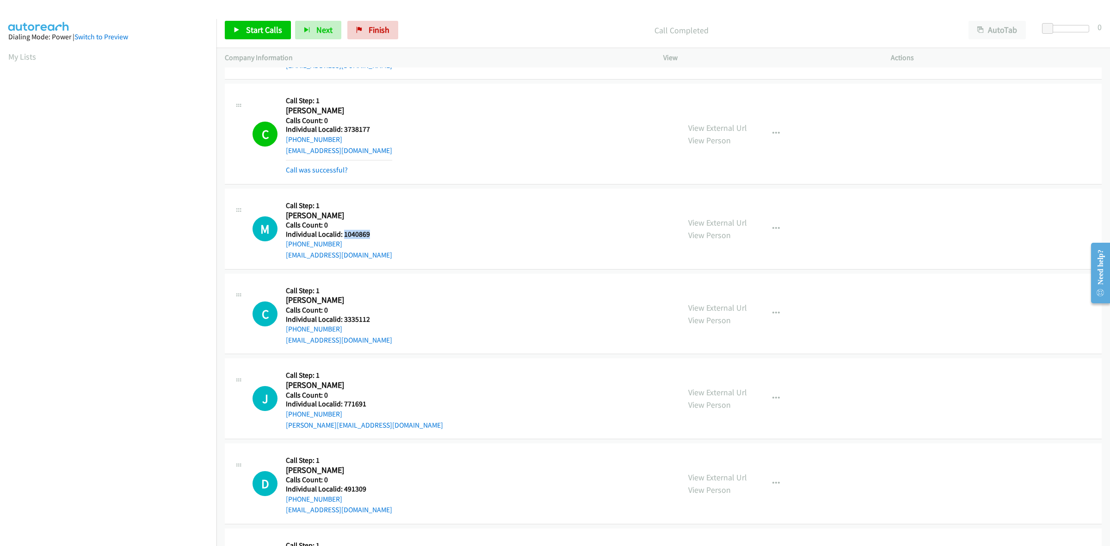
drag, startPoint x: 369, startPoint y: 236, endPoint x: 343, endPoint y: 236, distance: 26.4
click at [343, 236] on h5 "Individual Localid: 1040869" at bounding box center [339, 234] width 106 height 9
copy h5 "1040869"
click at [19, 61] on link "My Lists" at bounding box center [22, 56] width 28 height 11
